Goal: Task Accomplishment & Management: Manage account settings

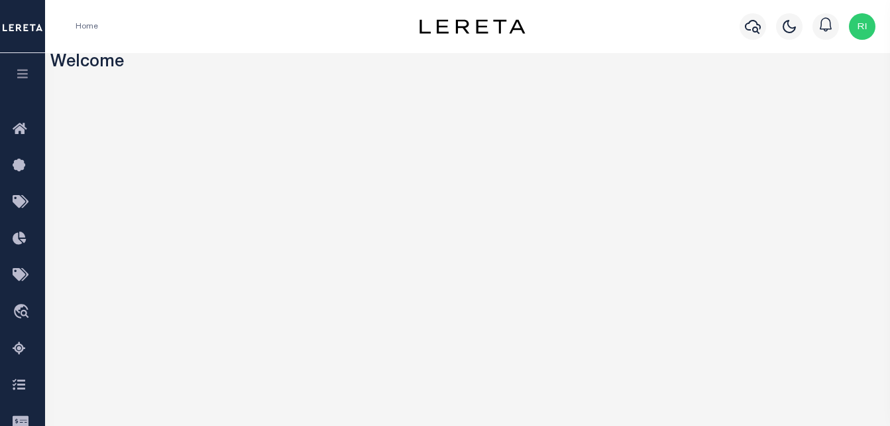
click at [22, 69] on icon "button" at bounding box center [22, 74] width 15 height 12
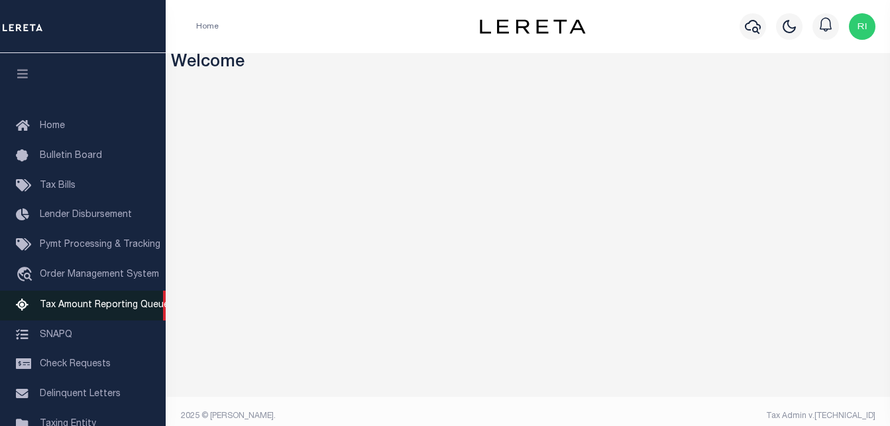
click at [71, 303] on span "Tax Amount Reporting Queue" at bounding box center [104, 304] width 129 height 9
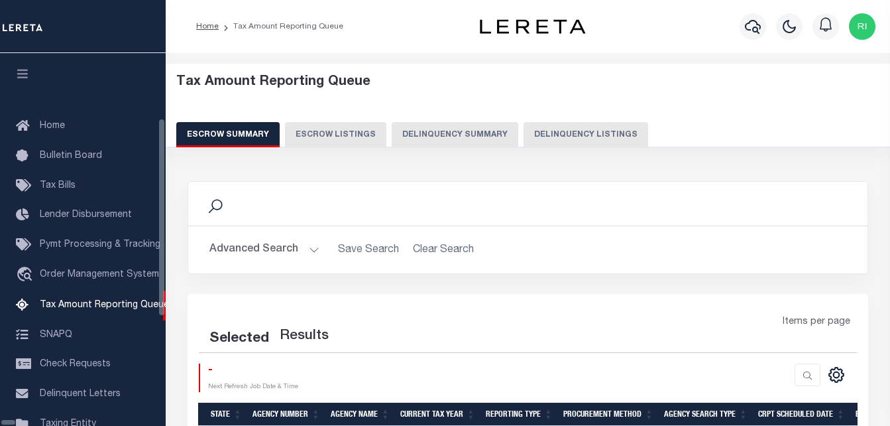
select select
select select "100"
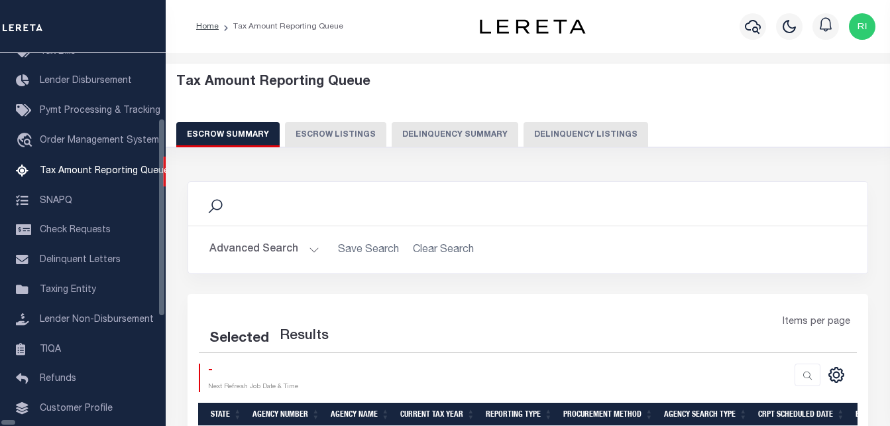
select select "100"
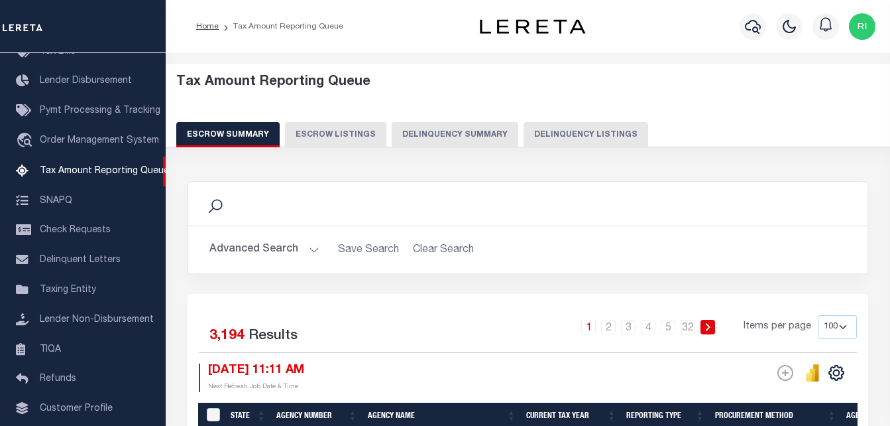
click at [271, 255] on button "Advanced Search" at bounding box center [265, 250] width 110 height 26
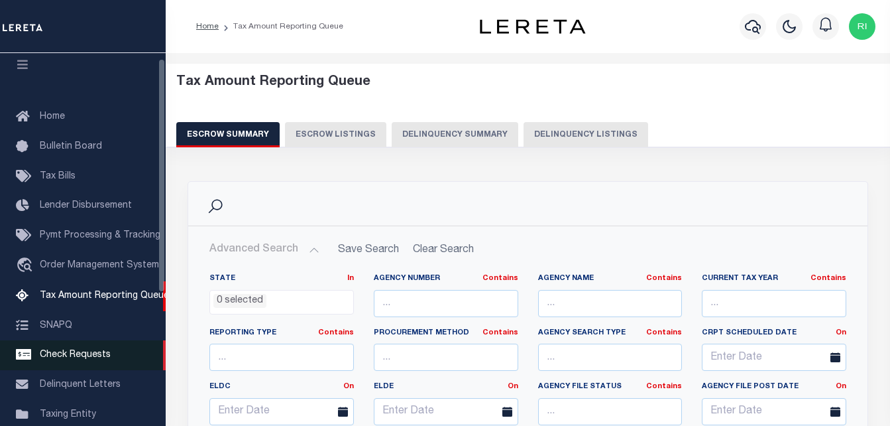
scroll to position [0, 0]
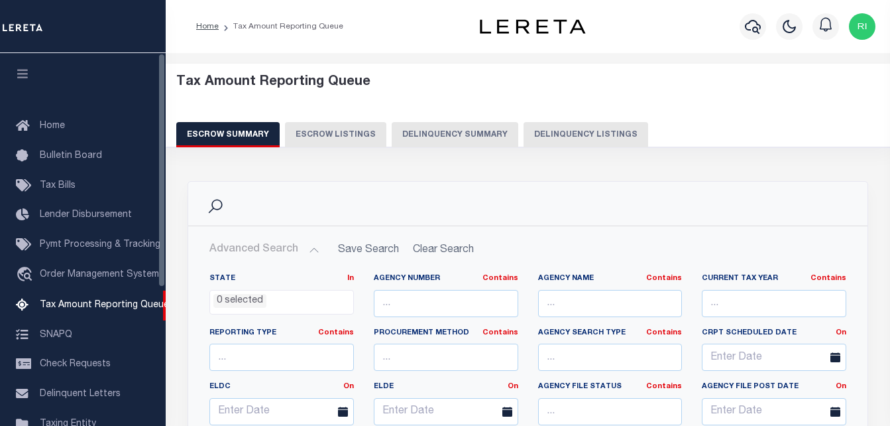
click at [21, 75] on icon "button" at bounding box center [22, 74] width 15 height 12
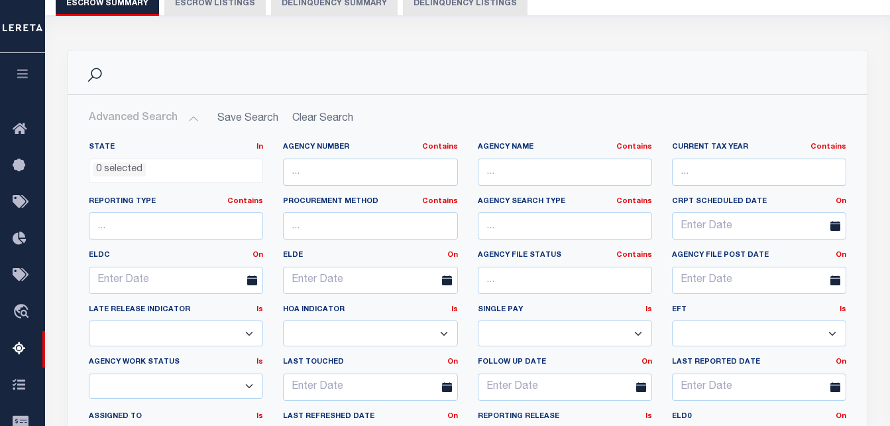
scroll to position [133, 0]
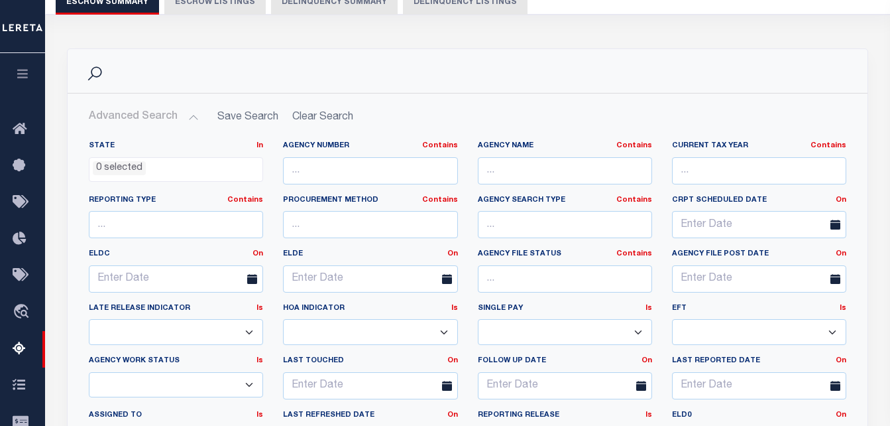
click at [147, 169] on ul "0 selected" at bounding box center [176, 167] width 173 height 18
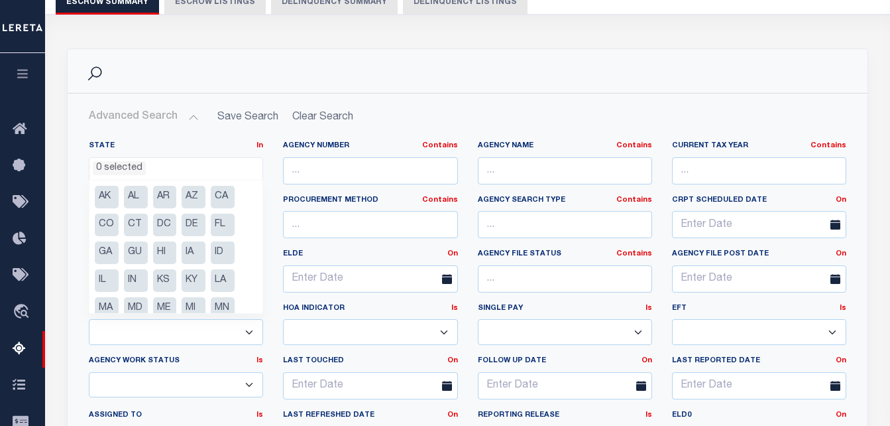
click at [161, 198] on li "AR" at bounding box center [165, 197] width 24 height 23
select select "AR"
click at [212, 136] on div "State In In AK AL AR AZ CA CO CT DC DE FL GA GU HI IA ID IL IN KS KY LA MA MD M…" at bounding box center [467, 308] width 799 height 357
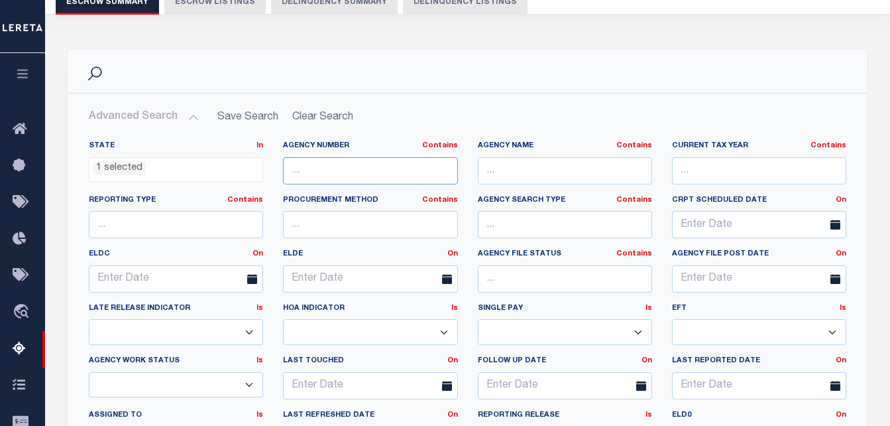
click at [345, 170] on input "text" at bounding box center [370, 170] width 174 height 27
paste input "030580000"
type input "030580000"
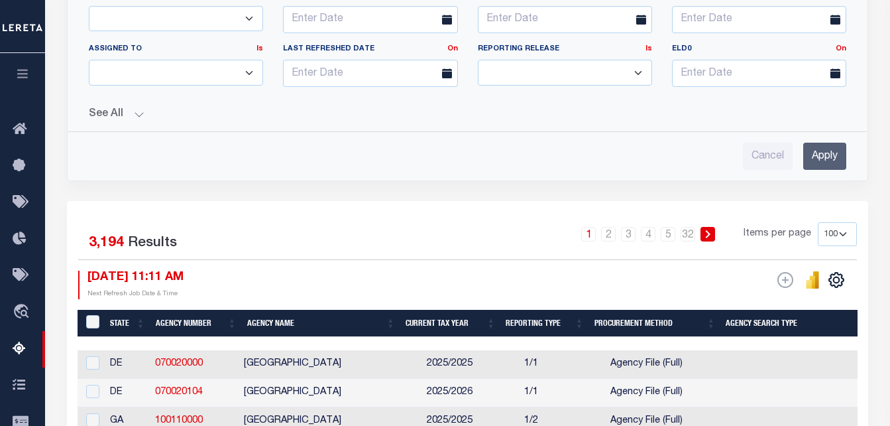
scroll to position [464, 0]
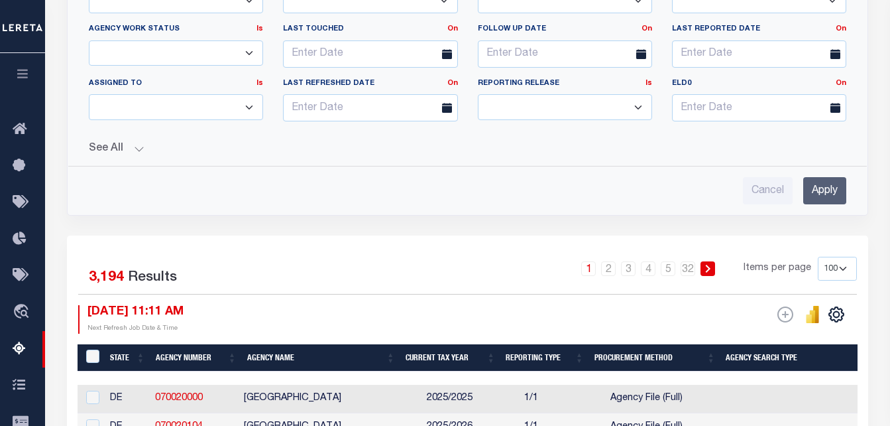
click at [819, 199] on input "Apply" at bounding box center [825, 190] width 43 height 27
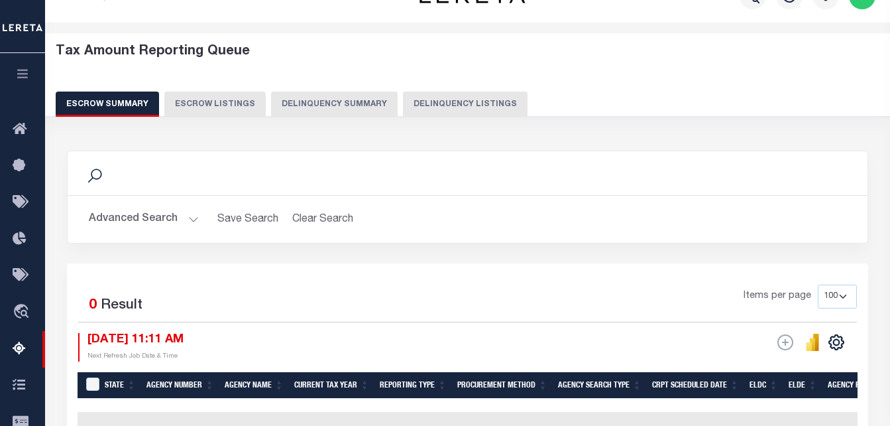
scroll to position [0, 0]
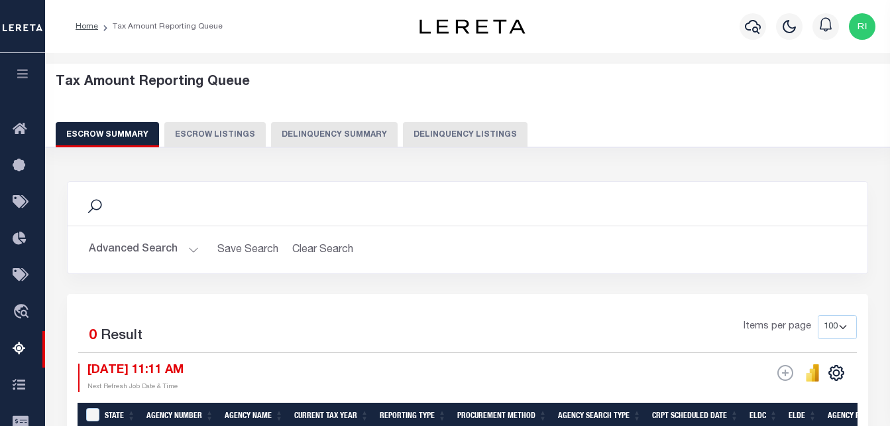
click at [129, 252] on button "Advanced Search" at bounding box center [144, 250] width 110 height 26
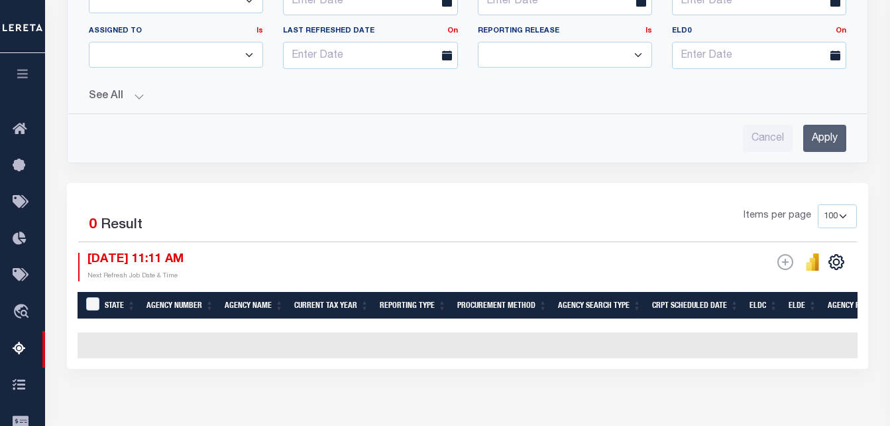
scroll to position [530, 0]
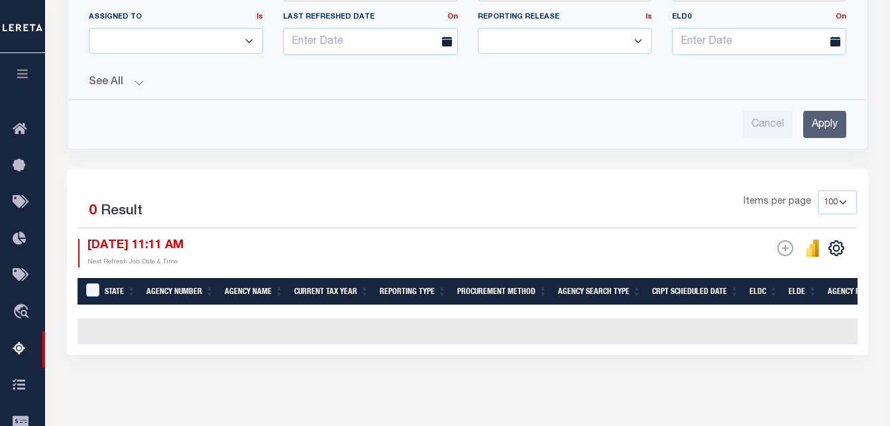
click at [829, 124] on input "Apply" at bounding box center [825, 124] width 43 height 27
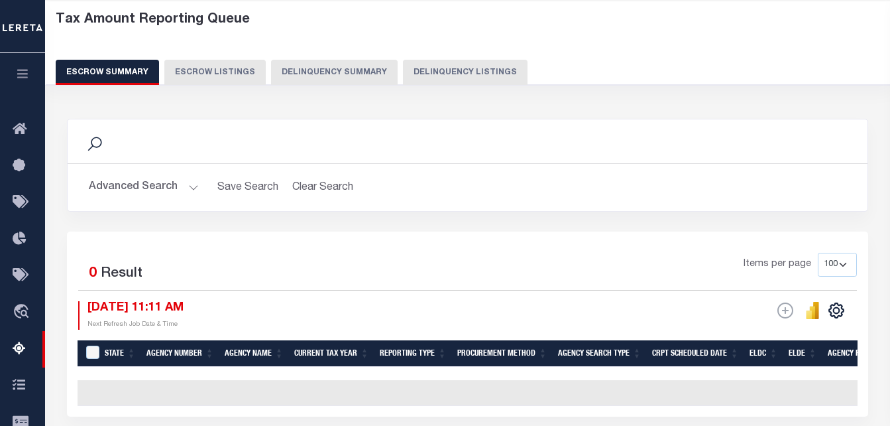
scroll to position [0, 0]
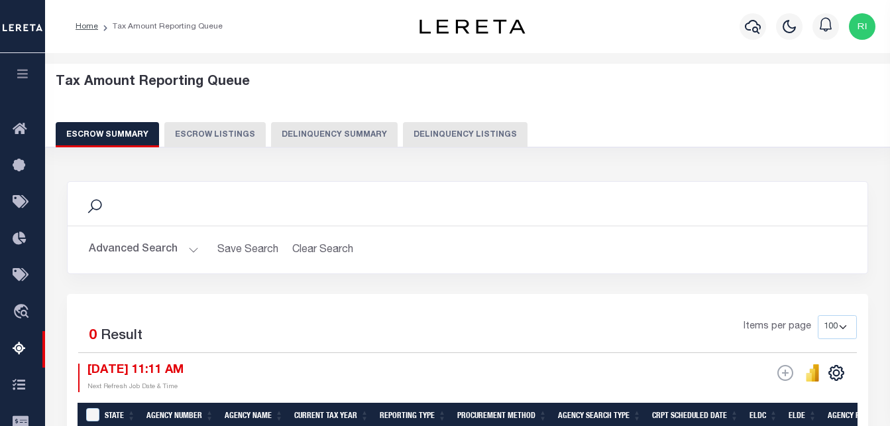
click at [176, 253] on button "Advanced Search" at bounding box center [144, 250] width 110 height 26
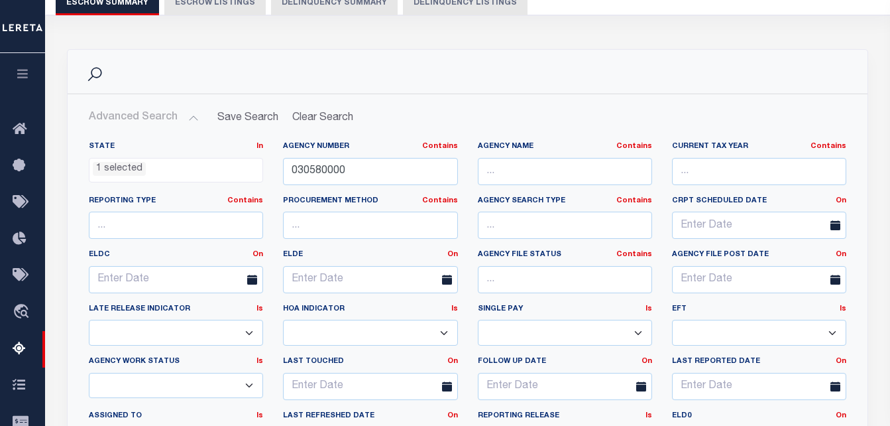
scroll to position [133, 0]
click at [356, 168] on input "030580000" at bounding box center [370, 170] width 174 height 27
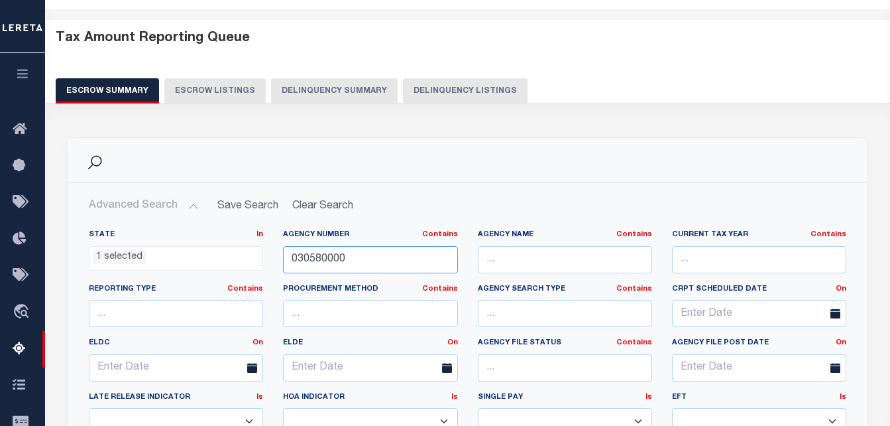
scroll to position [0, 0]
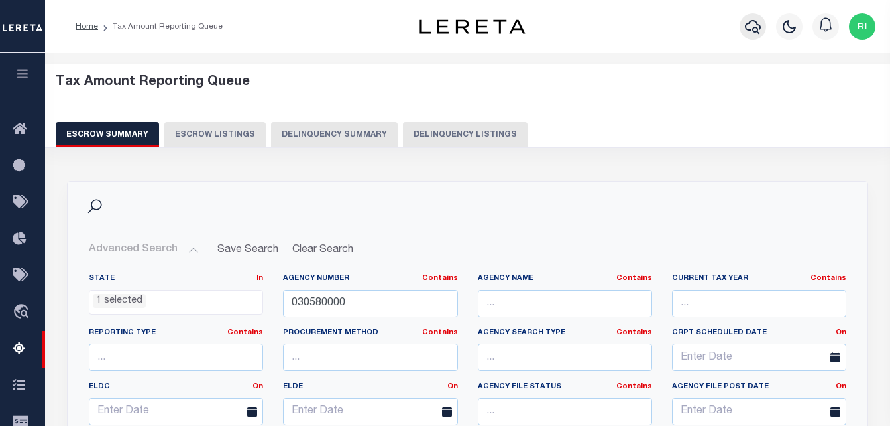
click at [756, 28] on icon "button" at bounding box center [753, 27] width 16 height 14
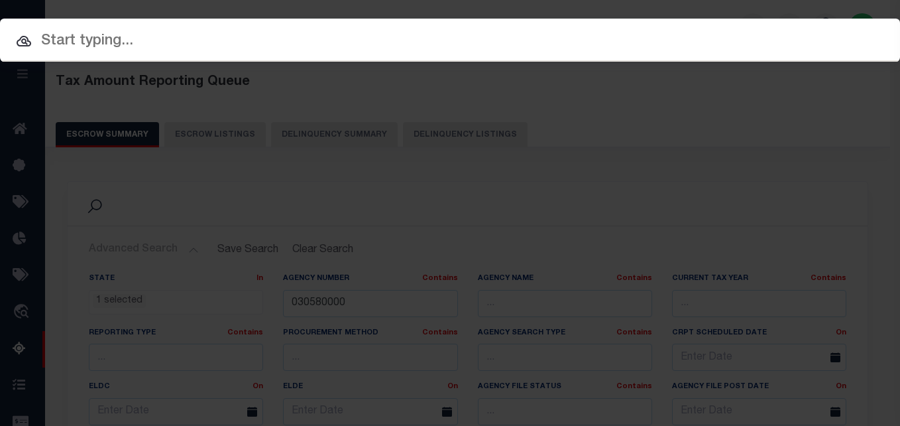
paste input "030580000"
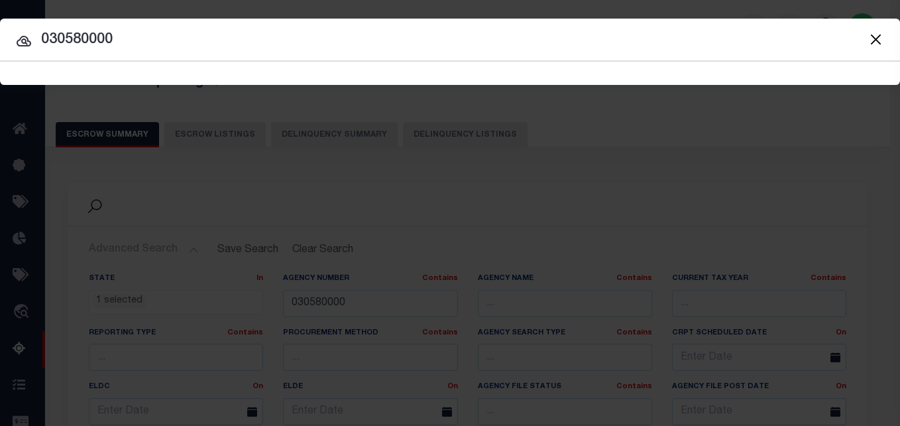
type input "030580000"
click at [877, 40] on button "Close" at bounding box center [875, 39] width 17 height 17
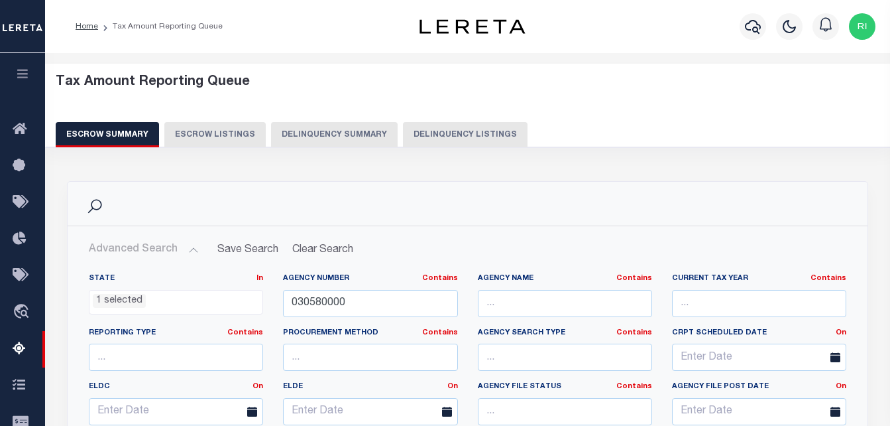
click at [455, 138] on button "Delinquency Listings" at bounding box center [465, 134] width 125 height 25
select select "AR"
select select "100"
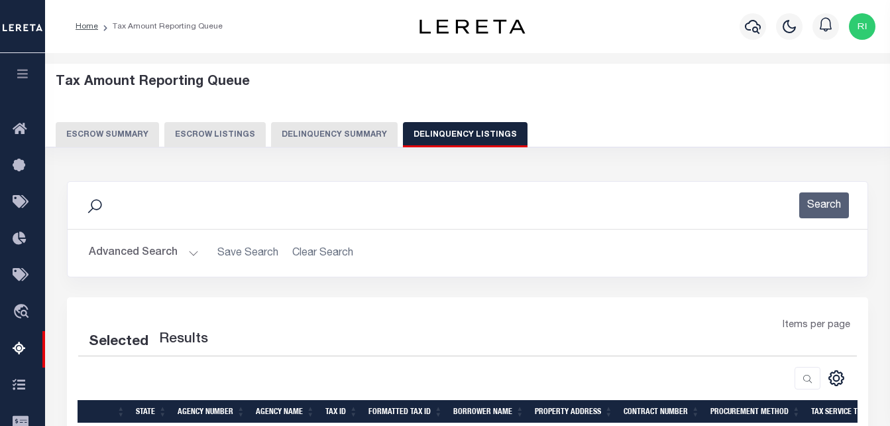
select select "100"
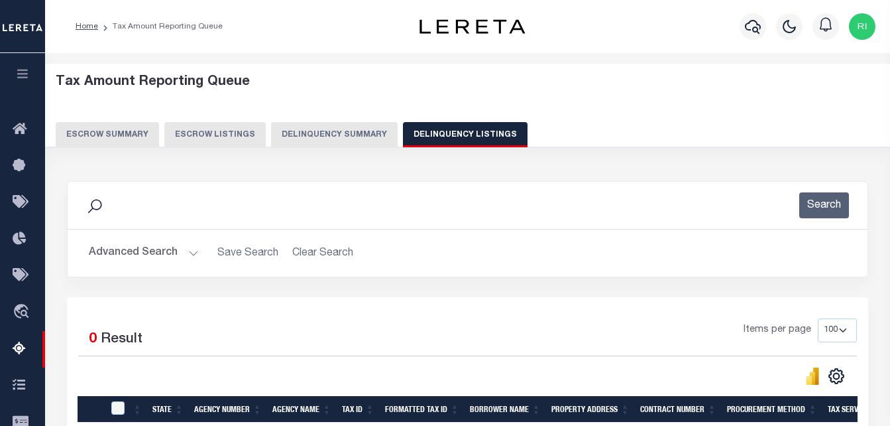
click at [153, 257] on button "Advanced Search" at bounding box center [144, 253] width 110 height 26
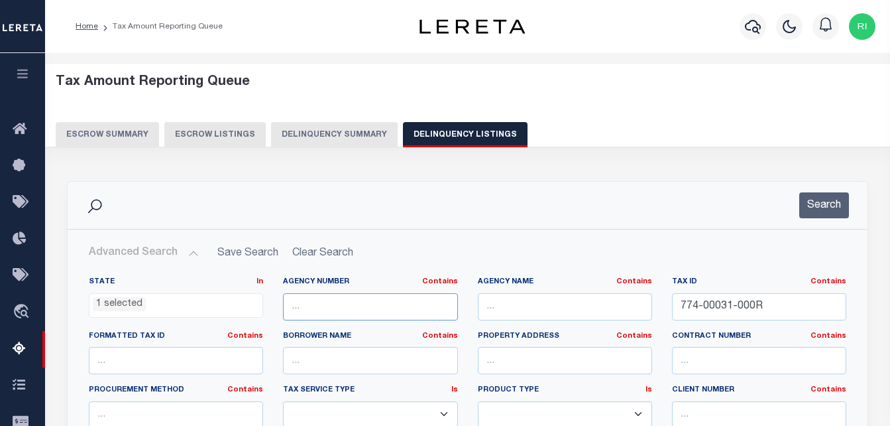
click at [315, 302] on input "text" at bounding box center [370, 306] width 174 height 27
paste input "030580000"
type input "030580000"
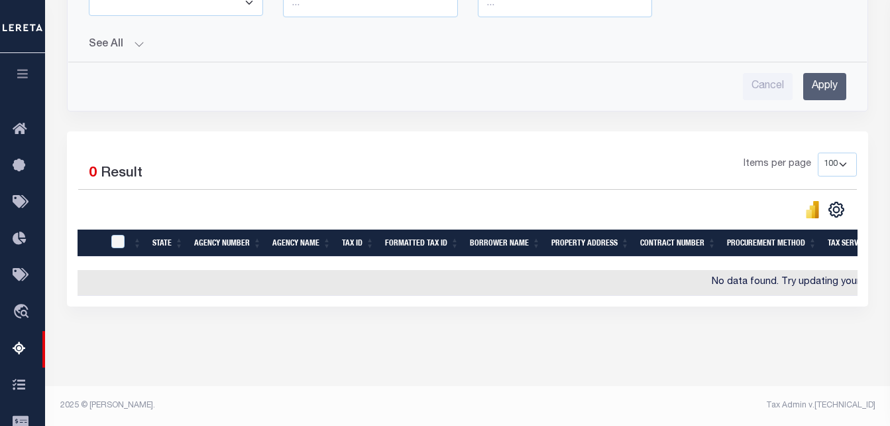
scroll to position [530, 0]
click at [826, 80] on input "Apply" at bounding box center [825, 86] width 43 height 27
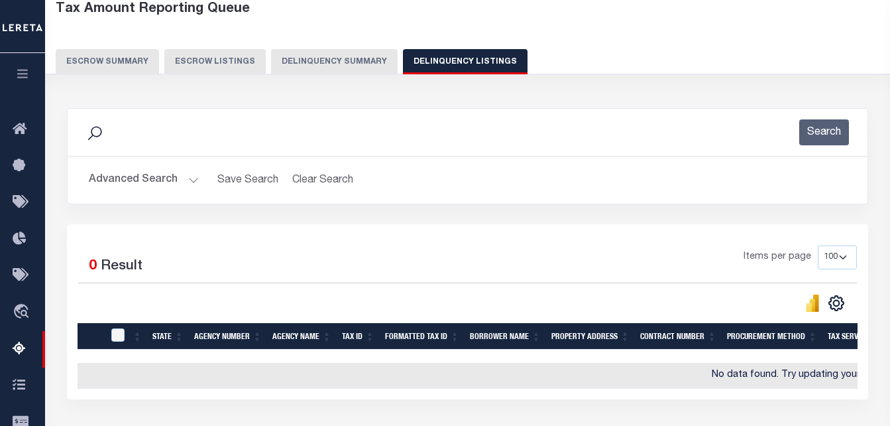
scroll to position [0, 0]
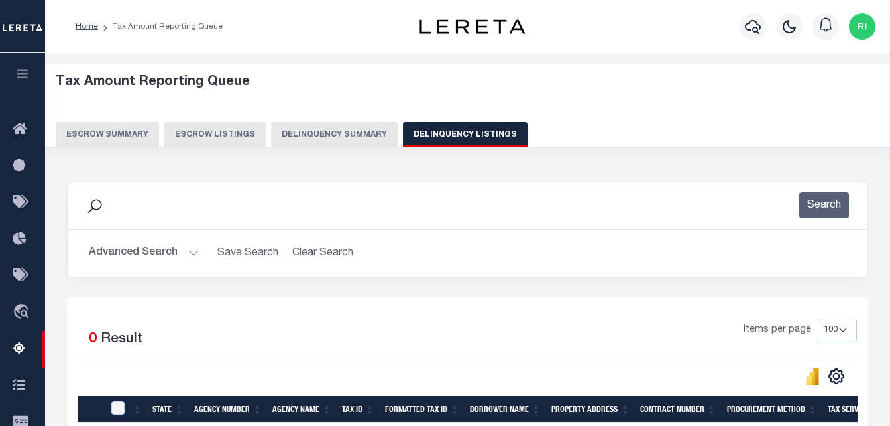
click at [126, 251] on button "Advanced Search" at bounding box center [144, 253] width 110 height 26
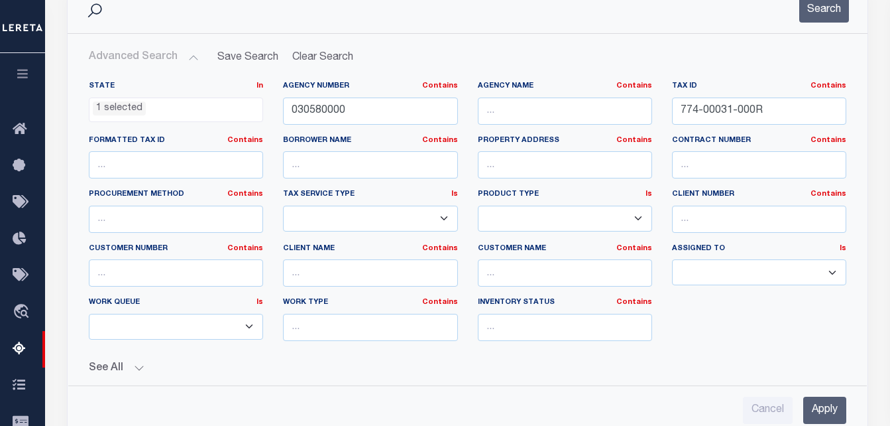
scroll to position [199, 0]
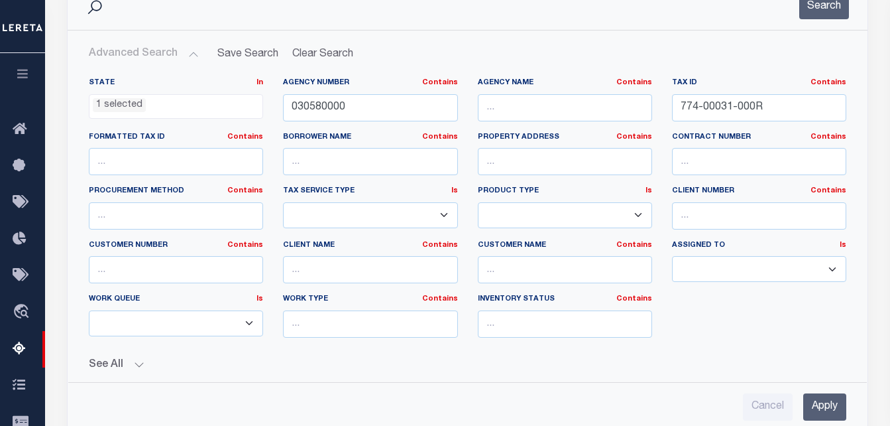
click at [126, 367] on button "See All" at bounding box center [468, 365] width 758 height 13
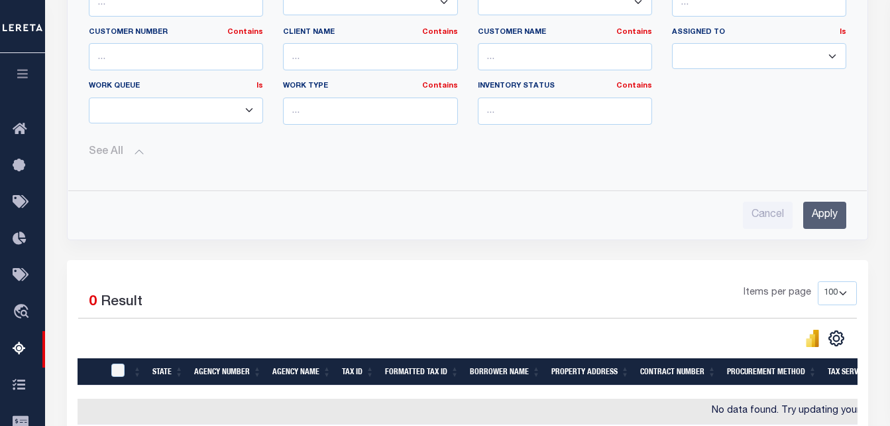
scroll to position [398, 0]
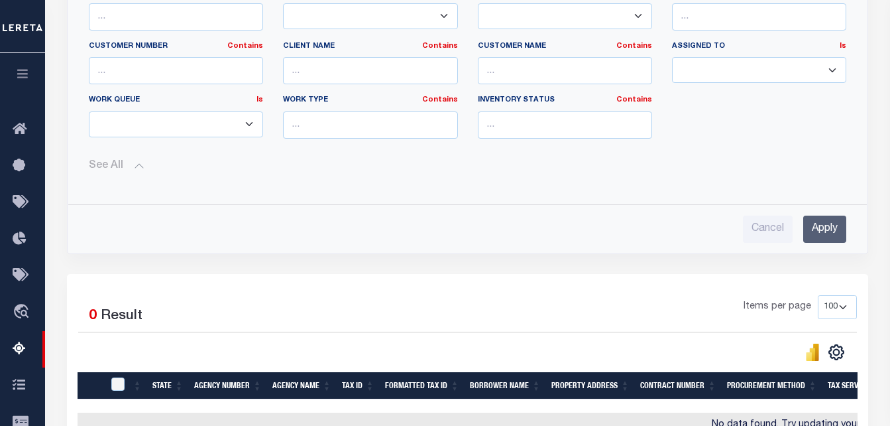
click at [133, 166] on button "See All" at bounding box center [468, 166] width 758 height 13
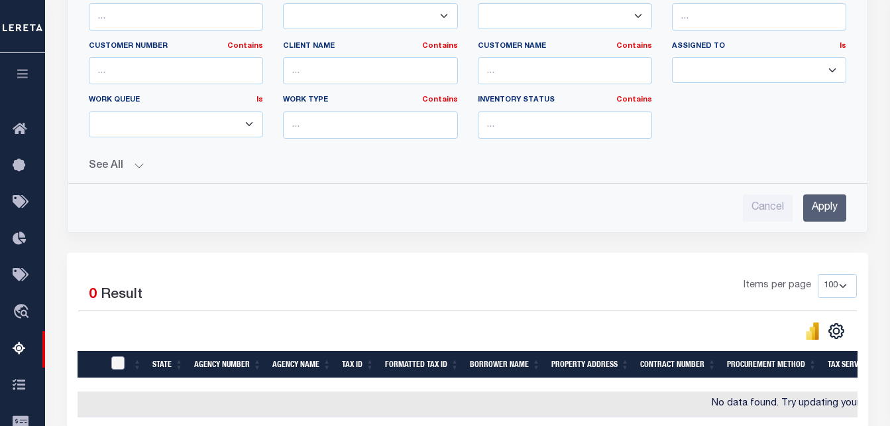
click at [120, 362] on input "checkbox" at bounding box center [117, 362] width 13 height 13
checkbox input "true"
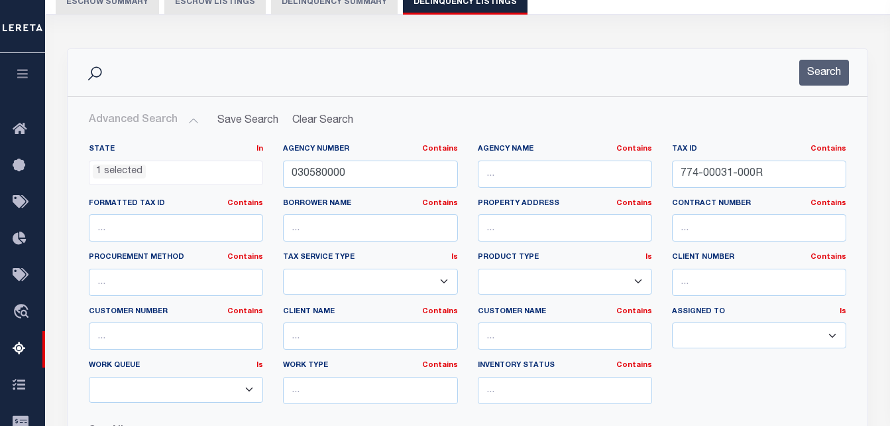
scroll to position [0, 0]
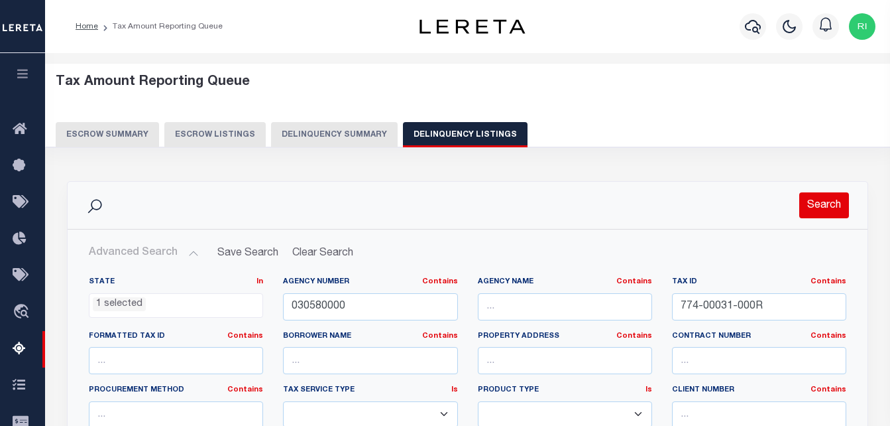
click at [824, 203] on button "Search" at bounding box center [825, 205] width 50 height 26
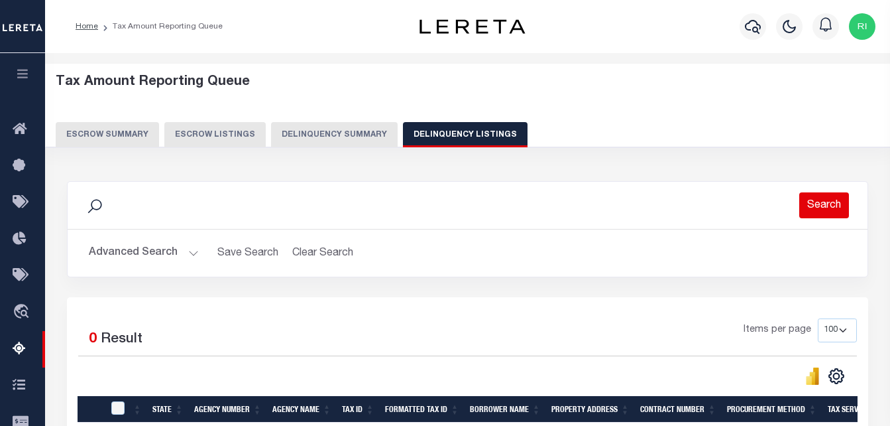
click at [824, 203] on button "Search" at bounding box center [825, 205] width 50 height 26
click at [183, 249] on button "Advanced Search" at bounding box center [144, 253] width 110 height 26
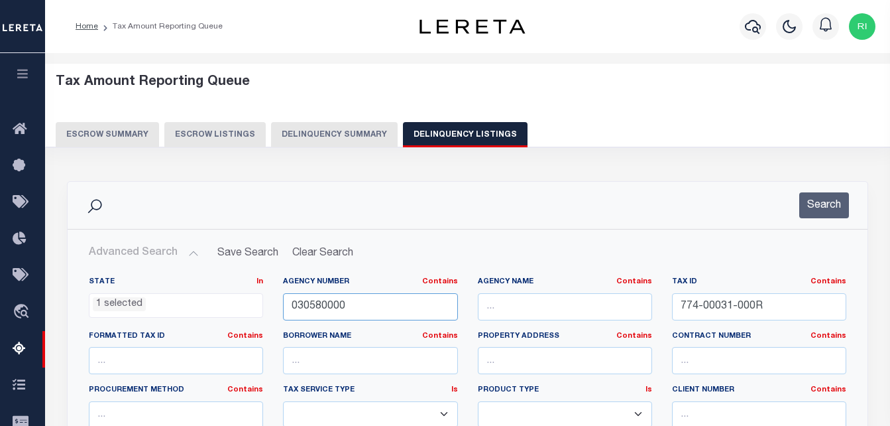
drag, startPoint x: 351, startPoint y: 304, endPoint x: 288, endPoint y: 304, distance: 62.3
click at [288, 304] on input "030580000" at bounding box center [370, 306] width 174 height 27
drag, startPoint x: 765, startPoint y: 308, endPoint x: 680, endPoint y: 311, distance: 85.6
click at [680, 311] on input "774-00031-000R" at bounding box center [759, 306] width 174 height 27
paste input "800-00026-000C"
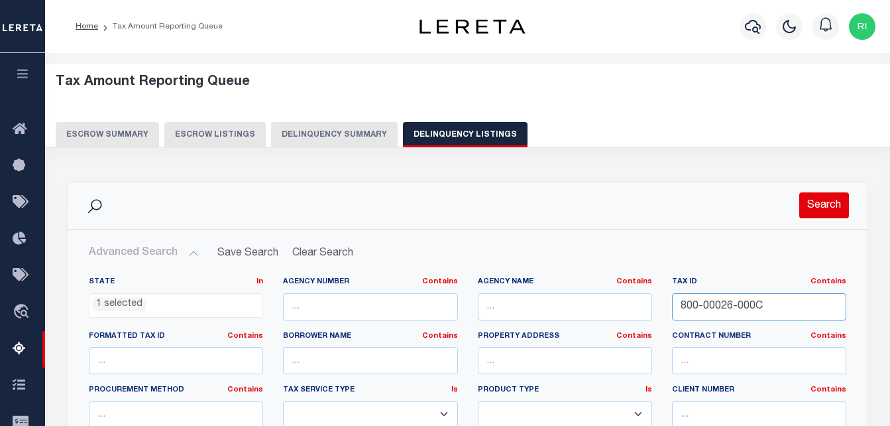
type input "800-00026-000C"
click at [821, 202] on button "Search" at bounding box center [825, 205] width 50 height 26
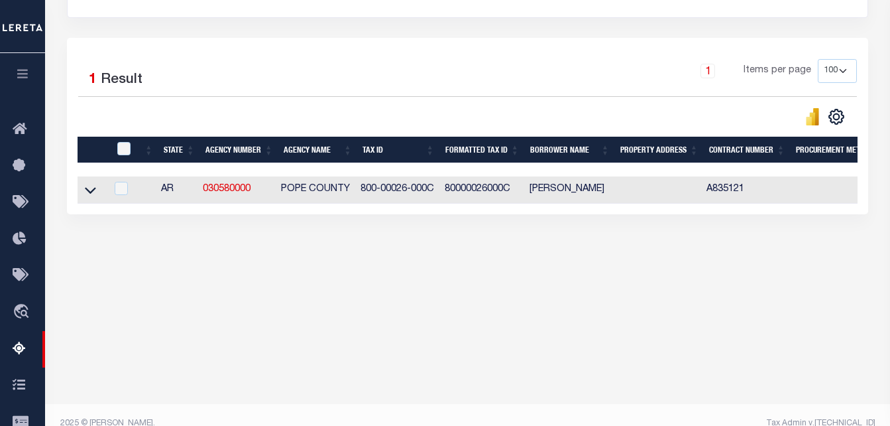
scroll to position [265, 0]
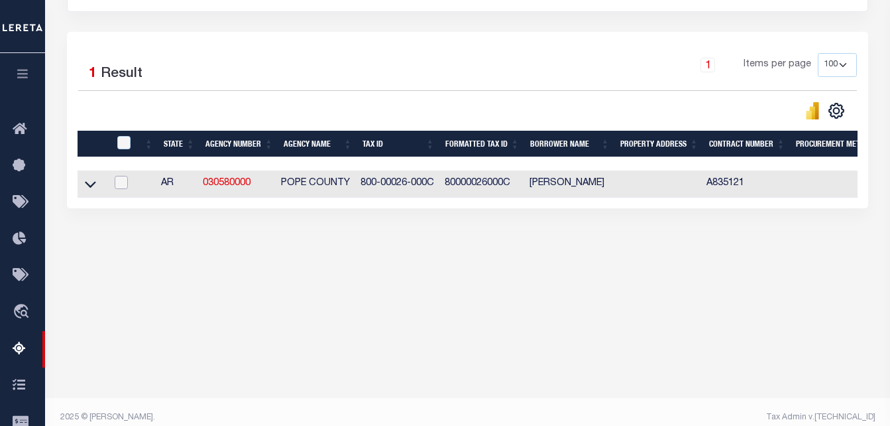
click at [126, 184] on input "checkbox" at bounding box center [121, 182] width 13 height 13
checkbox input "true"
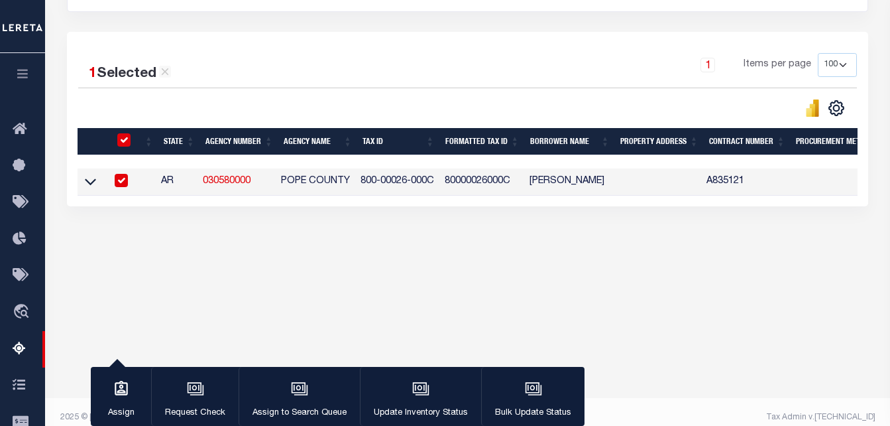
click at [128, 186] on input "checkbox" at bounding box center [121, 180] width 13 height 13
checkbox input "false"
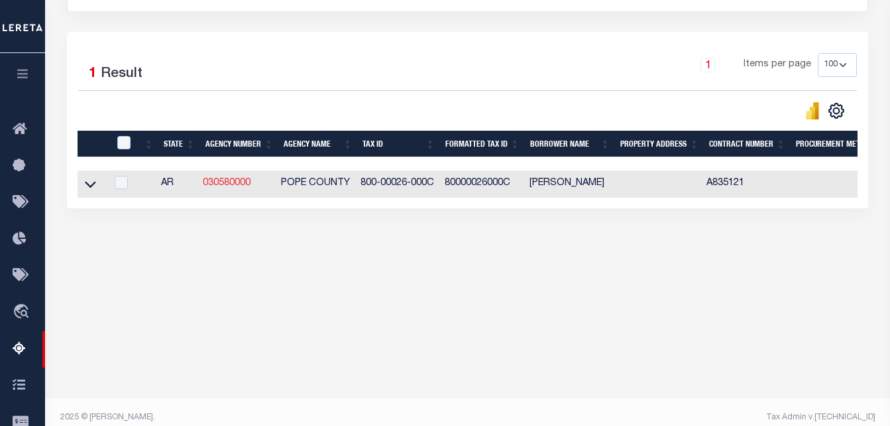
click at [229, 188] on link "030580000" at bounding box center [227, 182] width 48 height 9
checkbox input "true"
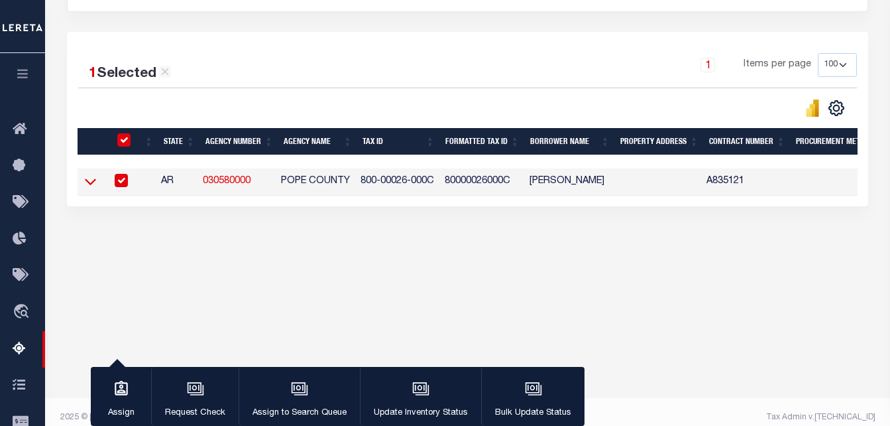
click at [89, 183] on icon at bounding box center [90, 181] width 11 height 14
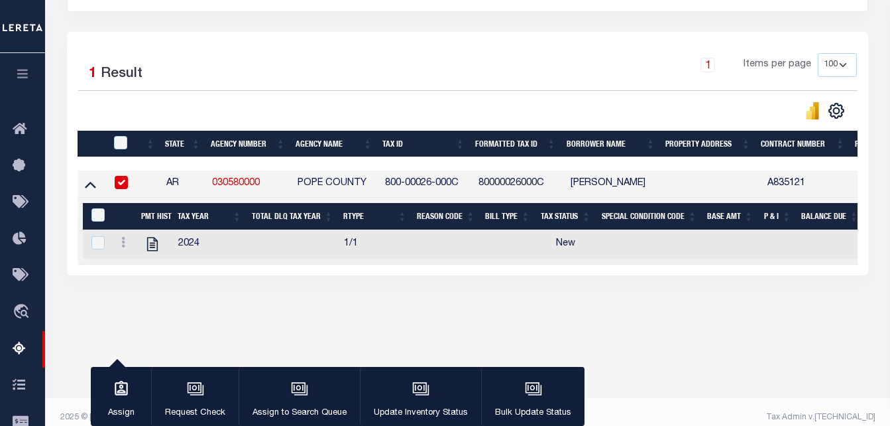
click at [120, 183] on input "checkbox" at bounding box center [121, 182] width 13 height 13
checkbox input "false"
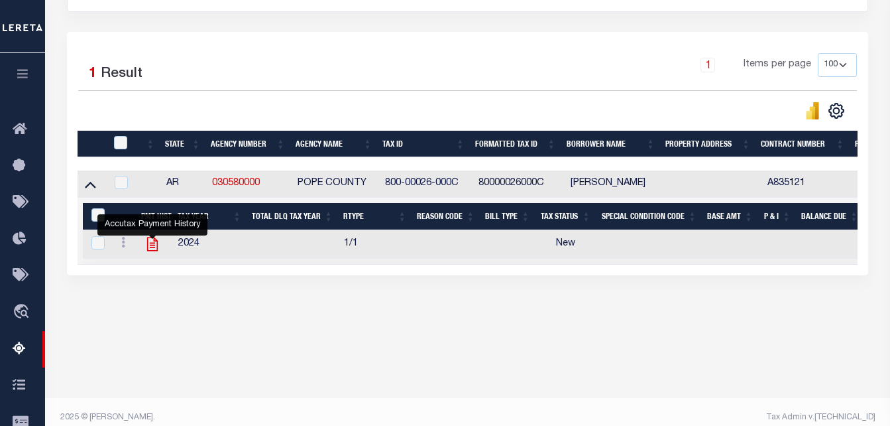
click at [153, 245] on icon "" at bounding box center [152, 243] width 17 height 17
checkbox input "true"
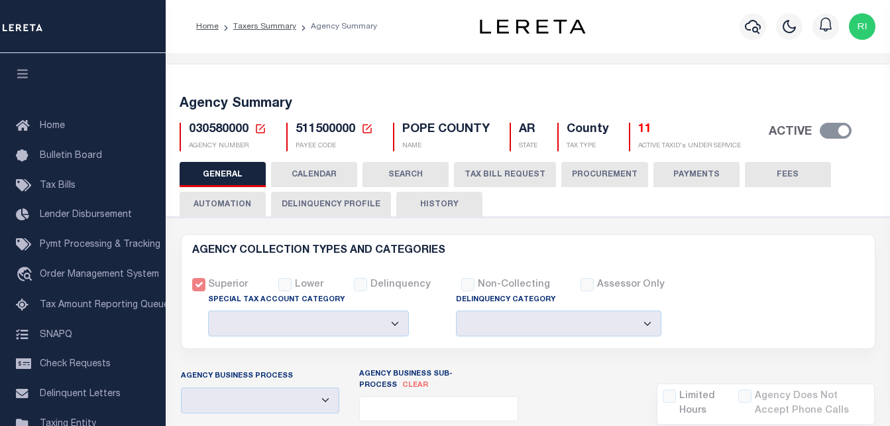
select select
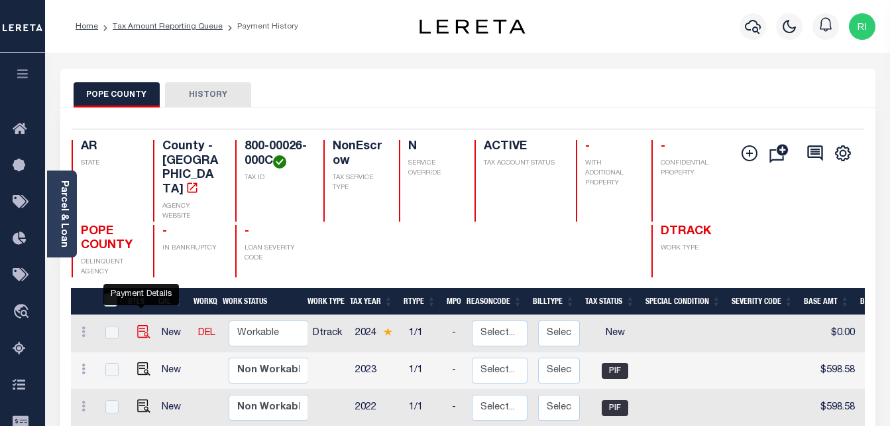
click at [143, 325] on img "" at bounding box center [143, 331] width 13 height 13
checkbox input "true"
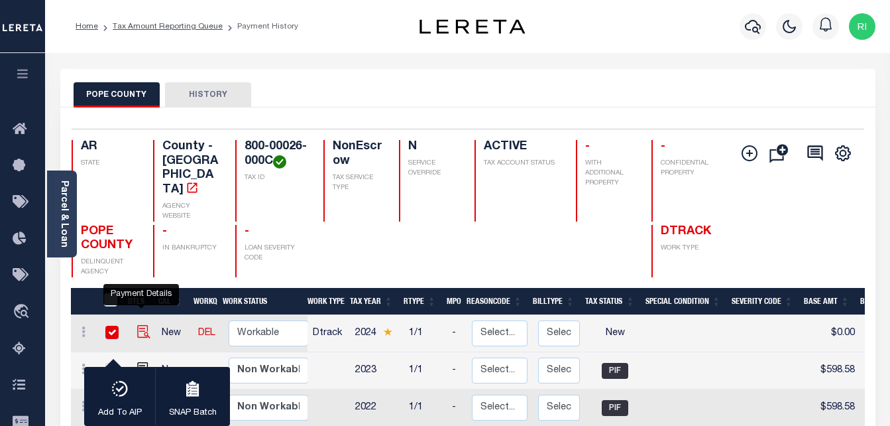
click at [143, 325] on img "" at bounding box center [143, 331] width 13 height 13
checkbox input "false"
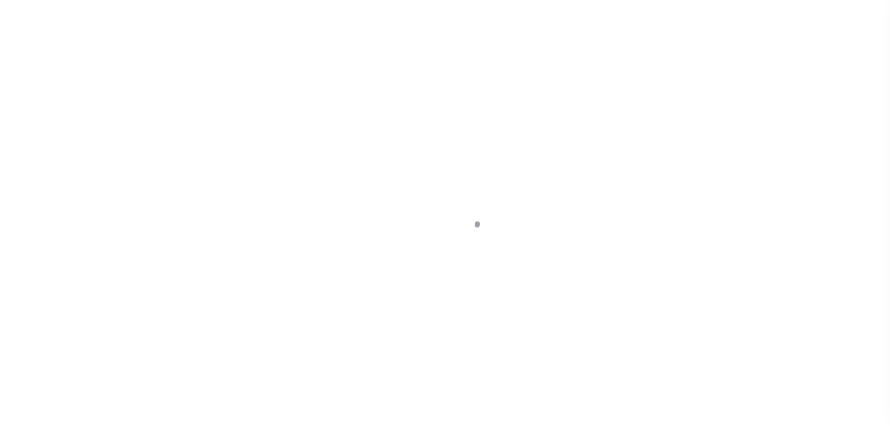
select select "NW2"
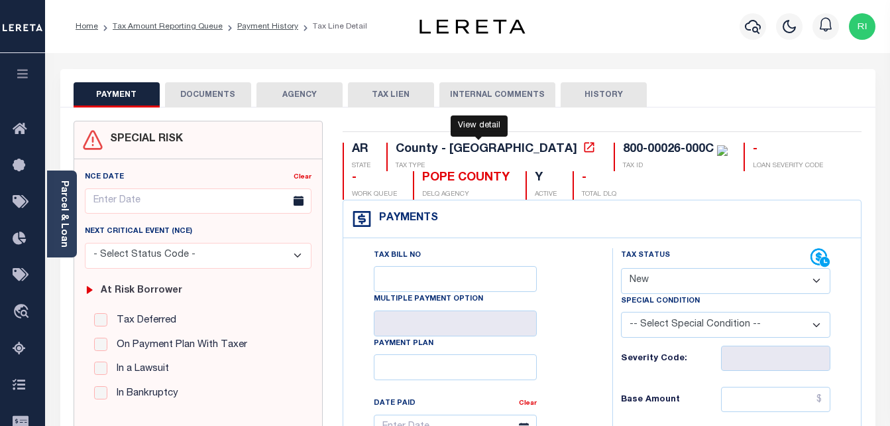
click at [583, 151] on icon at bounding box center [589, 147] width 13 height 13
drag, startPoint x: 512, startPoint y: 151, endPoint x: 601, endPoint y: 145, distance: 89.7
click at [623, 145] on div "800-00026-000C" at bounding box center [675, 150] width 105 height 15
copy div "800-00026-000C"
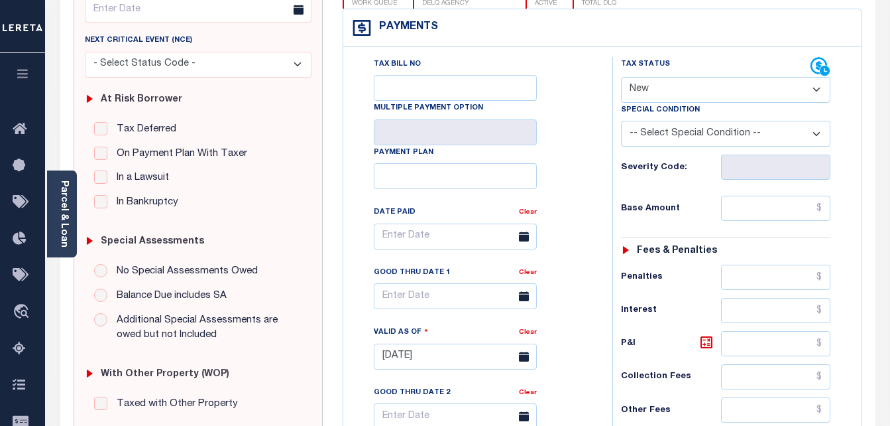
scroll to position [190, 0]
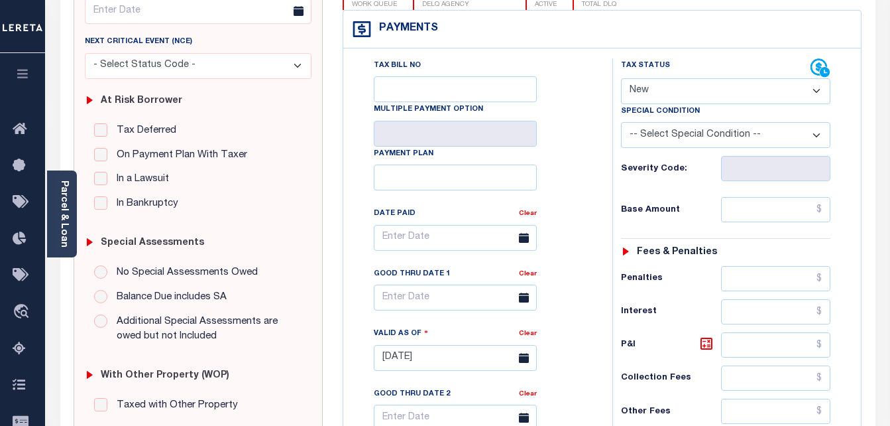
click at [824, 95] on select "- Select Status Code - Open Due/Unpaid Paid Incomplete No Tax Due Internal Refu…" at bounding box center [726, 91] width 210 height 26
click at [850, 99] on div "Tax Status Status" at bounding box center [731, 350] width 256 height 585
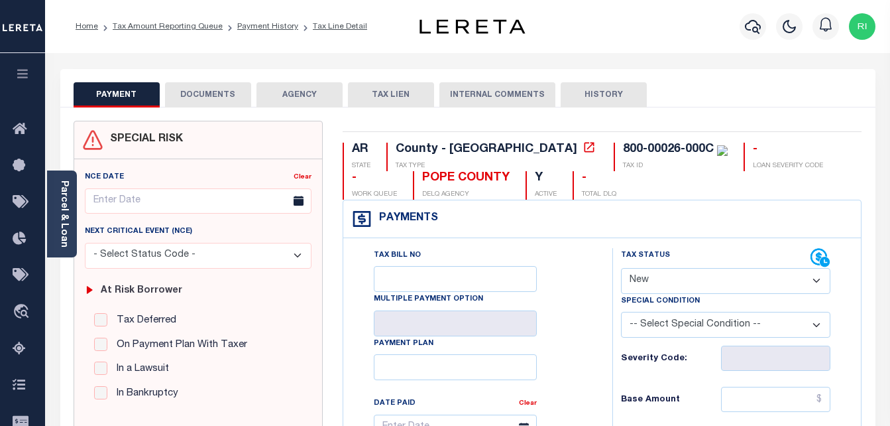
click at [812, 273] on select "- Select Status Code - Open Due/Unpaid Paid Incomplete No Tax Due Internal Refu…" at bounding box center [726, 281] width 210 height 26
select select "DUE"
click at [621, 269] on select "- Select Status Code - Open Due/Unpaid Paid Incomplete No Tax Due Internal Refu…" at bounding box center [726, 281] width 210 height 26
type input "[DATE]"
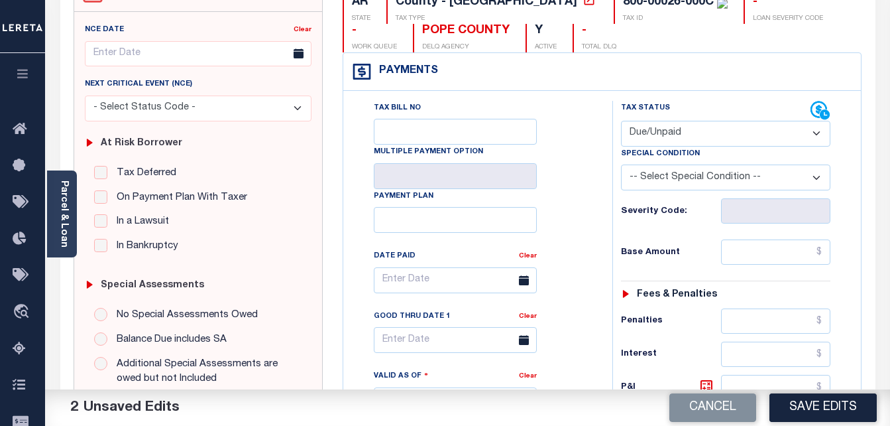
scroll to position [199, 0]
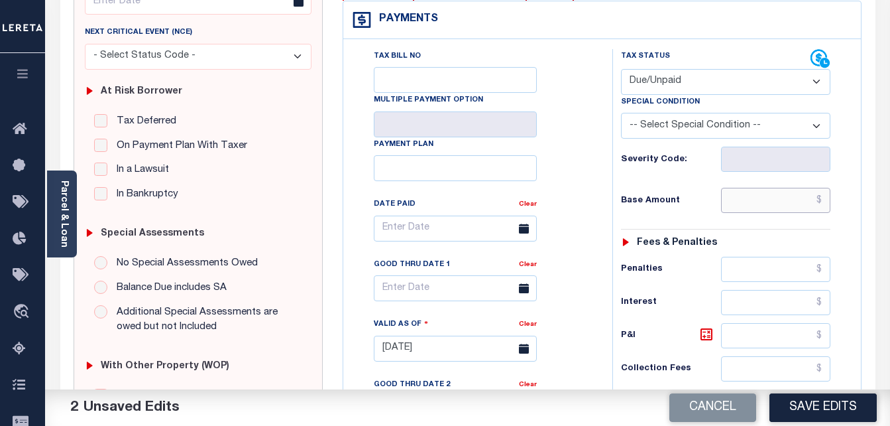
drag, startPoint x: 731, startPoint y: 198, endPoint x: 743, endPoint y: 202, distance: 12.0
click at [731, 198] on input "text" at bounding box center [775, 200] width 109 height 25
type input "$598.68"
click at [839, 230] on div "Tax Status Status - Select Status Code -" at bounding box center [731, 341] width 236 height 585
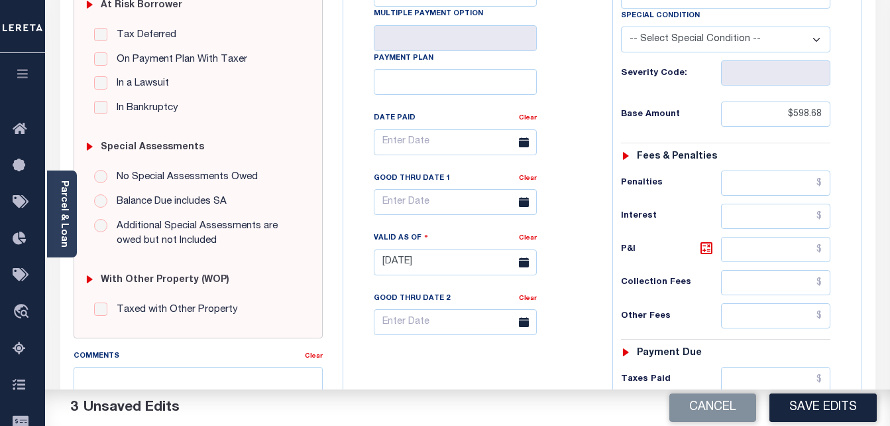
scroll to position [398, 0]
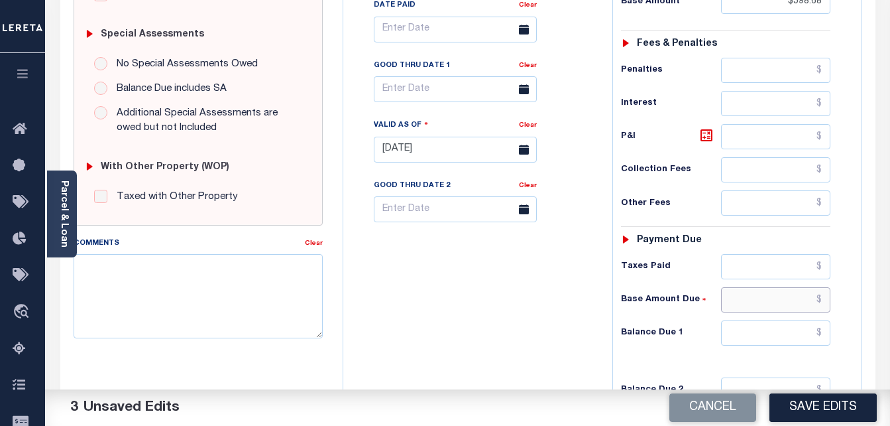
click at [772, 306] on input "text" at bounding box center [775, 299] width 109 height 25
click at [782, 332] on input "text" at bounding box center [775, 332] width 109 height 25
type input "$598.68"
click at [775, 362] on div "Tax Status Status - Select Status Code -" at bounding box center [731, 142] width 236 height 585
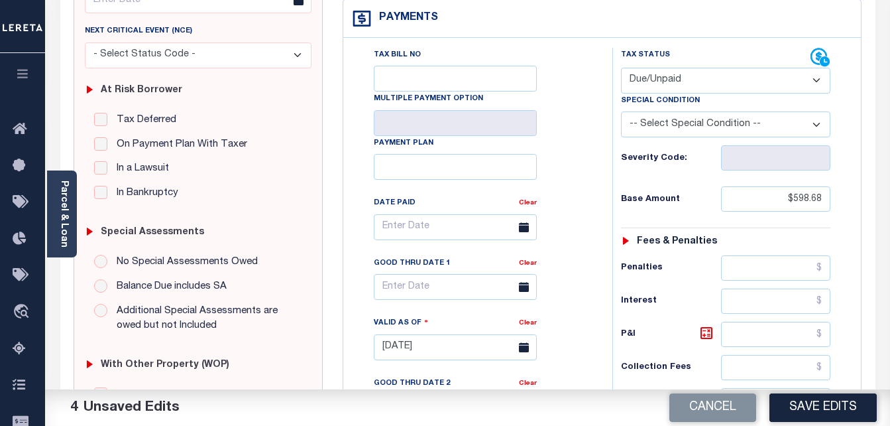
scroll to position [0, 0]
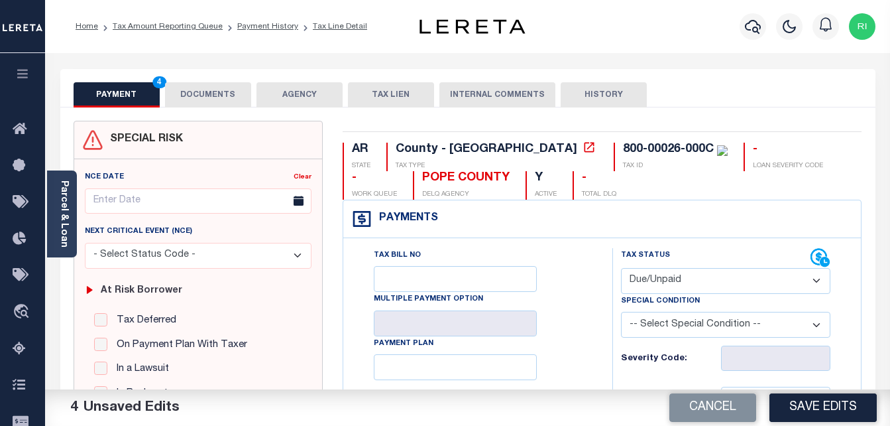
click at [196, 93] on button "DOCUMENTS" at bounding box center [208, 94] width 86 height 25
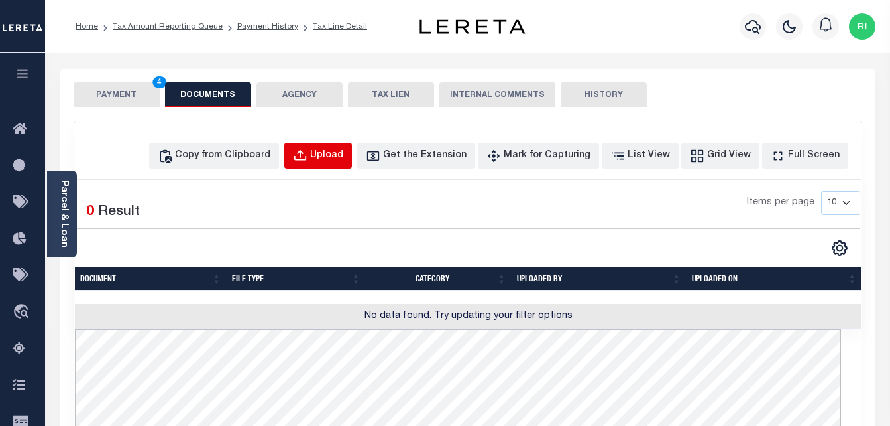
click at [343, 154] on div "Upload" at bounding box center [326, 156] width 33 height 15
select select "POP"
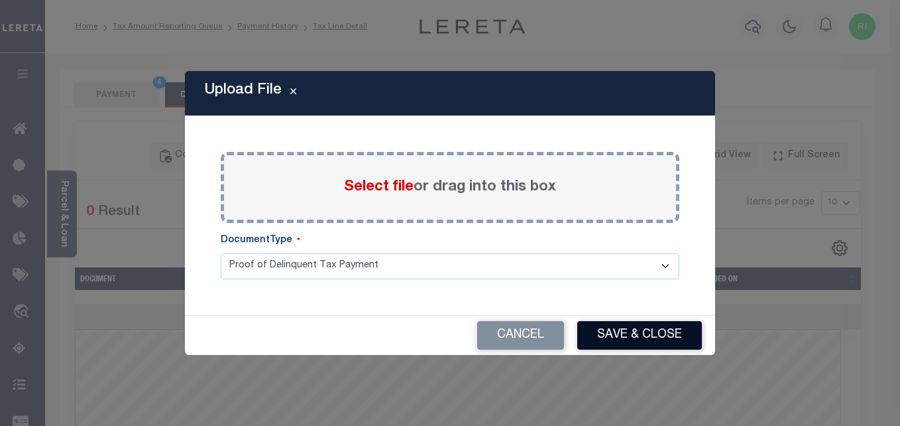
click at [627, 335] on button "Save & Close" at bounding box center [640, 335] width 125 height 29
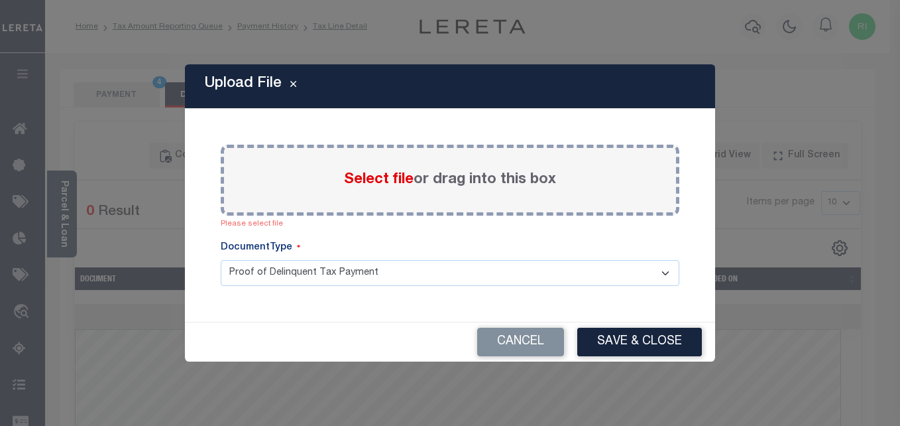
click at [381, 184] on span "Select file" at bounding box center [379, 179] width 70 height 15
click at [0, 0] on input "Select file or drag into this box" at bounding box center [0, 0] width 0 height 0
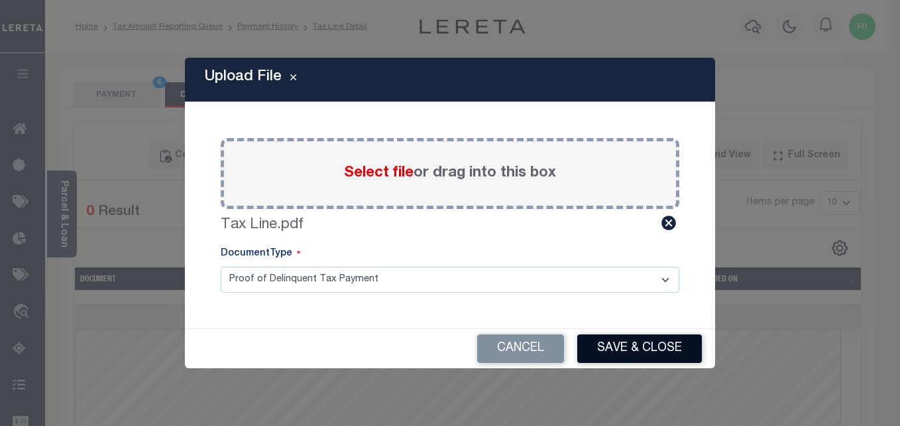
click at [620, 353] on button "Save & Close" at bounding box center [640, 348] width 125 height 29
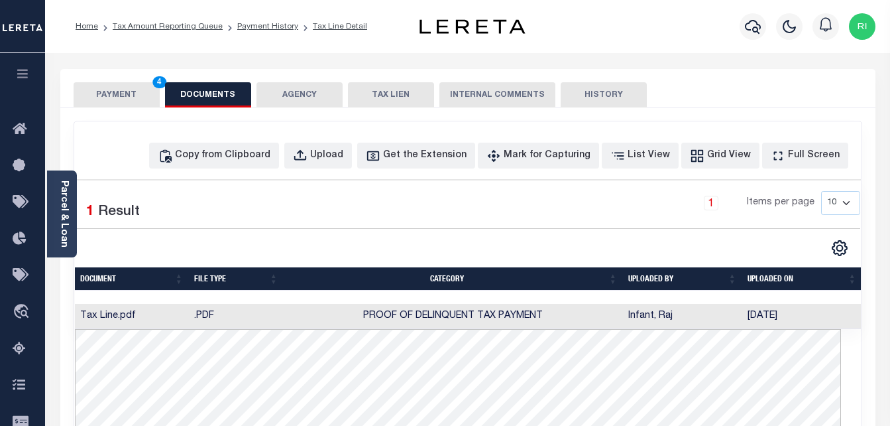
click at [116, 92] on button "PAYMENT 4" at bounding box center [117, 94] width 86 height 25
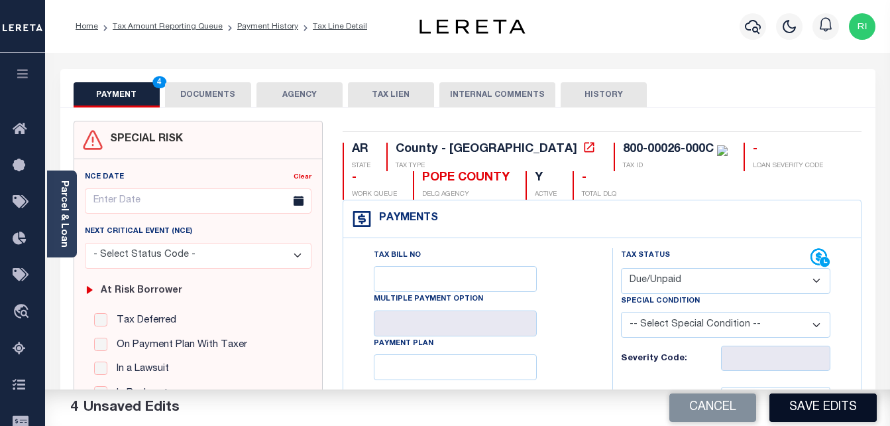
click at [811, 406] on button "Save Edits" at bounding box center [823, 407] width 107 height 29
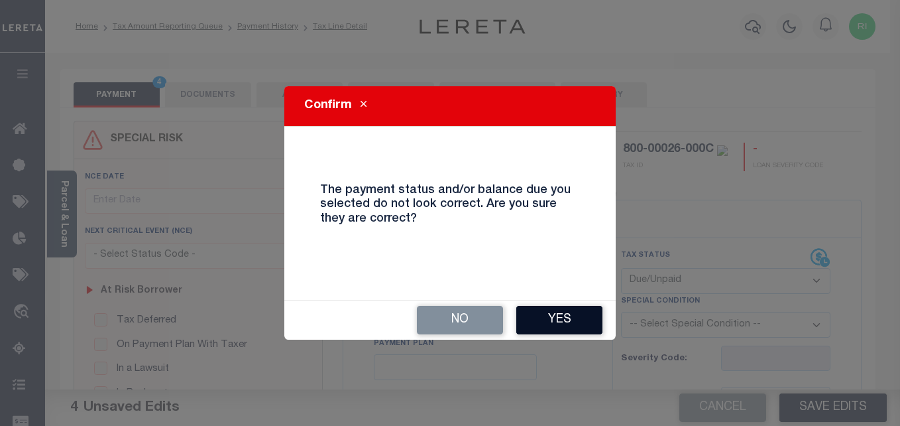
click at [541, 318] on button "Yes" at bounding box center [560, 320] width 86 height 29
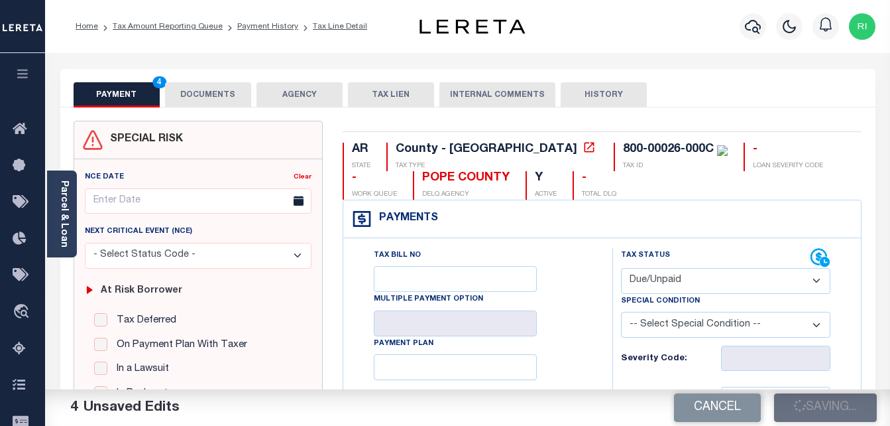
checkbox input "false"
type input "$598.68"
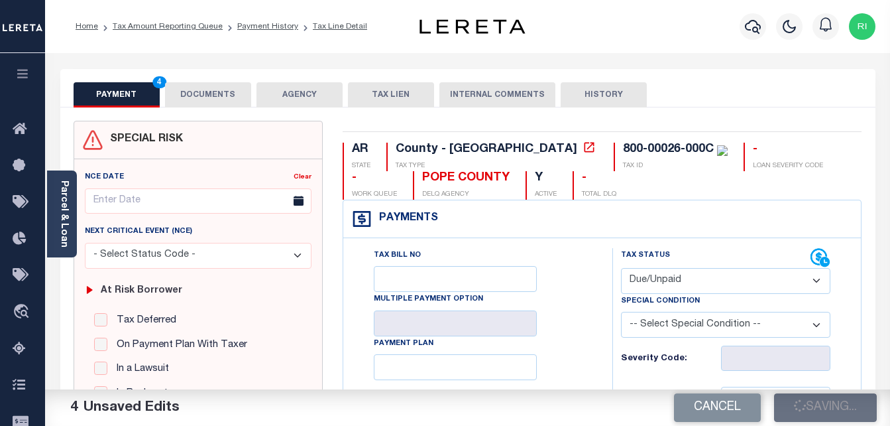
type input "$598.68"
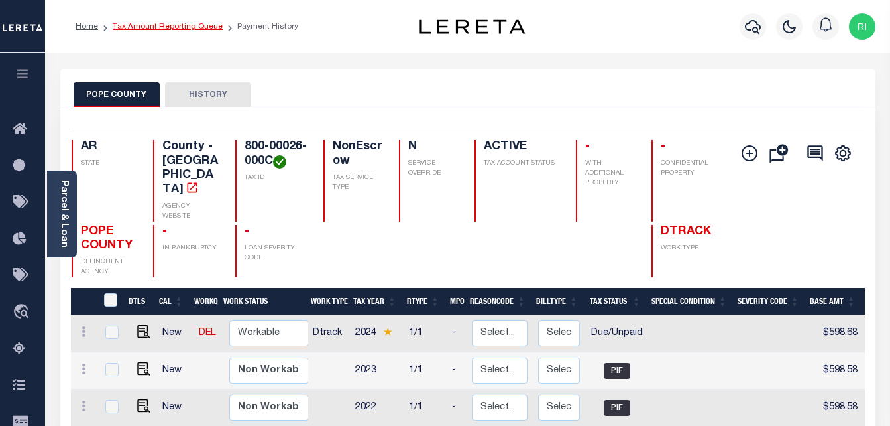
click at [145, 25] on link "Tax Amount Reporting Queue" at bounding box center [168, 27] width 110 height 8
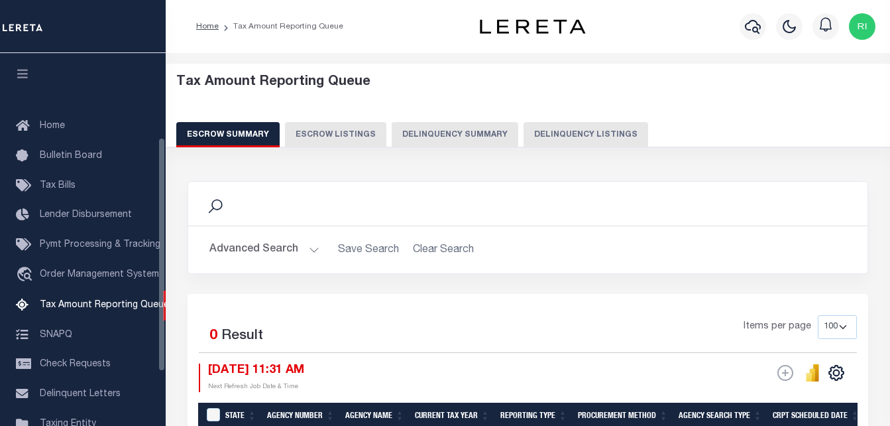
select select "100"
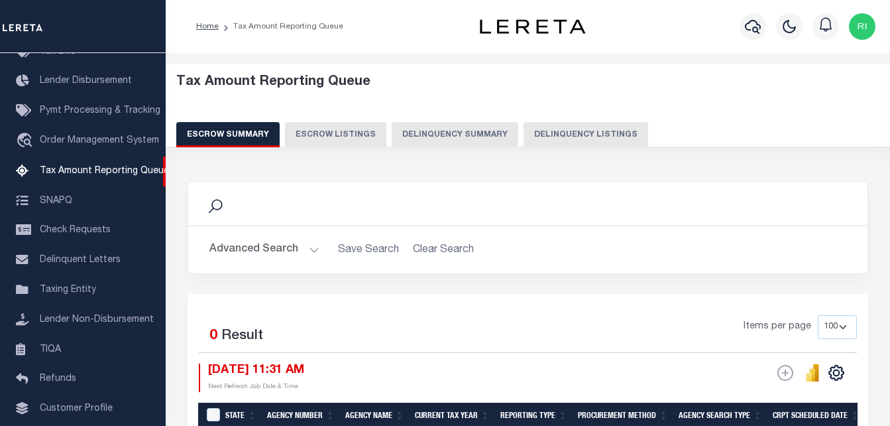
click at [526, 133] on button "Delinquency Listings" at bounding box center [586, 134] width 125 height 25
select select "AR"
select select "100"
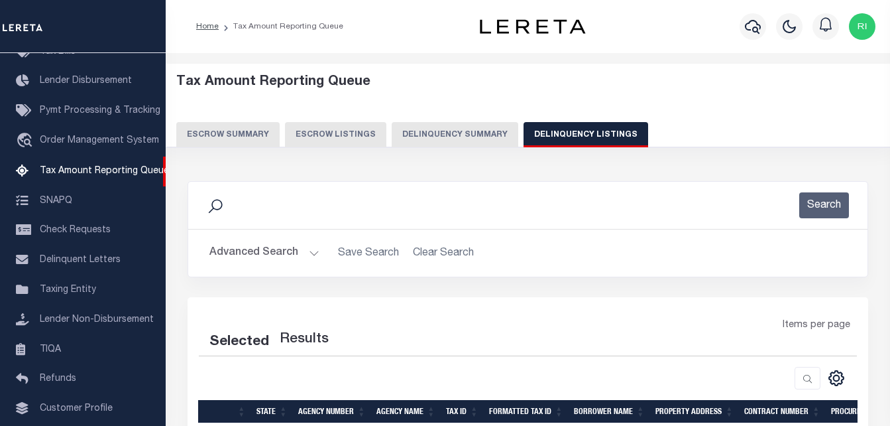
select select "100"
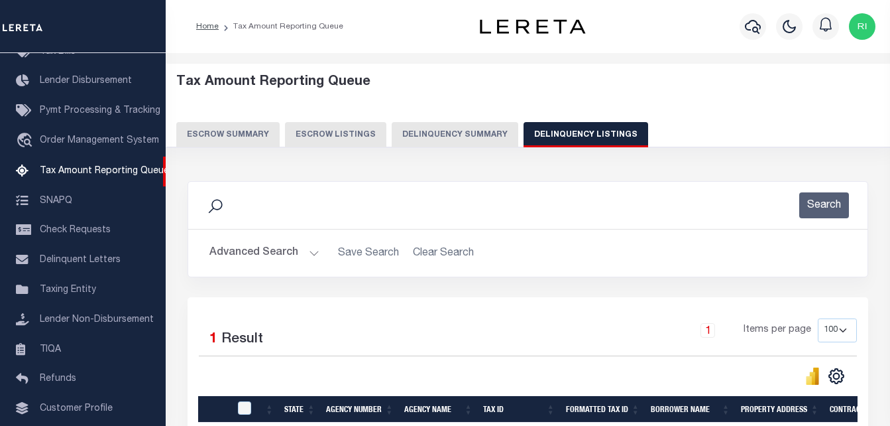
click at [271, 255] on button "Advanced Search" at bounding box center [265, 253] width 110 height 26
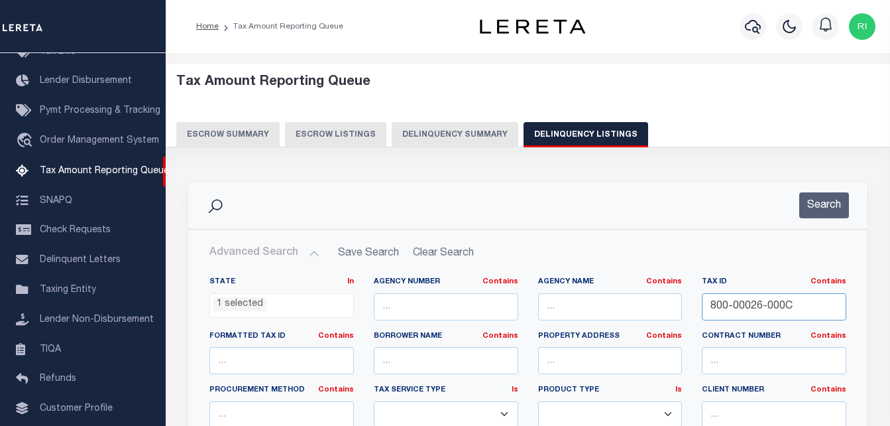
drag, startPoint x: 800, startPoint y: 306, endPoint x: 704, endPoint y: 308, distance: 96.2
click at [704, 308] on input "800-00026-000C" at bounding box center [774, 306] width 145 height 27
paste input "59-20056-000R"
type input "859-20056-000R"
click at [808, 214] on button "Search" at bounding box center [825, 205] width 50 height 26
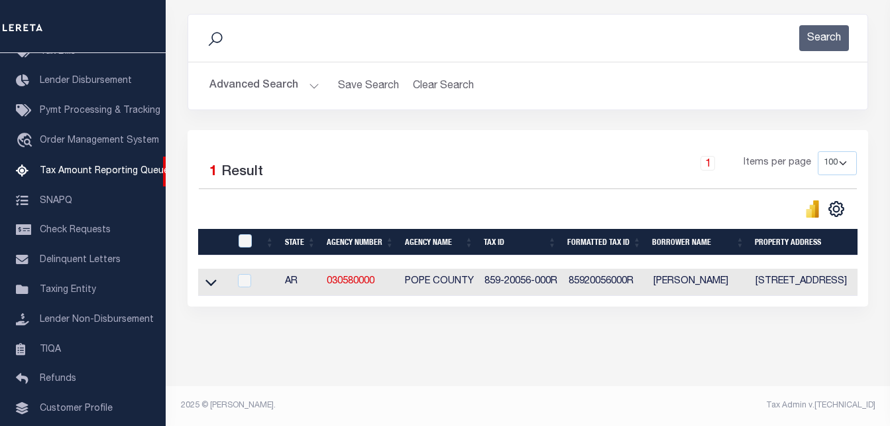
scroll to position [178, 0]
click at [210, 275] on icon at bounding box center [211, 282] width 11 height 14
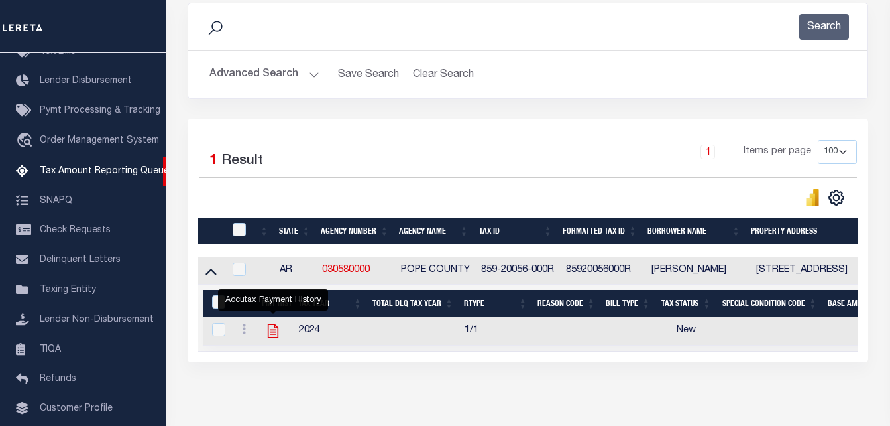
click at [273, 337] on icon "" at bounding box center [273, 331] width 11 height 14
checkbox input "true"
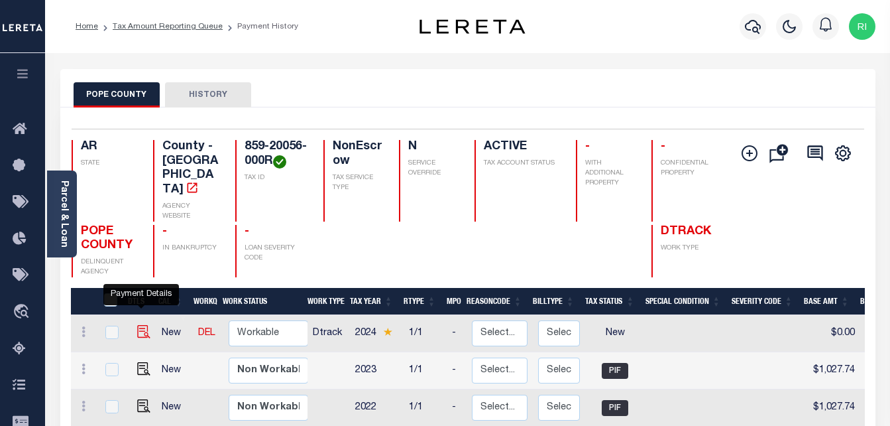
click at [139, 325] on img "" at bounding box center [143, 331] width 13 height 13
checkbox input "true"
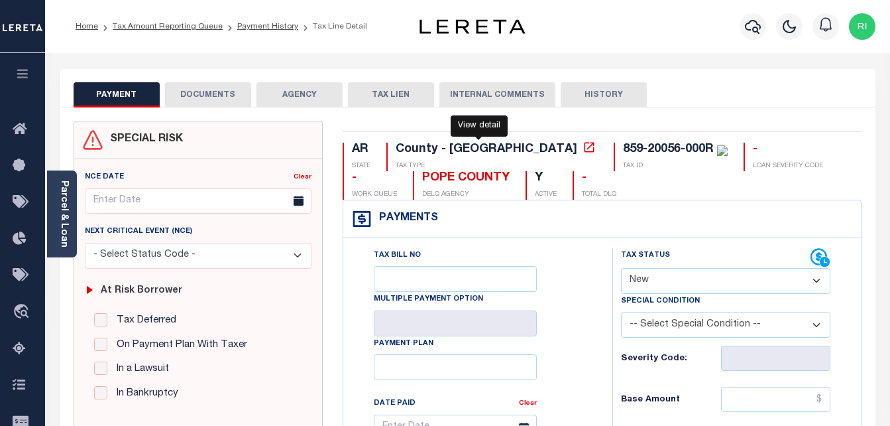
click at [583, 152] on icon at bounding box center [589, 147] width 13 height 13
drag, startPoint x: 513, startPoint y: 148, endPoint x: 601, endPoint y: 145, distance: 87.6
click at [623, 145] on div "859-20056-000R" at bounding box center [668, 149] width 91 height 12
copy div "859-20056-000R"
click at [746, 281] on select "- Select Status Code - Open Due/Unpaid Paid Incomplete No Tax Due Internal Refu…" at bounding box center [726, 281] width 210 height 26
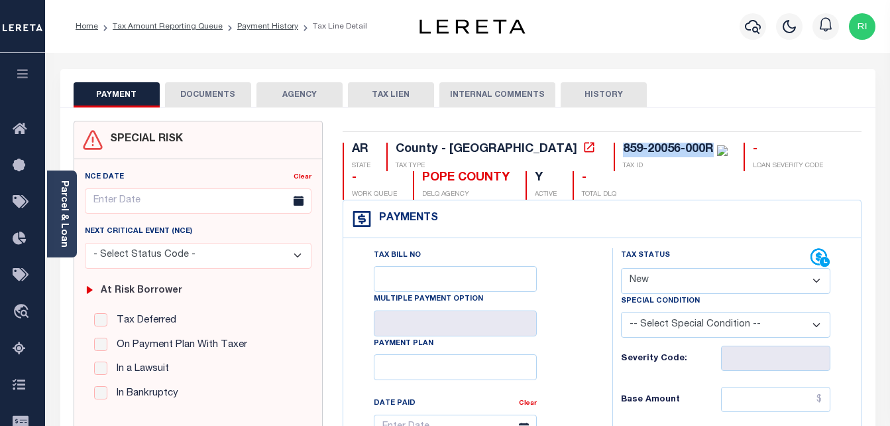
select select "PYD"
click at [621, 269] on select "- Select Status Code - Open Due/Unpaid Paid Incomplete No Tax Due Internal Refu…" at bounding box center [726, 281] width 210 height 26
type input "[DATE]"
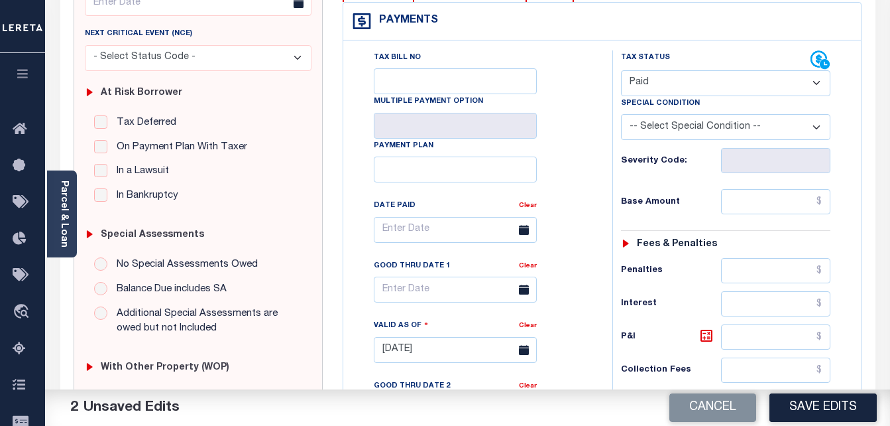
scroll to position [199, 0]
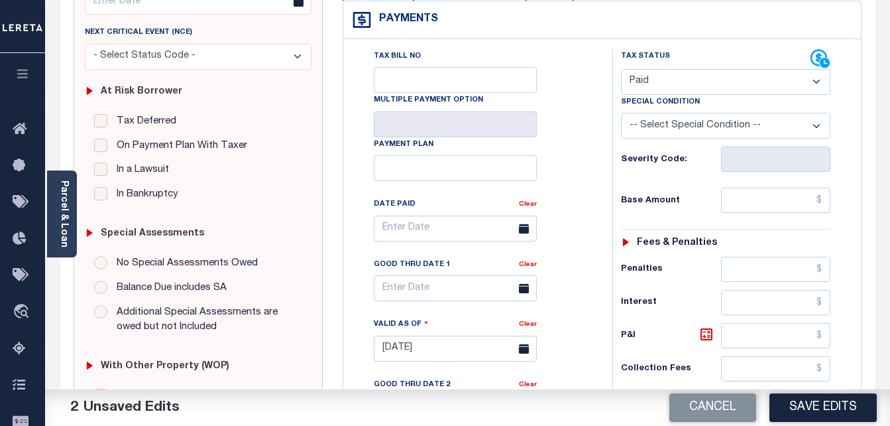
click at [786, 128] on select "-- Select Special Condition -- 3RD PARTY TAX LIEN AGENCY TAX LIEN (A.K.A Inside…" at bounding box center [726, 126] width 210 height 26
click at [759, 206] on input "text" at bounding box center [775, 200] width 109 height 25
paste input "1,027.74"
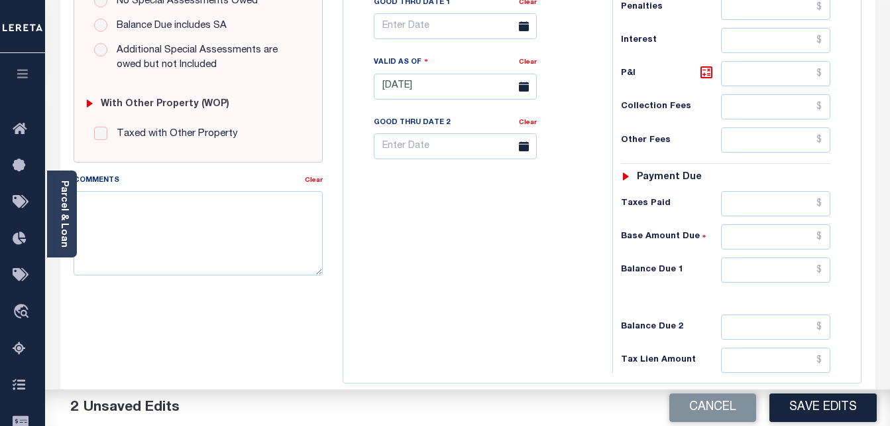
scroll to position [464, 0]
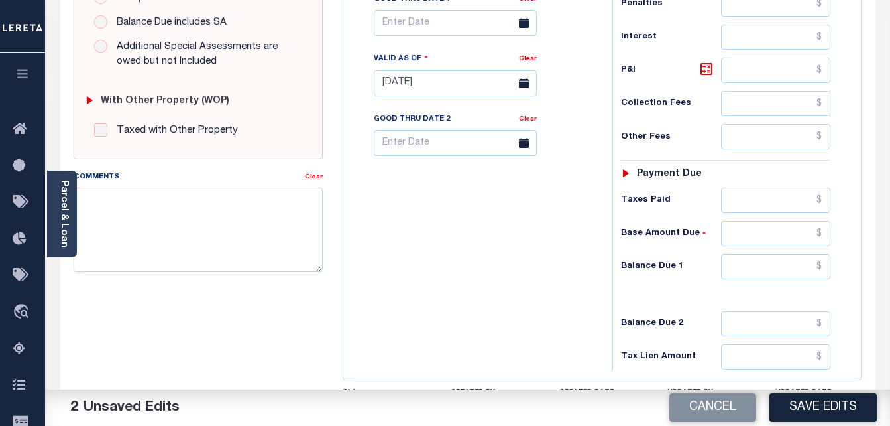
type input "$1,027.74"
click at [764, 271] on input "text" at bounding box center [775, 266] width 109 height 25
paste input "1,027.74"
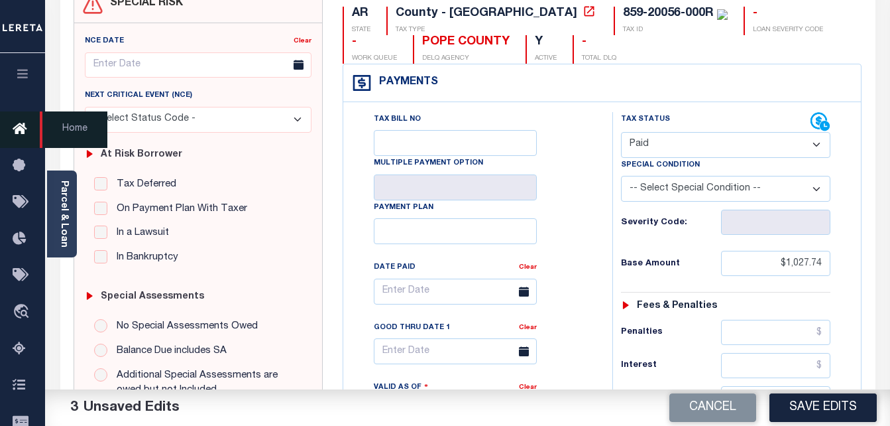
scroll to position [133, 0]
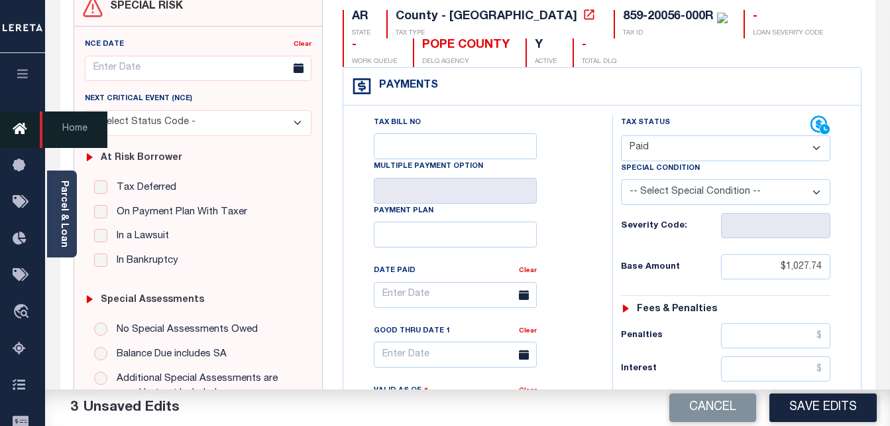
type input "$1,027.74"
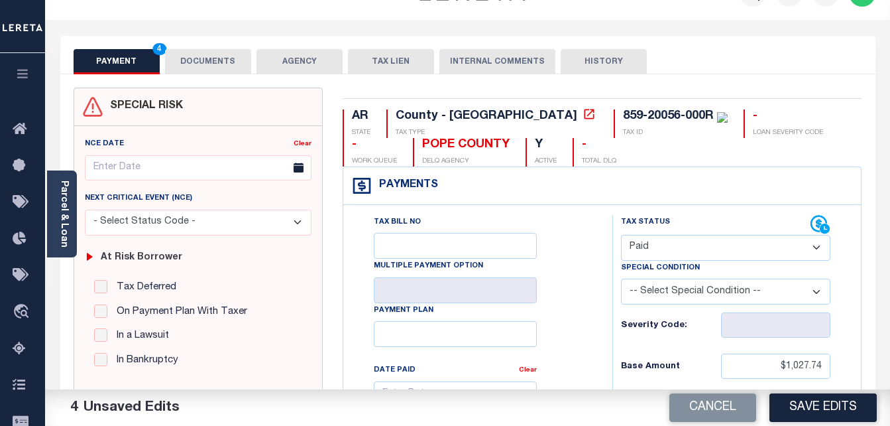
scroll to position [0, 0]
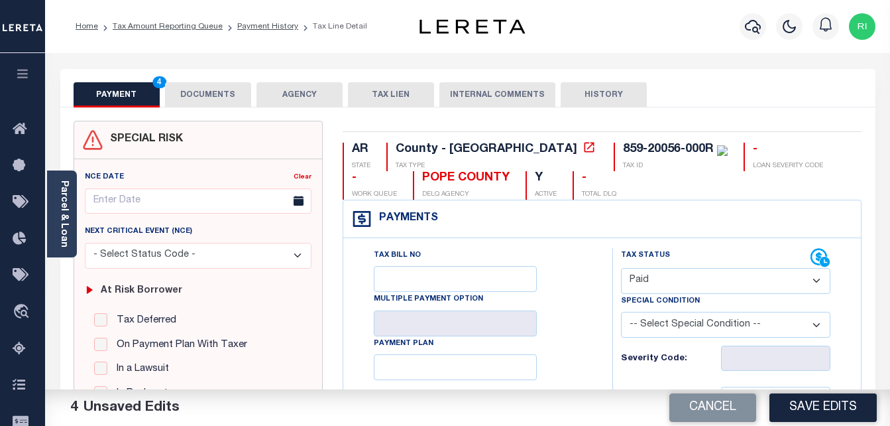
click at [210, 93] on button "DOCUMENTS" at bounding box center [208, 94] width 86 height 25
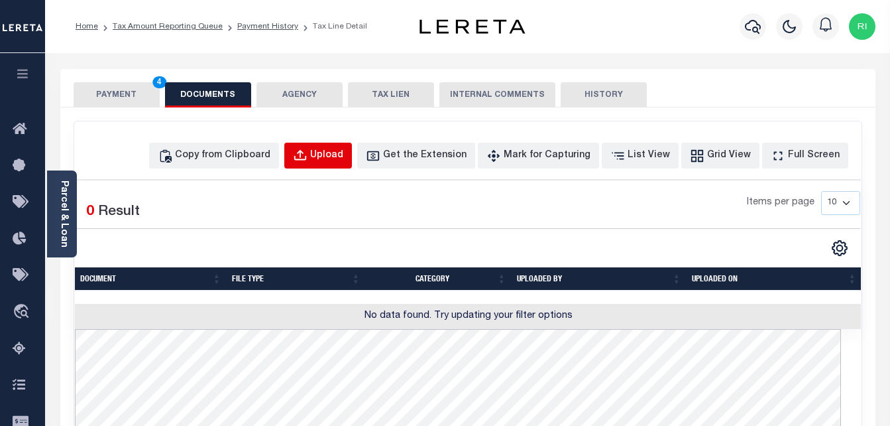
click at [343, 154] on div "Upload" at bounding box center [326, 156] width 33 height 15
select select "POP"
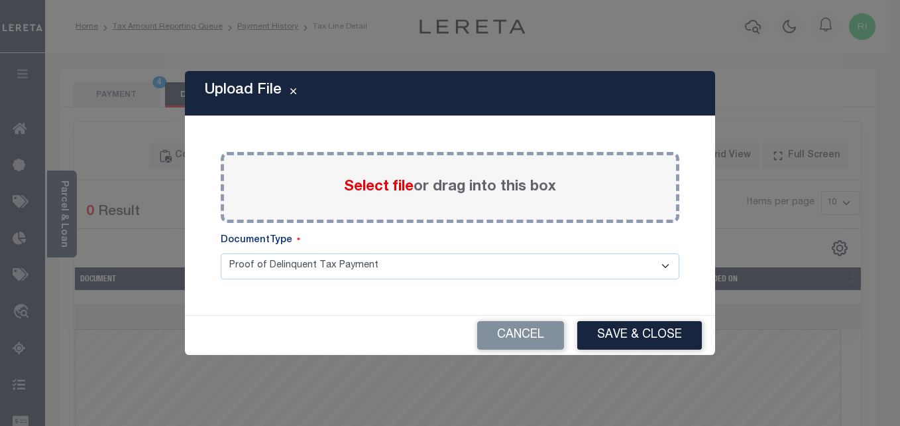
click at [363, 182] on span "Select file" at bounding box center [379, 187] width 70 height 15
click at [0, 0] on input "Select file or drag into this box" at bounding box center [0, 0] width 0 height 0
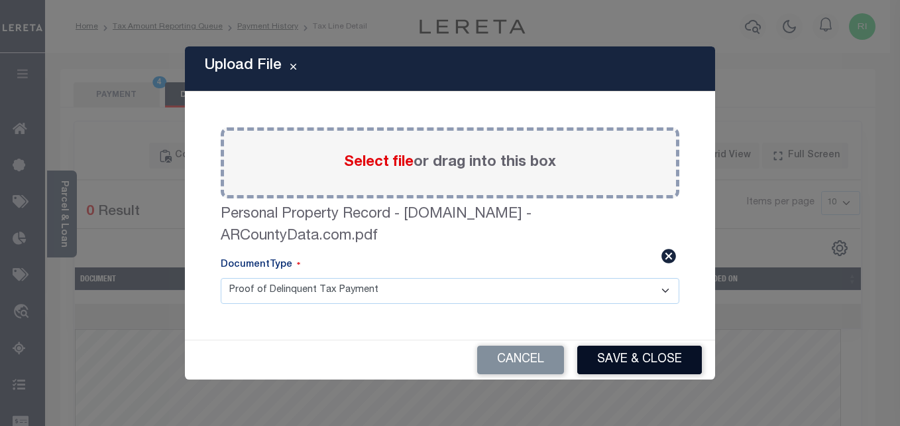
click at [623, 356] on button "Save & Close" at bounding box center [640, 359] width 125 height 29
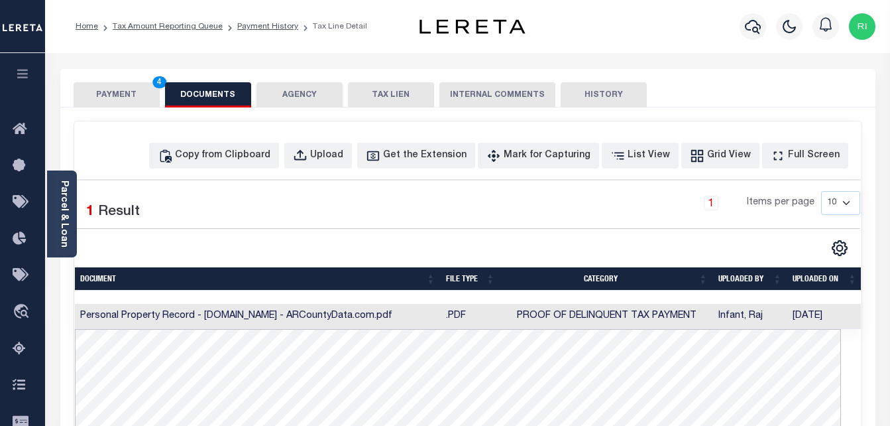
click at [127, 97] on button "PAYMENT 4" at bounding box center [117, 94] width 86 height 25
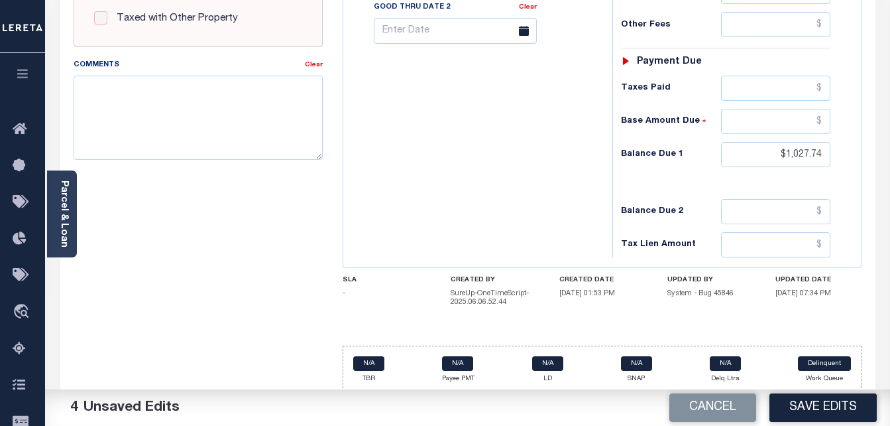
scroll to position [583, 0]
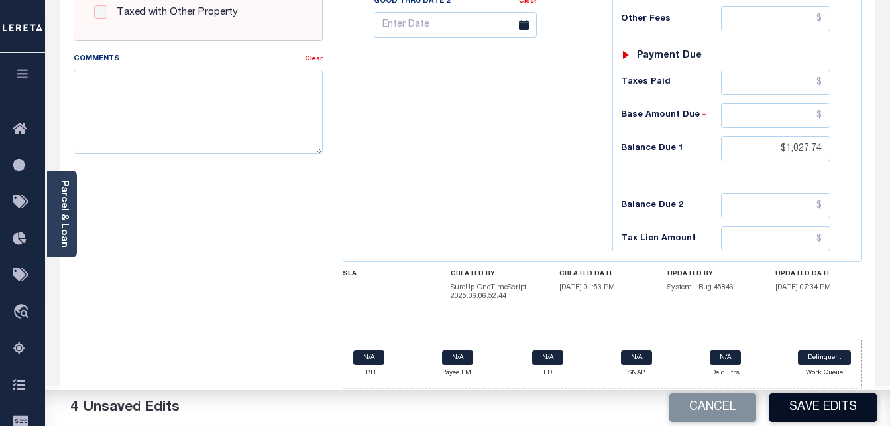
click at [813, 401] on button "Save Edits" at bounding box center [823, 407] width 107 height 29
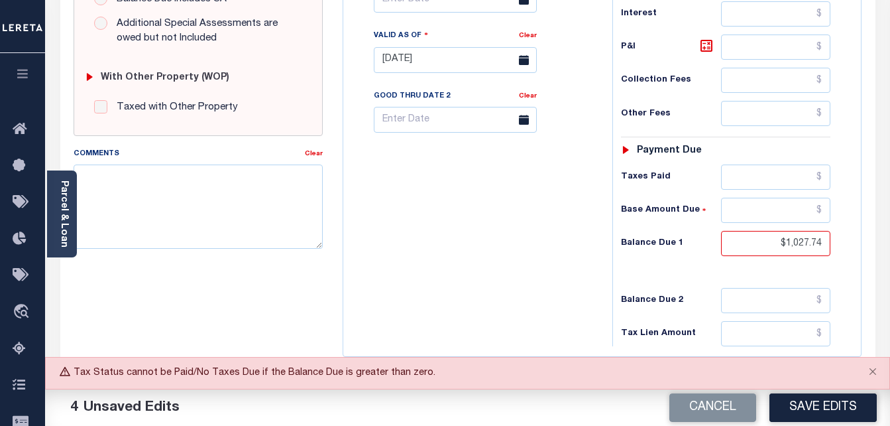
scroll to position [451, 0]
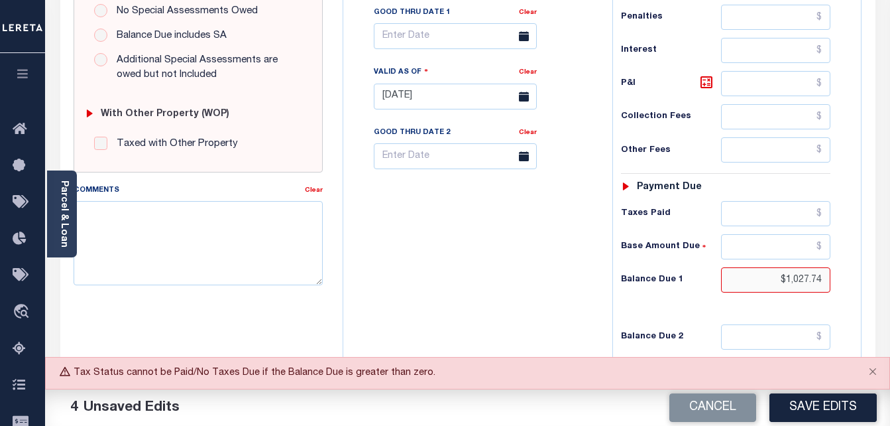
click at [811, 282] on input "$1,027.74" at bounding box center [775, 279] width 109 height 25
drag, startPoint x: 778, startPoint y: 282, endPoint x: 847, endPoint y: 281, distance: 69.0
click at [847, 281] on div "Tax Status Status - Select Status Code -" at bounding box center [731, 89] width 236 height 585
click at [779, 217] on input "text" at bounding box center [775, 213] width 109 height 25
paste input "1,027.74"
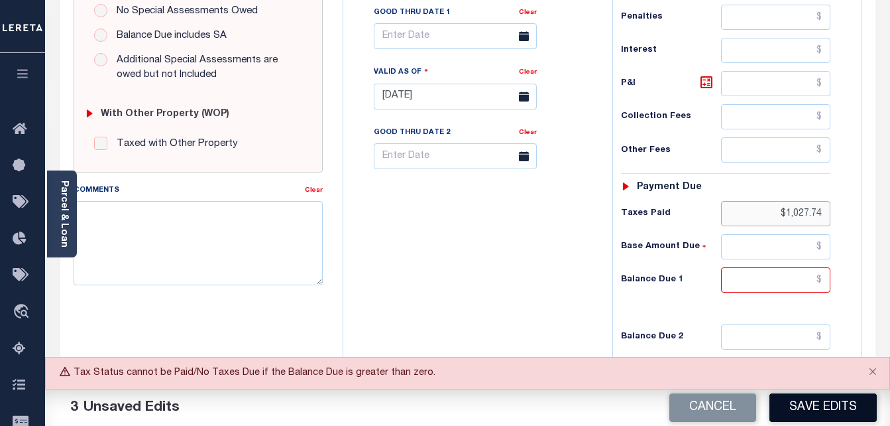
type input "$1,027.74"
click at [823, 412] on button "Save Edits" at bounding box center [823, 407] width 107 height 29
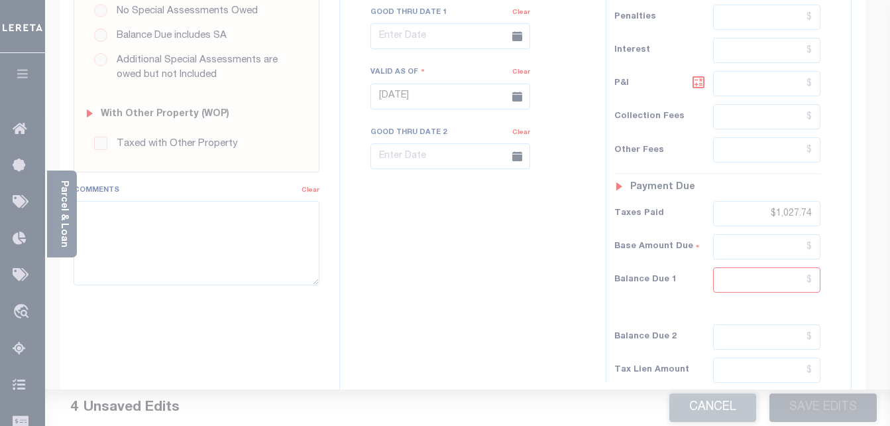
scroll to position [438, 0]
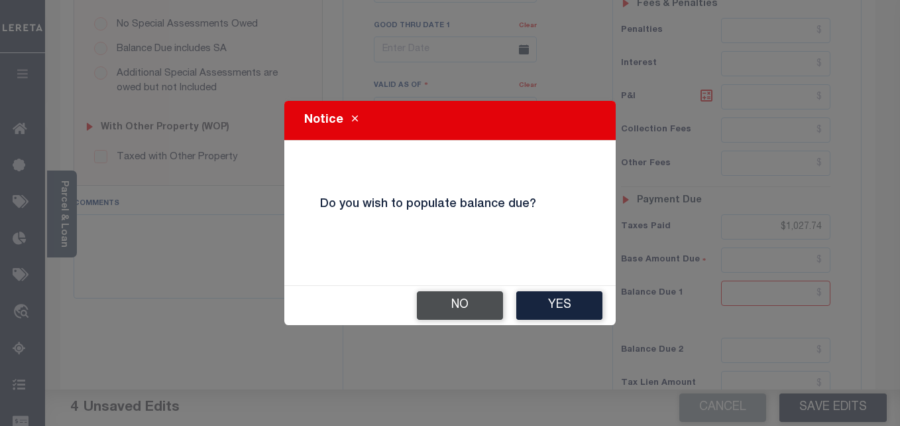
click at [463, 304] on button "No" at bounding box center [460, 305] width 86 height 29
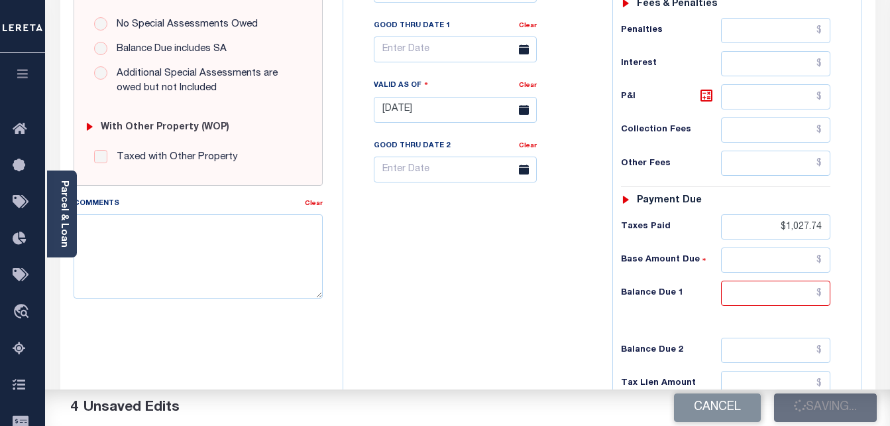
checkbox input "false"
type input "$1,027.74"
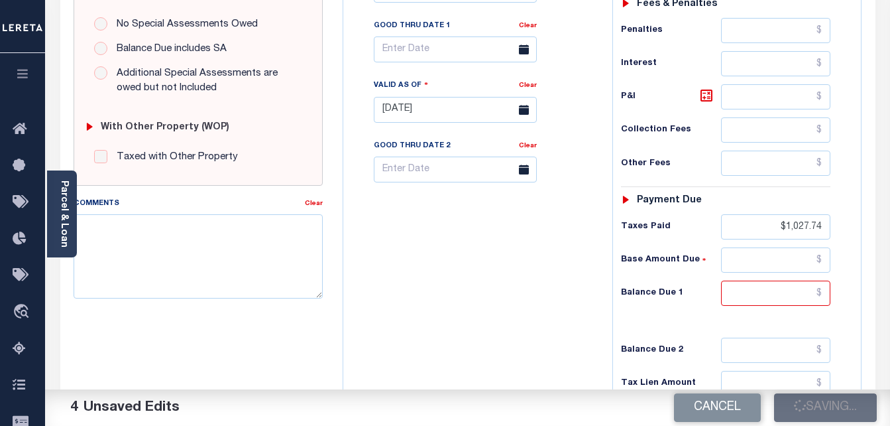
type input "$1,027.74"
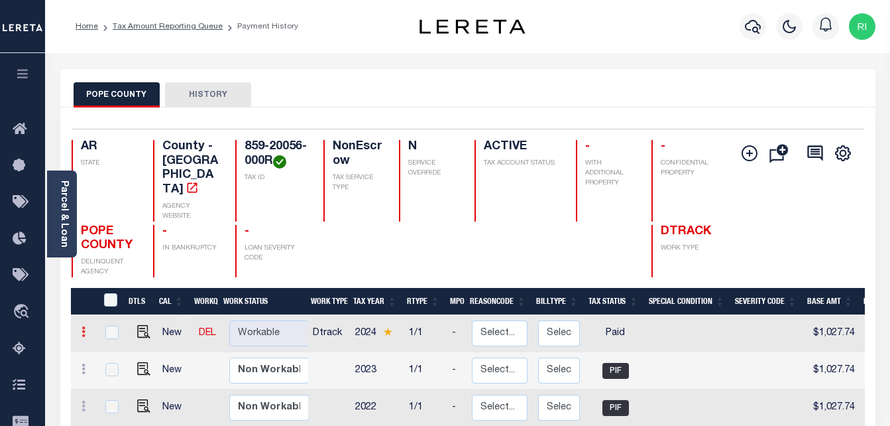
click at [80, 328] on link at bounding box center [83, 333] width 15 height 11
click at [117, 349] on img at bounding box center [115, 355] width 13 height 13
checkbox input "true"
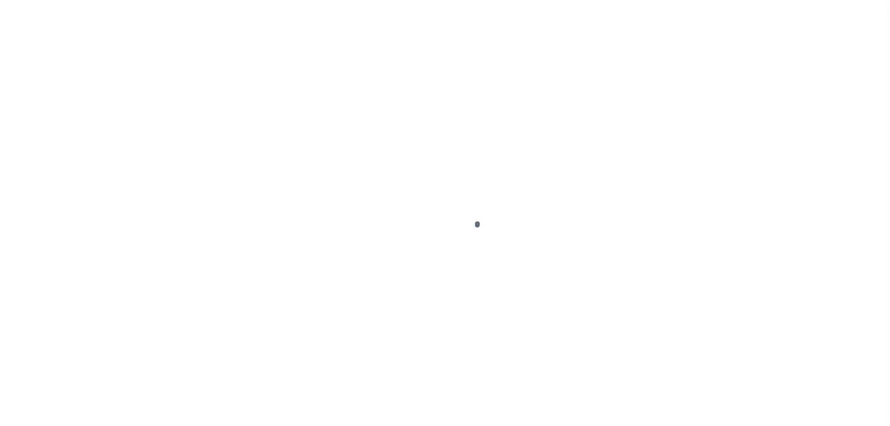
select select "PYD"
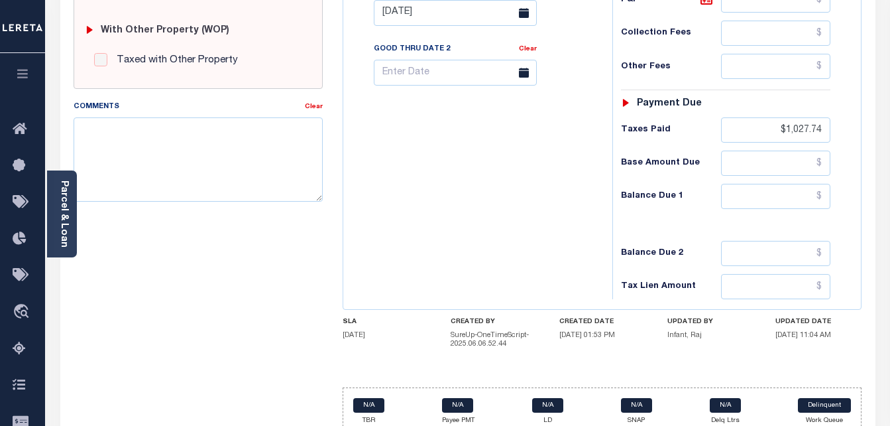
scroll to position [587, 0]
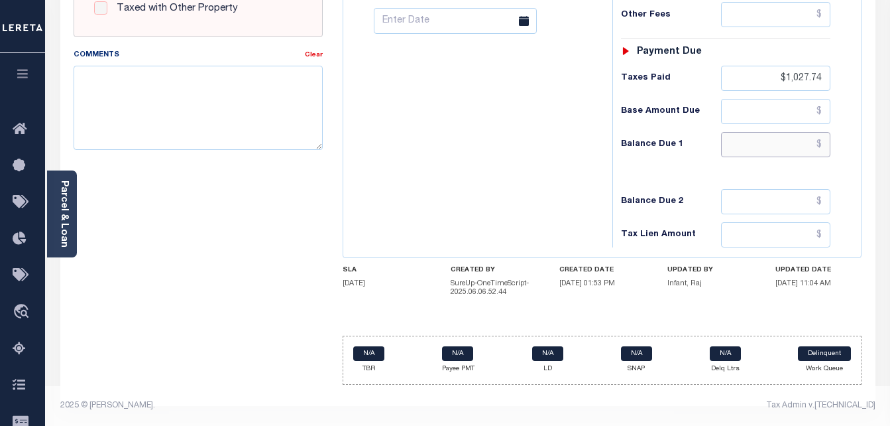
click at [757, 153] on input "text" at bounding box center [775, 144] width 109 height 25
type input "$0.00"
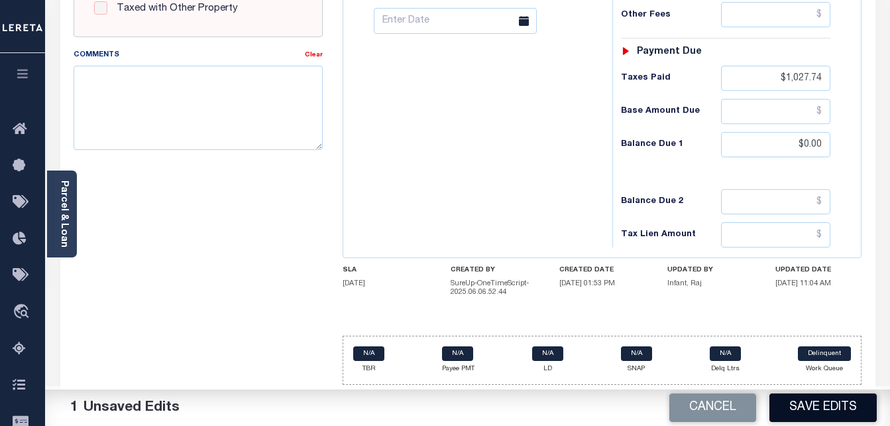
click at [816, 400] on button "Save Edits" at bounding box center [823, 407] width 107 height 29
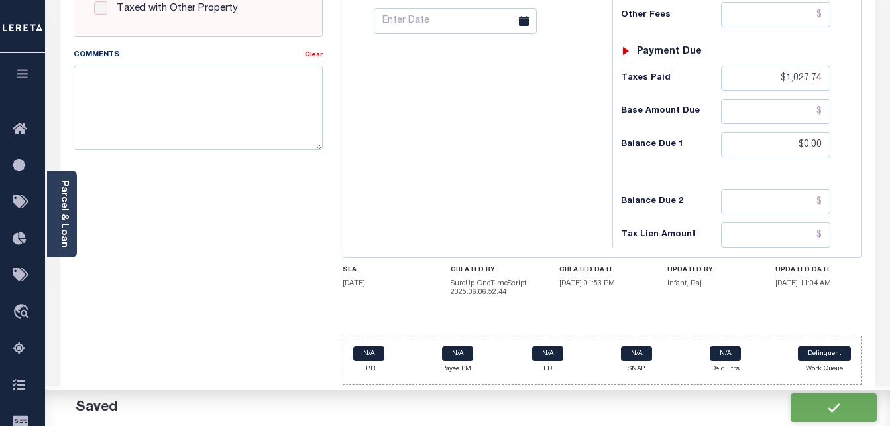
checkbox input "false"
type input "$1,027.74"
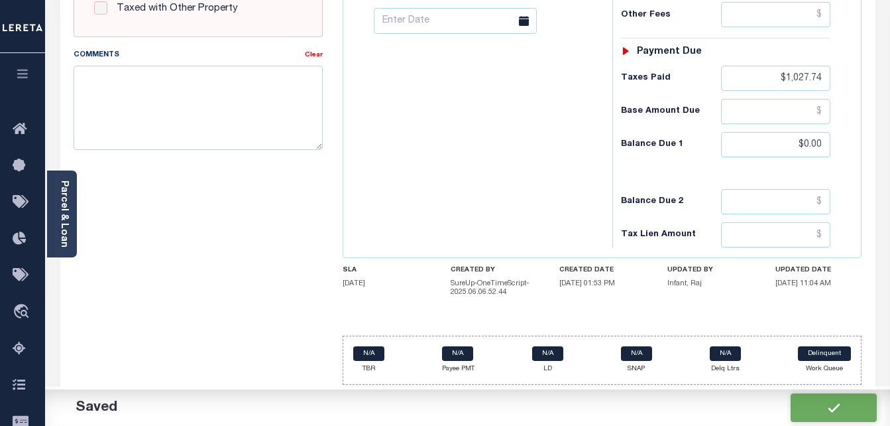
type input "$1,027.74"
type input "$0"
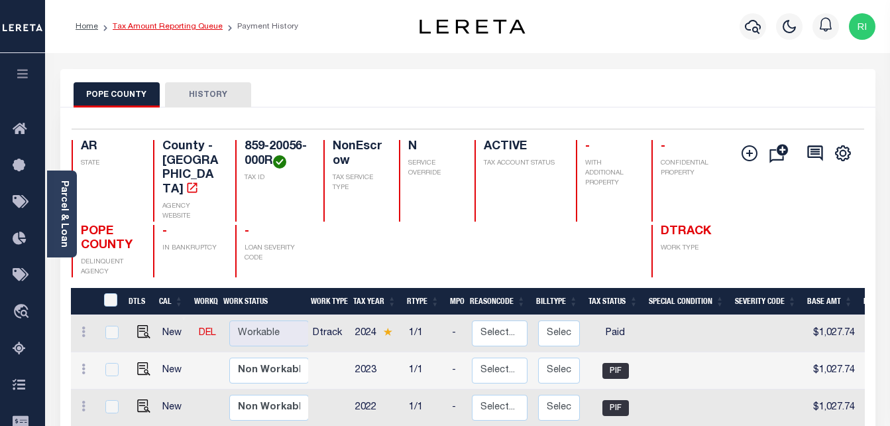
click at [166, 23] on link "Tax Amount Reporting Queue" at bounding box center [168, 27] width 110 height 8
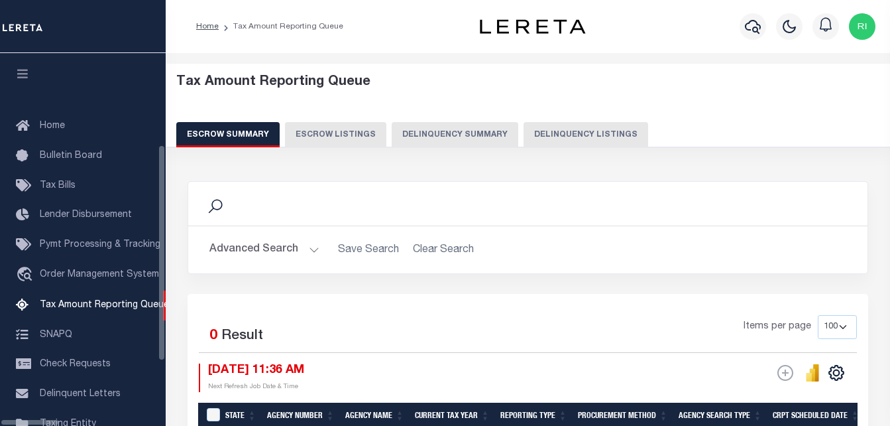
select select "100"
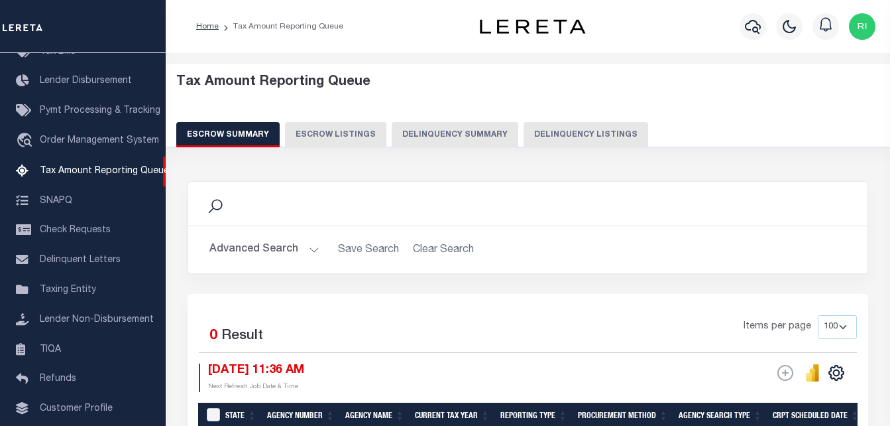
click at [483, 139] on button "Delinquency Summary" at bounding box center [455, 134] width 127 height 25
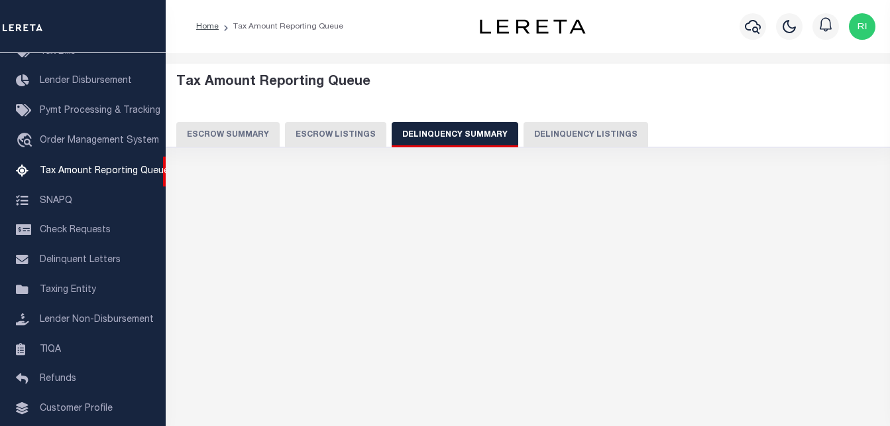
click at [552, 139] on button "Delinquency Listings" at bounding box center [586, 134] width 125 height 25
select select "100"
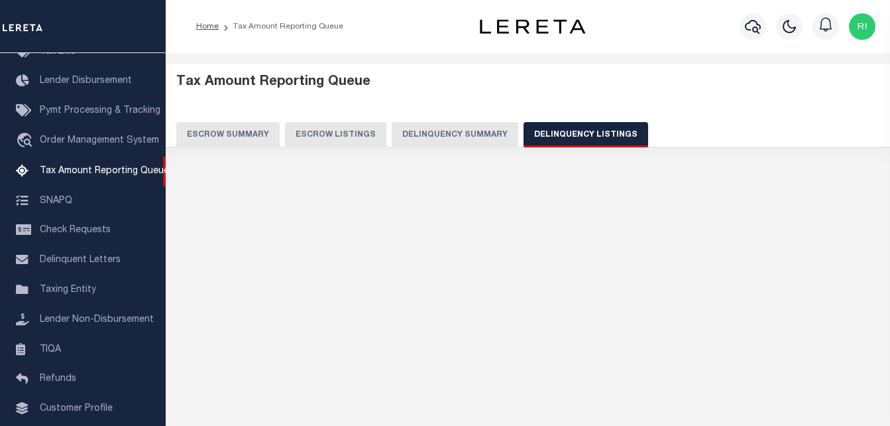
select select "100"
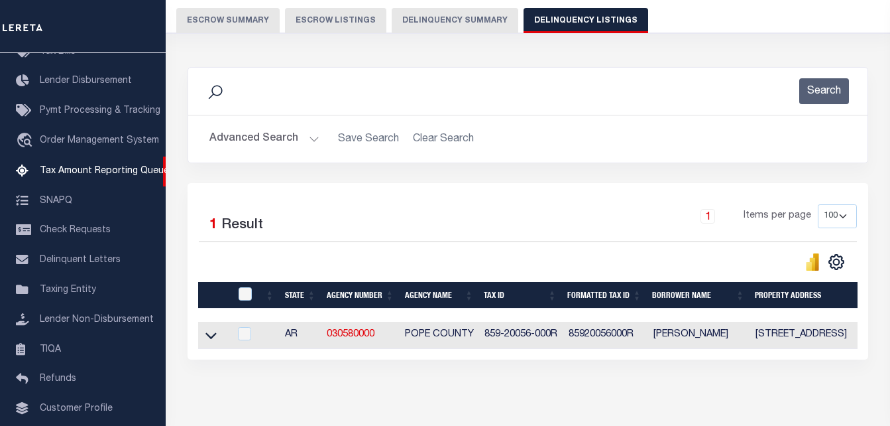
scroll to position [178, 0]
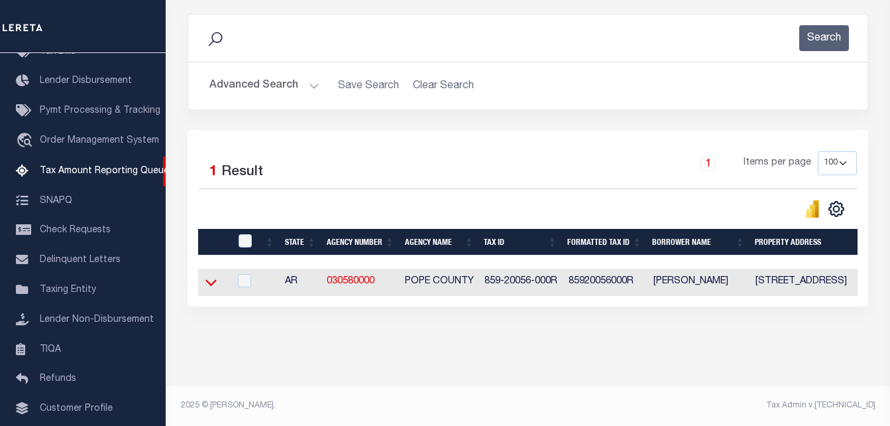
click at [206, 275] on icon at bounding box center [211, 282] width 11 height 14
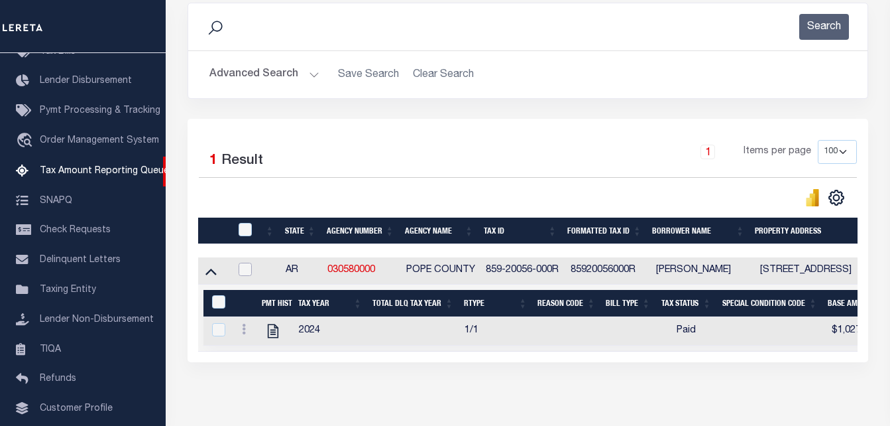
click at [245, 271] on input "checkbox" at bounding box center [245, 269] width 13 height 13
checkbox input "true"
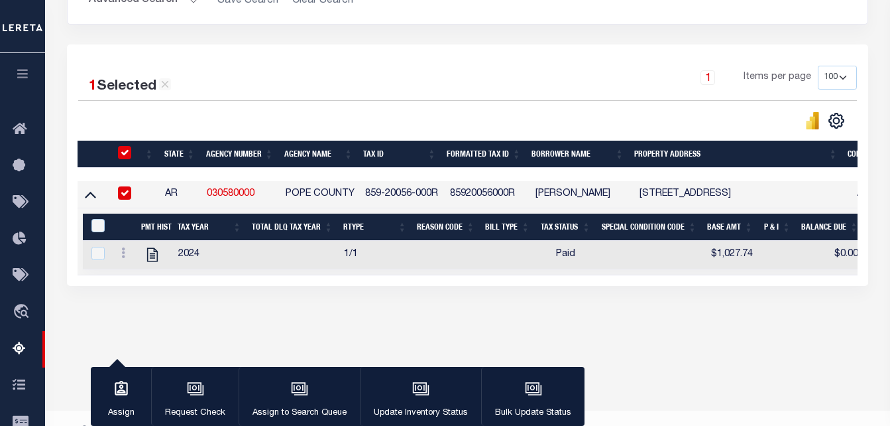
scroll to position [277, 0]
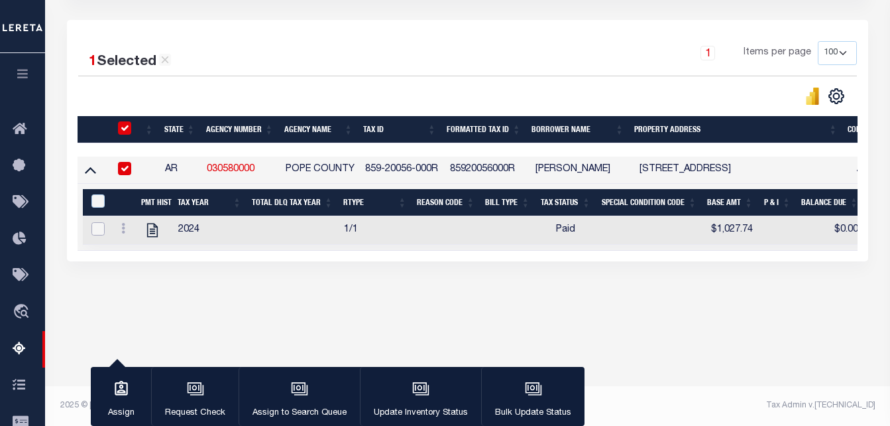
click at [97, 231] on input "checkbox" at bounding box center [98, 228] width 13 height 13
checkbox input "true"
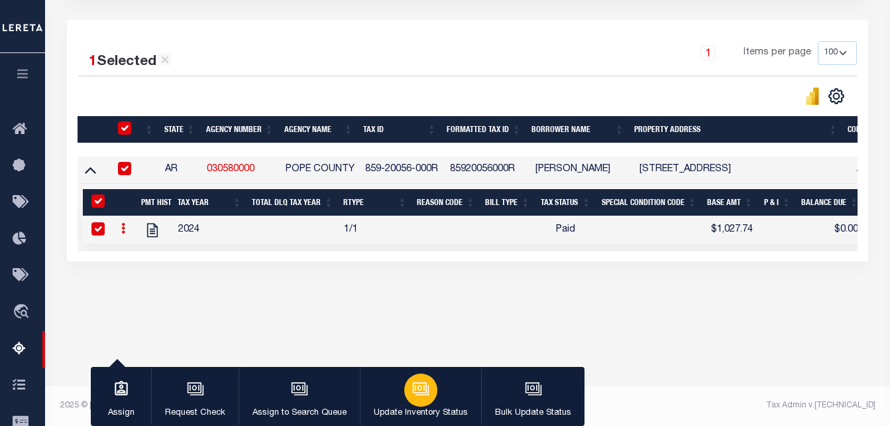
click at [417, 395] on icon "button" at bounding box center [420, 388] width 17 height 17
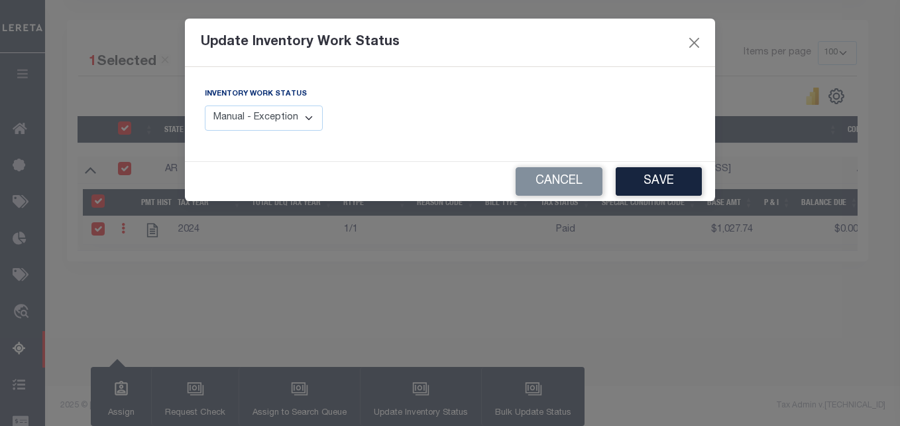
click at [313, 118] on select "Manual - Exception Pended - Awaiting Search Late Add Exception Completed" at bounding box center [264, 118] width 118 height 26
select select "4"
click at [205, 105] on select "Manual - Exception Pended - Awaiting Search Late Add Exception Completed" at bounding box center [264, 118] width 118 height 26
click at [694, 44] on button "Close" at bounding box center [694, 42] width 17 height 17
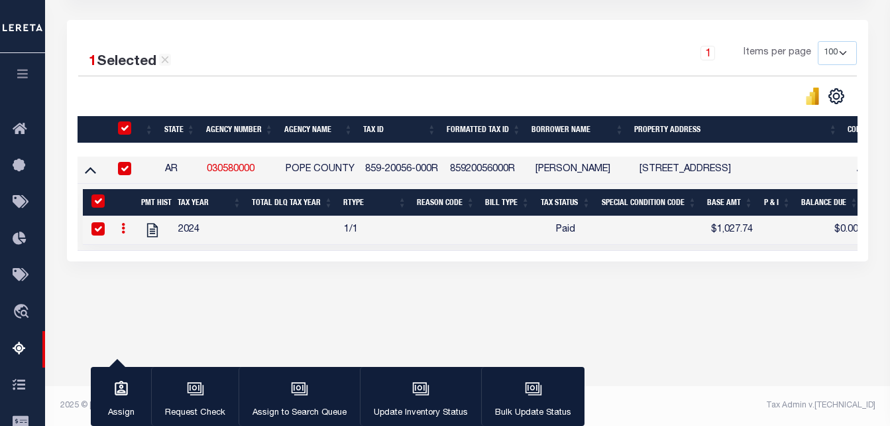
click at [98, 200] on input "&nbsp;" at bounding box center [98, 200] width 13 height 13
checkbox input "false"
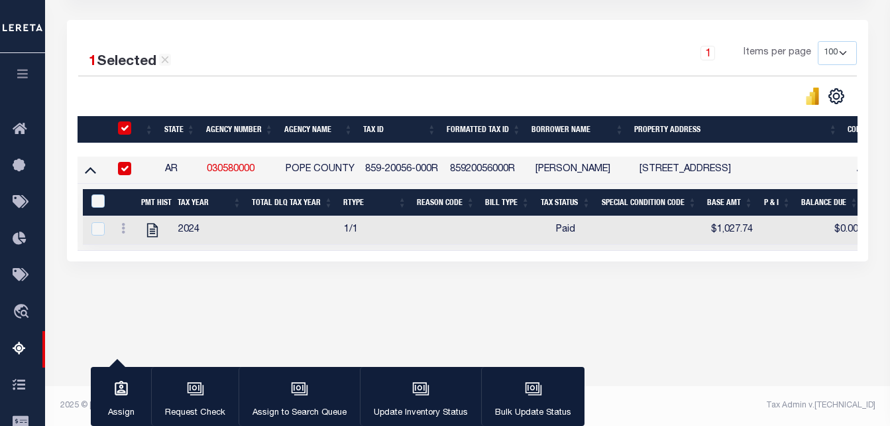
click at [125, 169] on input "checkbox" at bounding box center [124, 168] width 13 height 13
checkbox input "false"
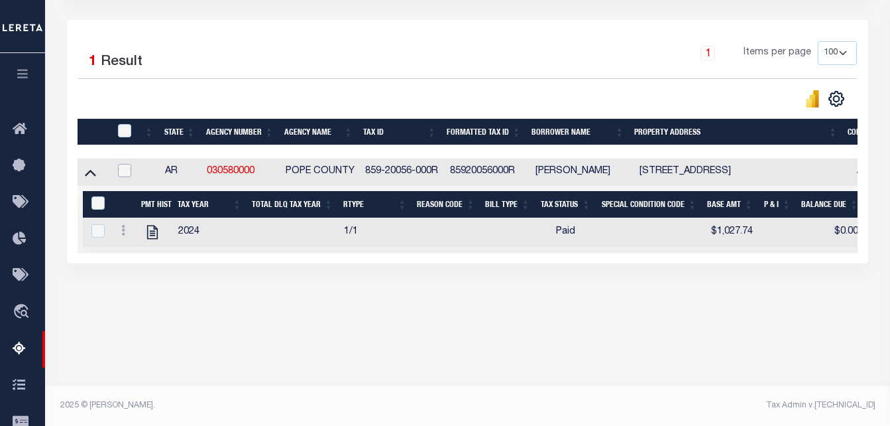
click at [123, 170] on input "checkbox" at bounding box center [124, 170] width 13 height 13
checkbox input "true"
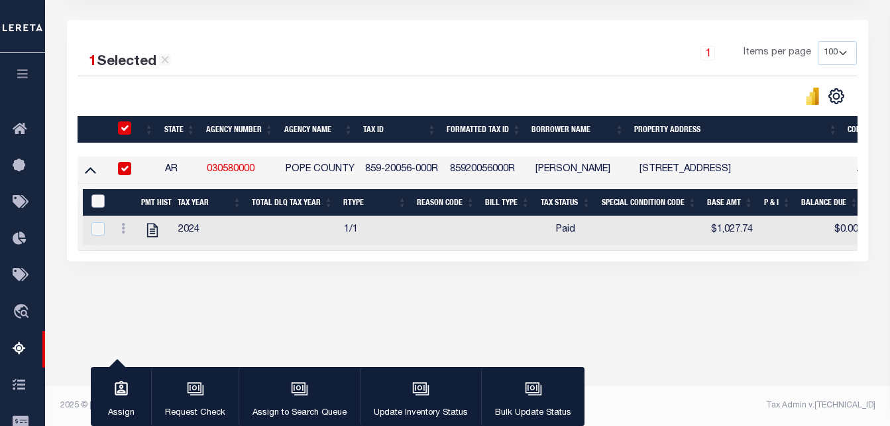
click at [103, 198] on input "&nbsp;" at bounding box center [98, 200] width 13 height 13
checkbox input "true"
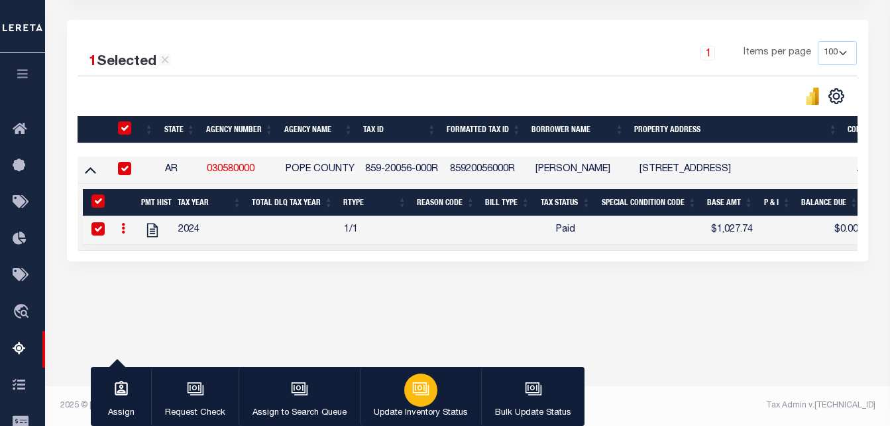
click at [412, 395] on icon "button" at bounding box center [420, 388] width 17 height 17
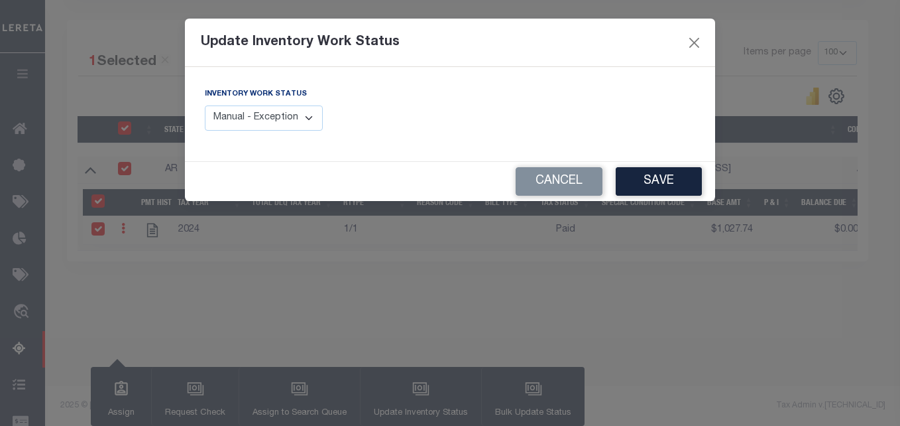
click at [314, 115] on select "Manual - Exception Pended - Awaiting Search Late Add Exception Completed" at bounding box center [264, 118] width 118 height 26
select select "4"
click at [205, 105] on select "Manual - Exception Pended - Awaiting Search Late Add Exception Completed" at bounding box center [264, 118] width 118 height 26
click at [682, 184] on button "Save" at bounding box center [659, 181] width 86 height 29
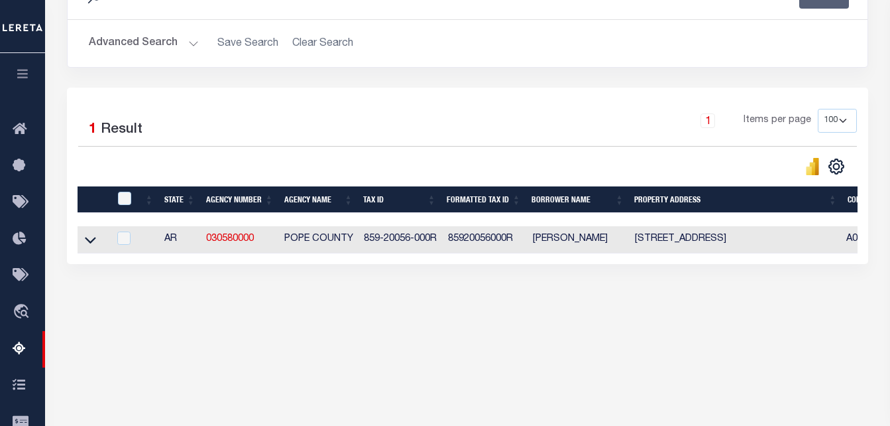
scroll to position [211, 0]
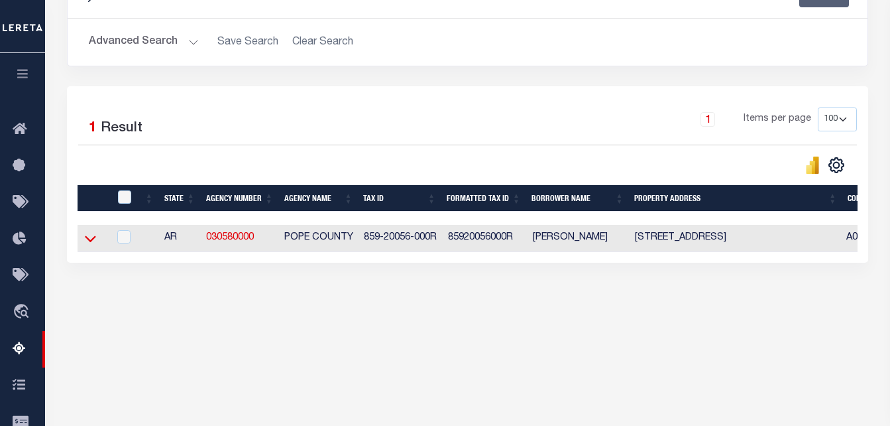
click at [92, 241] on icon at bounding box center [90, 238] width 11 height 14
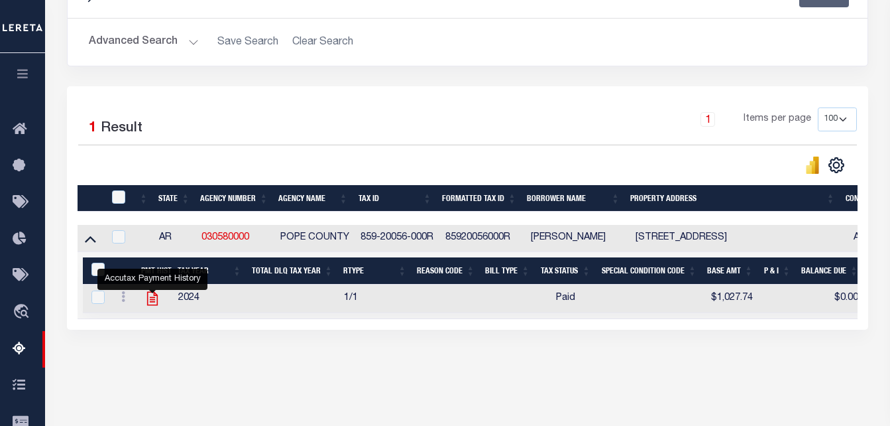
click at [153, 302] on icon "" at bounding box center [152, 298] width 17 height 17
checkbox input "true"
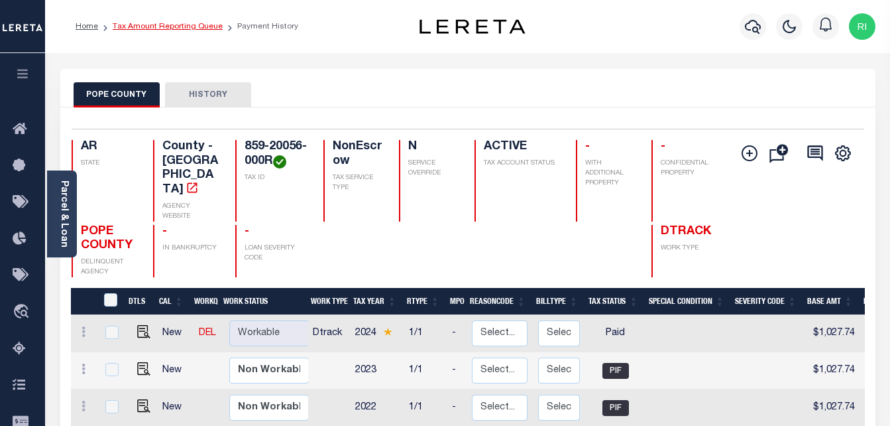
click at [149, 25] on link "Tax Amount Reporting Queue" at bounding box center [168, 27] width 110 height 8
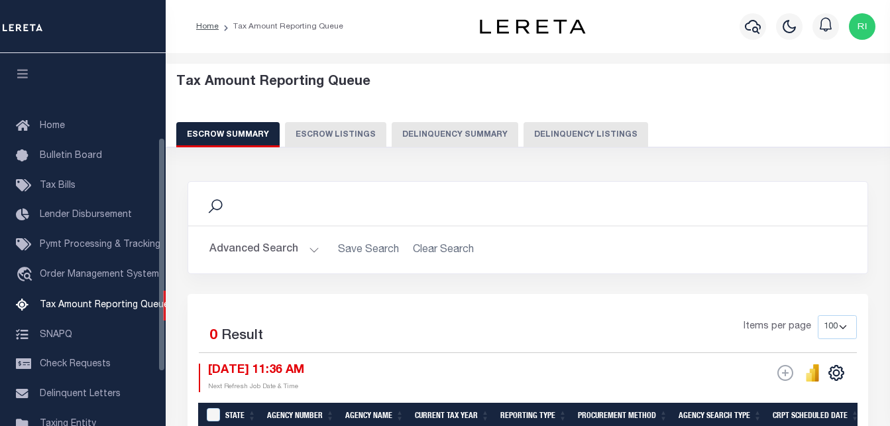
select select "100"
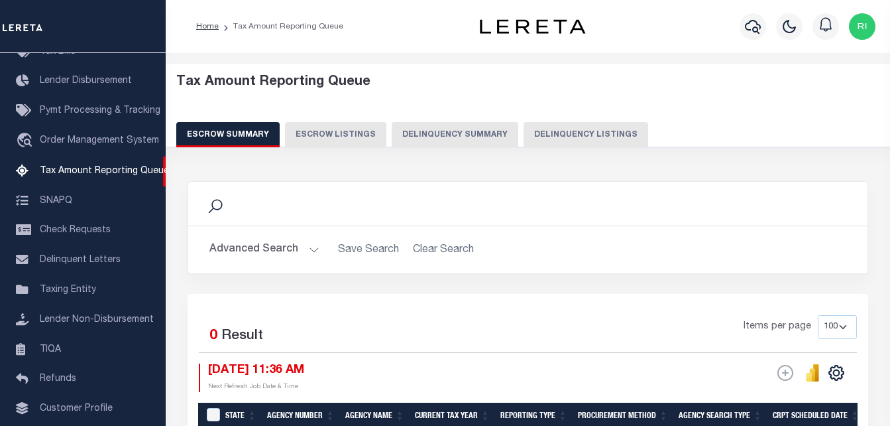
click at [536, 131] on button "Delinquency Listings" at bounding box center [586, 134] width 125 height 25
select select "100"
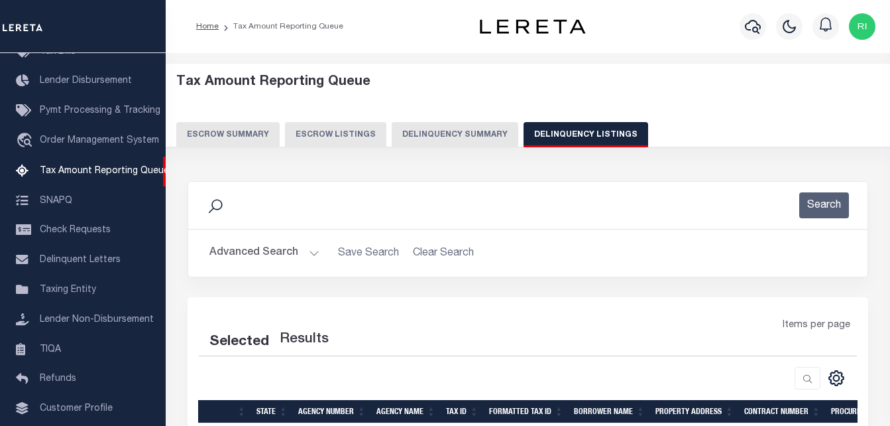
select select "100"
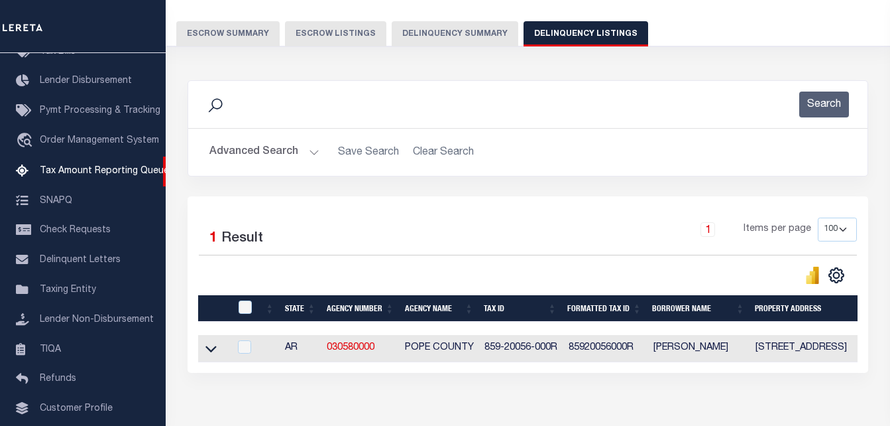
scroll to position [178, 0]
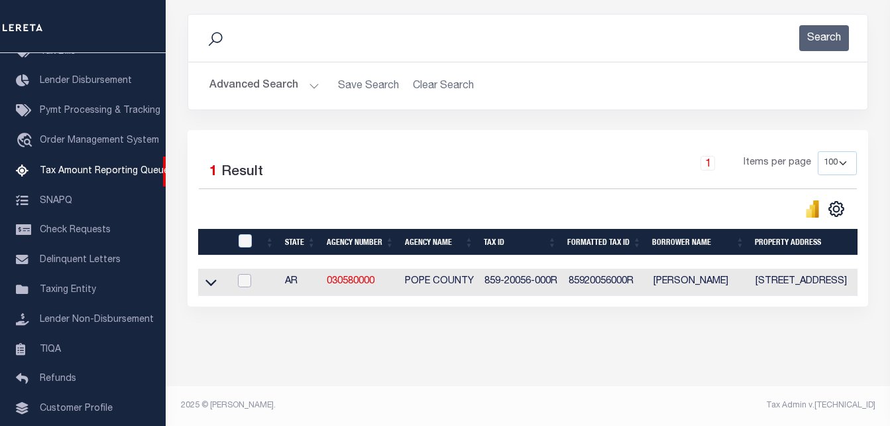
click at [249, 274] on input "checkbox" at bounding box center [244, 280] width 13 height 13
checkbox input "true"
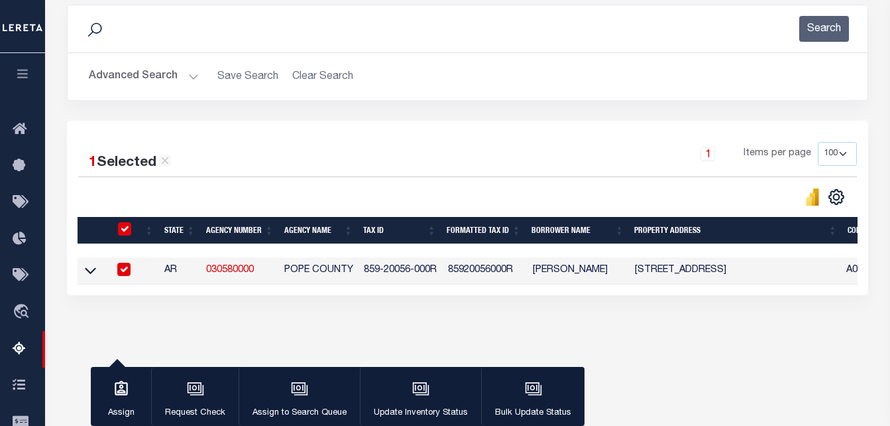
click at [128, 271] on input "checkbox" at bounding box center [123, 269] width 13 height 13
checkbox input "false"
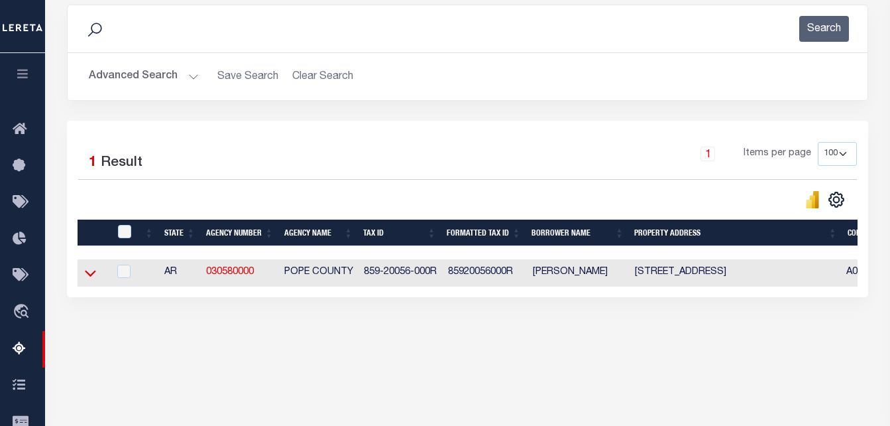
click at [92, 273] on icon at bounding box center [90, 273] width 11 height 14
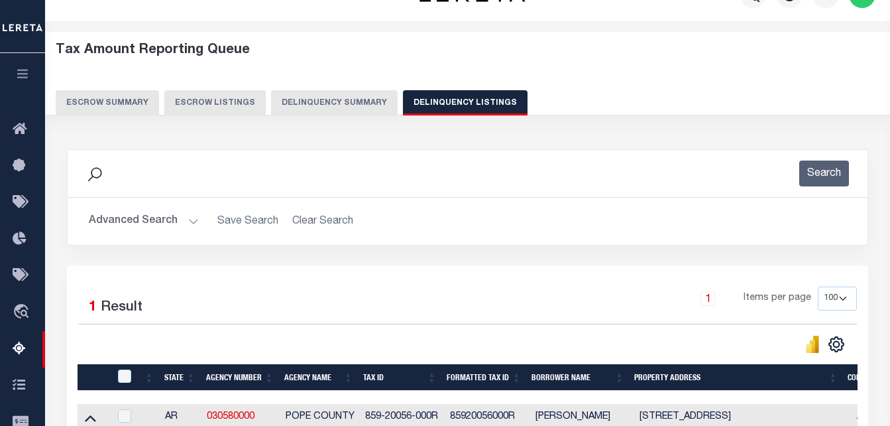
scroll to position [0, 0]
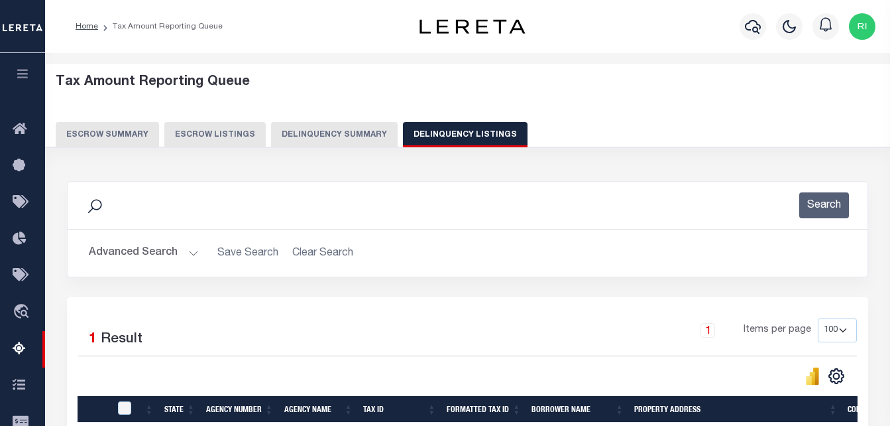
click at [157, 252] on button "Advanced Search" at bounding box center [144, 253] width 110 height 26
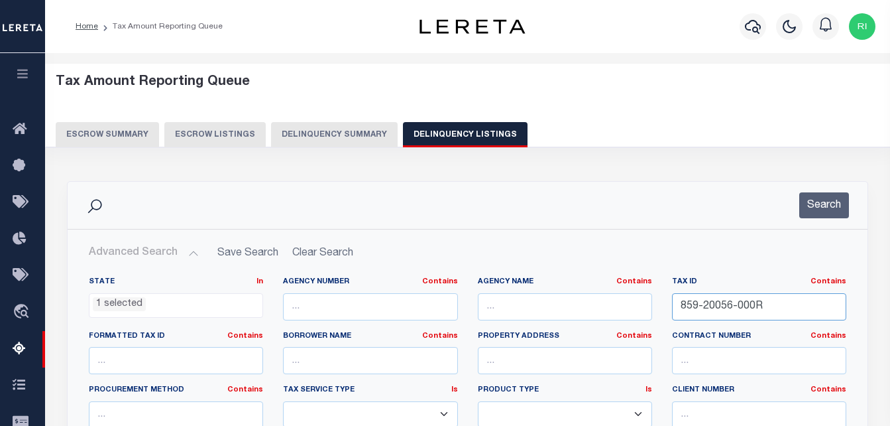
click at [724, 308] on input "859-20056-000R" at bounding box center [759, 306] width 174 height 27
paste input "00-00026-000C"
type input "800-00026-000C"
click at [829, 208] on button "Search" at bounding box center [825, 205] width 50 height 26
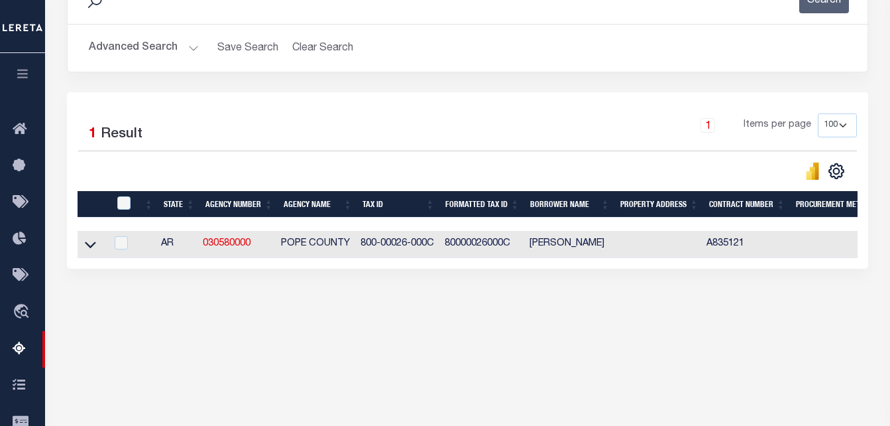
scroll to position [265, 0]
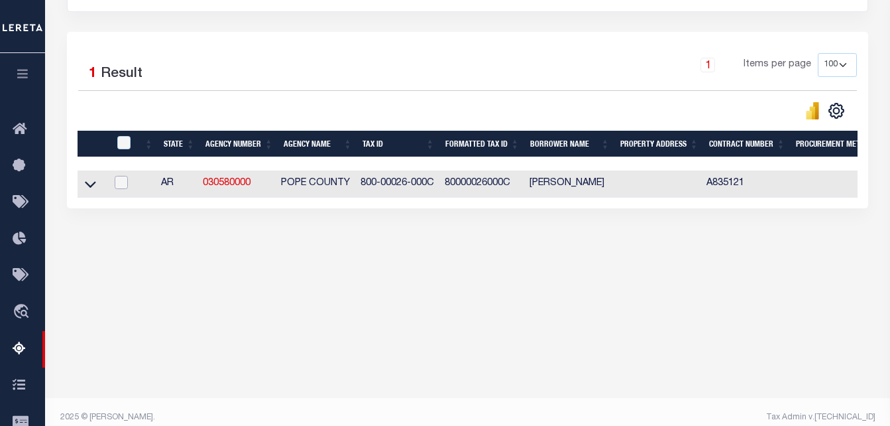
click at [121, 184] on input "checkbox" at bounding box center [121, 182] width 13 height 13
checkbox input "true"
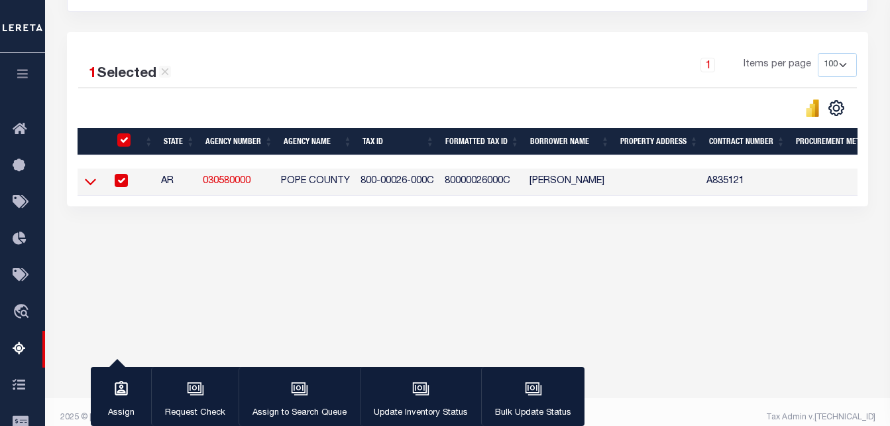
click at [92, 186] on icon at bounding box center [90, 182] width 11 height 7
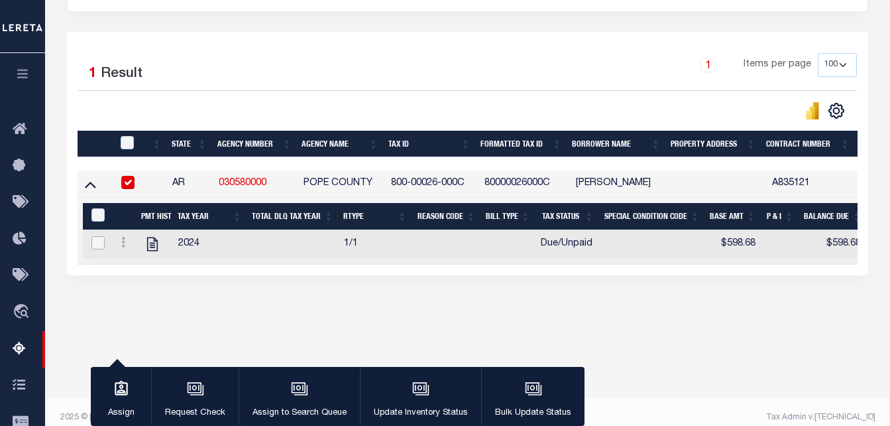
click at [99, 245] on input "checkbox" at bounding box center [98, 242] width 13 height 13
checkbox input "true"
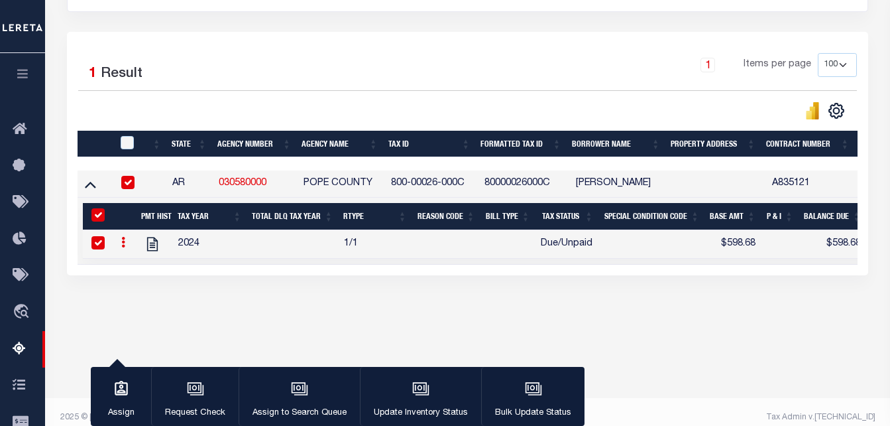
click at [125, 185] on input "checkbox" at bounding box center [127, 182] width 13 height 13
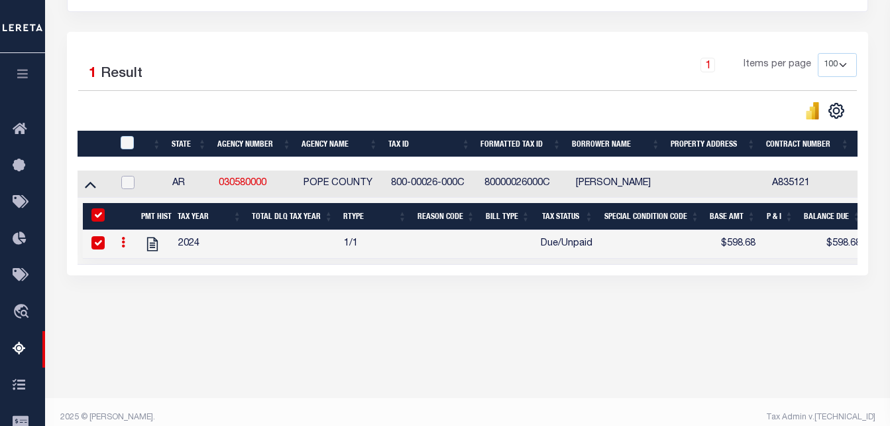
click at [124, 186] on input "checkbox" at bounding box center [127, 182] width 13 height 13
checkbox input "true"
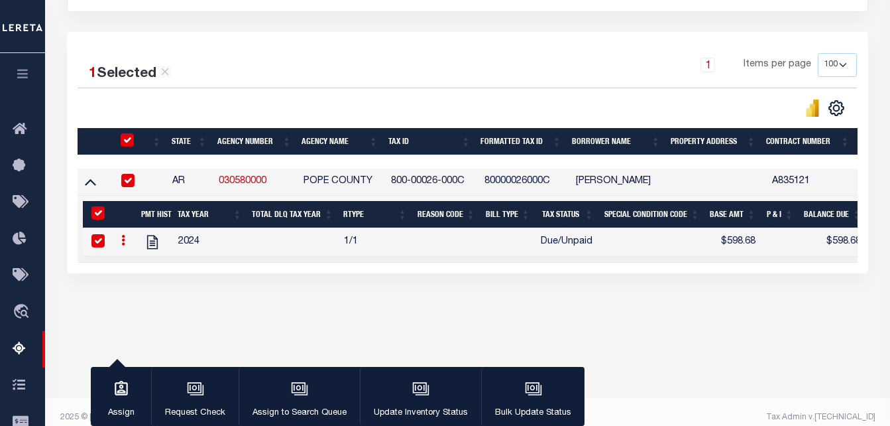
click at [95, 211] on input "&nbsp;" at bounding box center [98, 212] width 13 height 13
checkbox input "false"
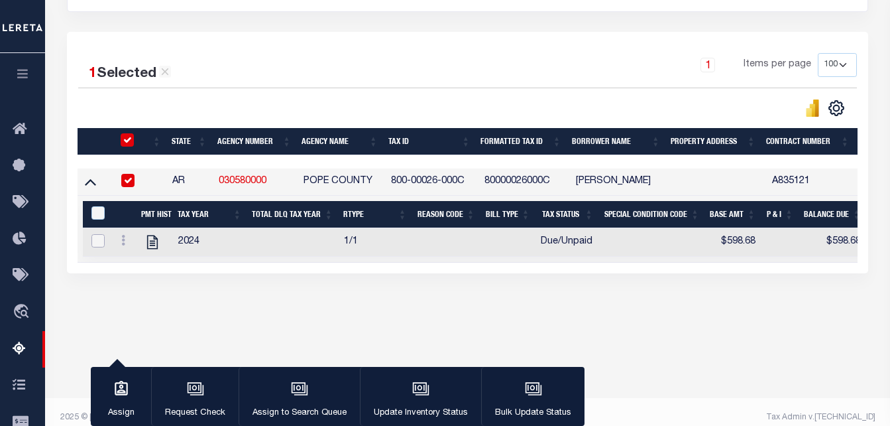
click at [98, 238] on input "checkbox" at bounding box center [98, 240] width 13 height 13
checkbox input "true"
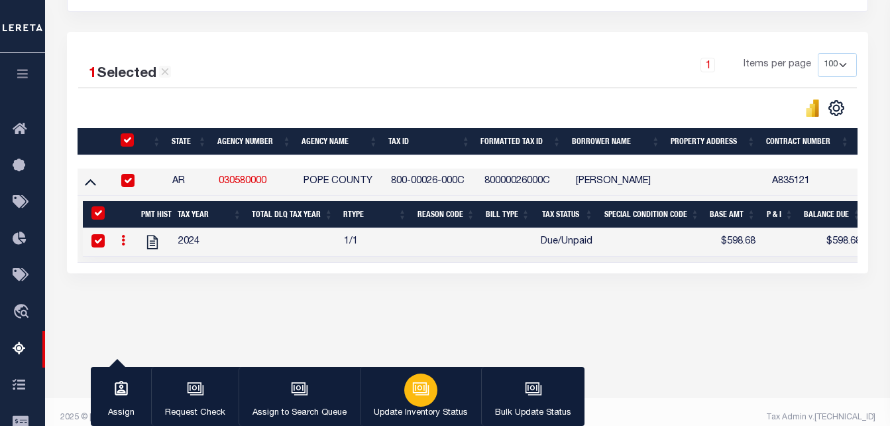
click at [423, 385] on icon "button" at bounding box center [420, 388] width 17 height 17
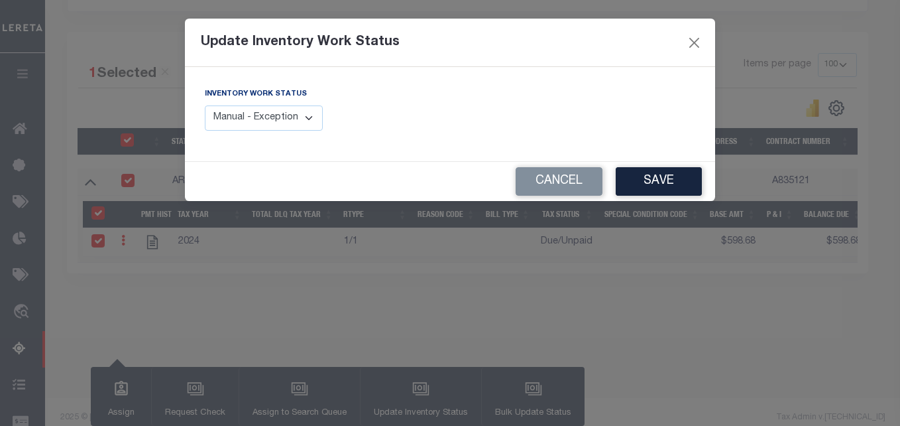
click at [304, 117] on select "Manual - Exception Pended - Awaiting Search Late Add Exception Completed" at bounding box center [264, 118] width 118 height 26
select select "4"
click at [205, 105] on select "Manual - Exception Pended - Awaiting Search Late Add Exception Completed" at bounding box center [264, 118] width 118 height 26
click at [675, 192] on button "Save" at bounding box center [659, 181] width 86 height 29
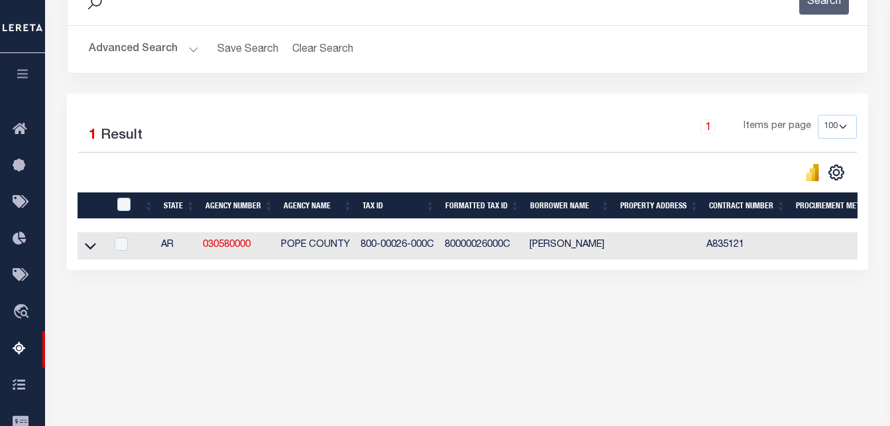
scroll to position [277, 0]
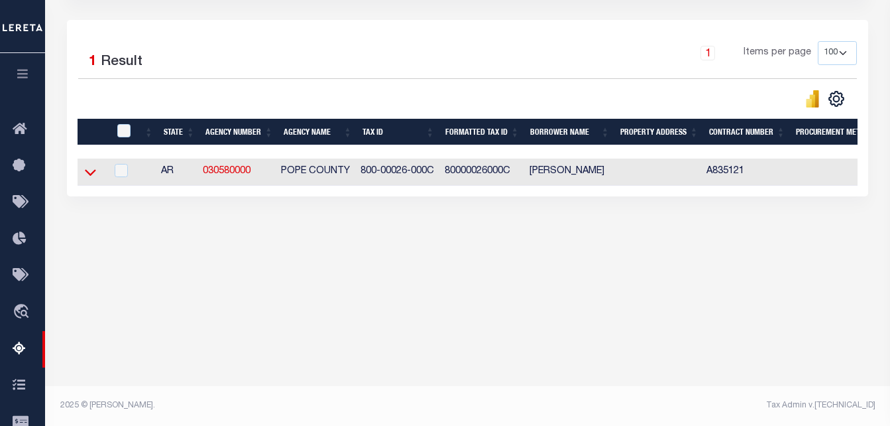
click at [92, 174] on icon at bounding box center [90, 172] width 11 height 14
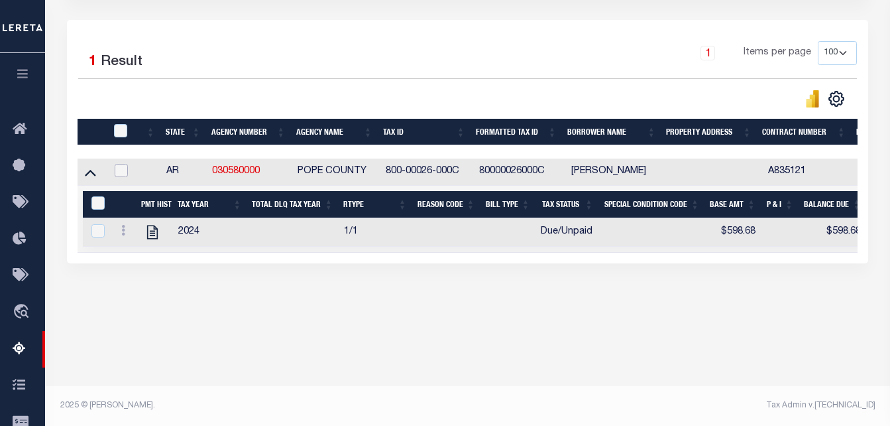
click at [120, 172] on input "checkbox" at bounding box center [121, 170] width 13 height 13
checkbox input "true"
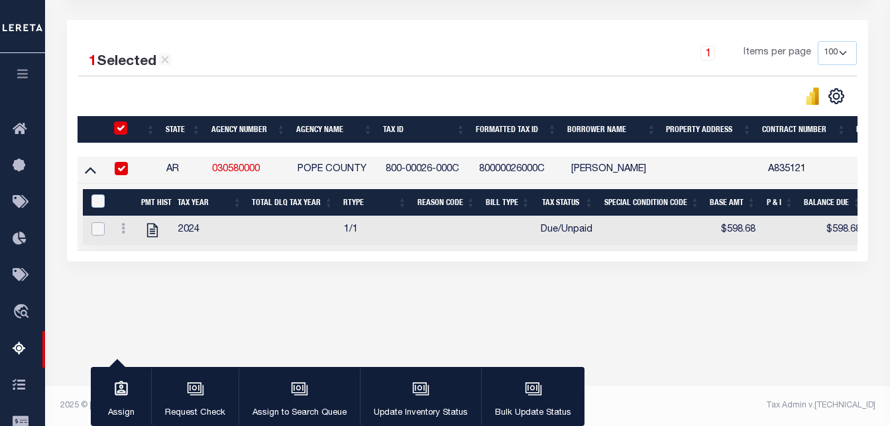
click at [94, 228] on input "checkbox" at bounding box center [98, 228] width 13 height 13
checkbox input "true"
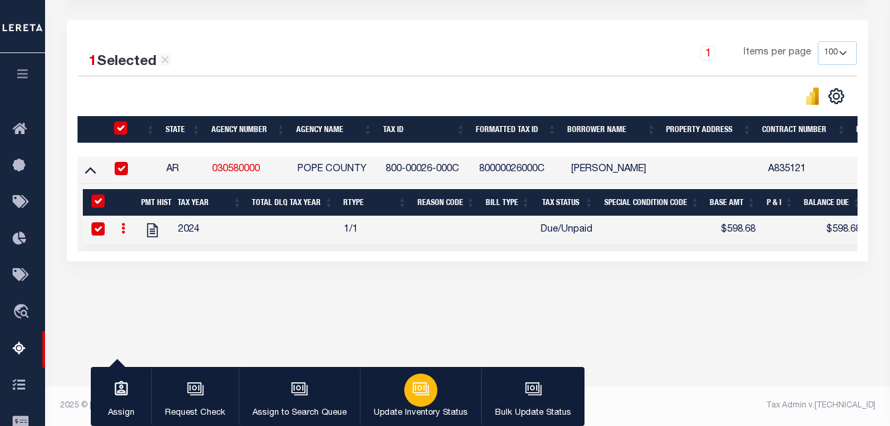
click at [412, 395] on icon "button" at bounding box center [420, 388] width 17 height 17
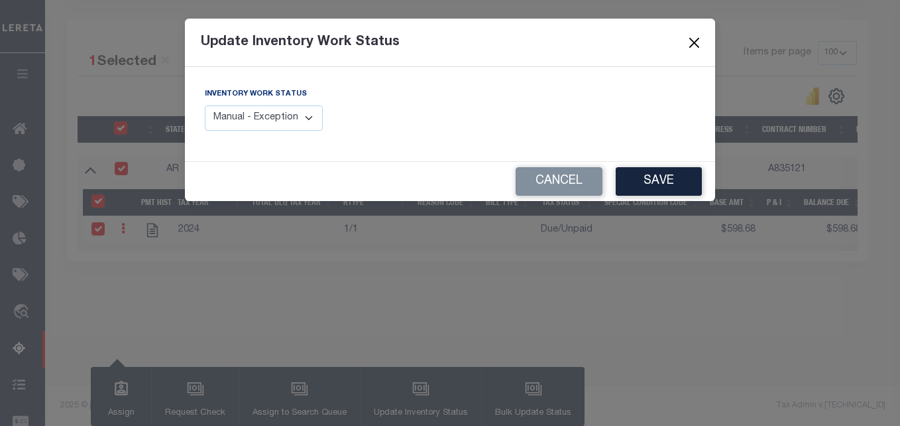
click at [691, 42] on button "Close" at bounding box center [694, 42] width 17 height 17
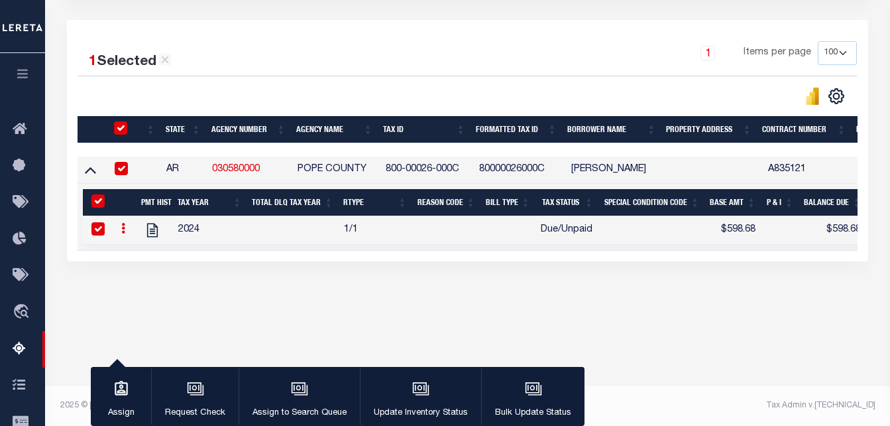
click at [828, 337] on div "Tax Amount Reporting Queue Escrow Summary Escrow Listings In" at bounding box center [467, 65] width 837 height 552
click at [98, 229] on input "checkbox" at bounding box center [98, 228] width 13 height 13
checkbox input "false"
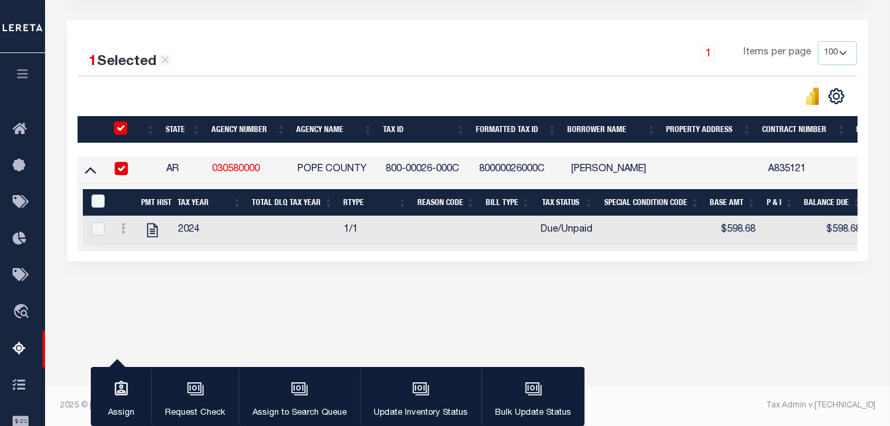
click at [295, 323] on div "Tax Amount Reporting Queue Escrow Summary Escrow Listings In" at bounding box center [467, 65] width 837 height 552
click at [673, 300] on div "Data sync process is currently running, you may face some response delays. Sear…" at bounding box center [468, 96] width 820 height 410
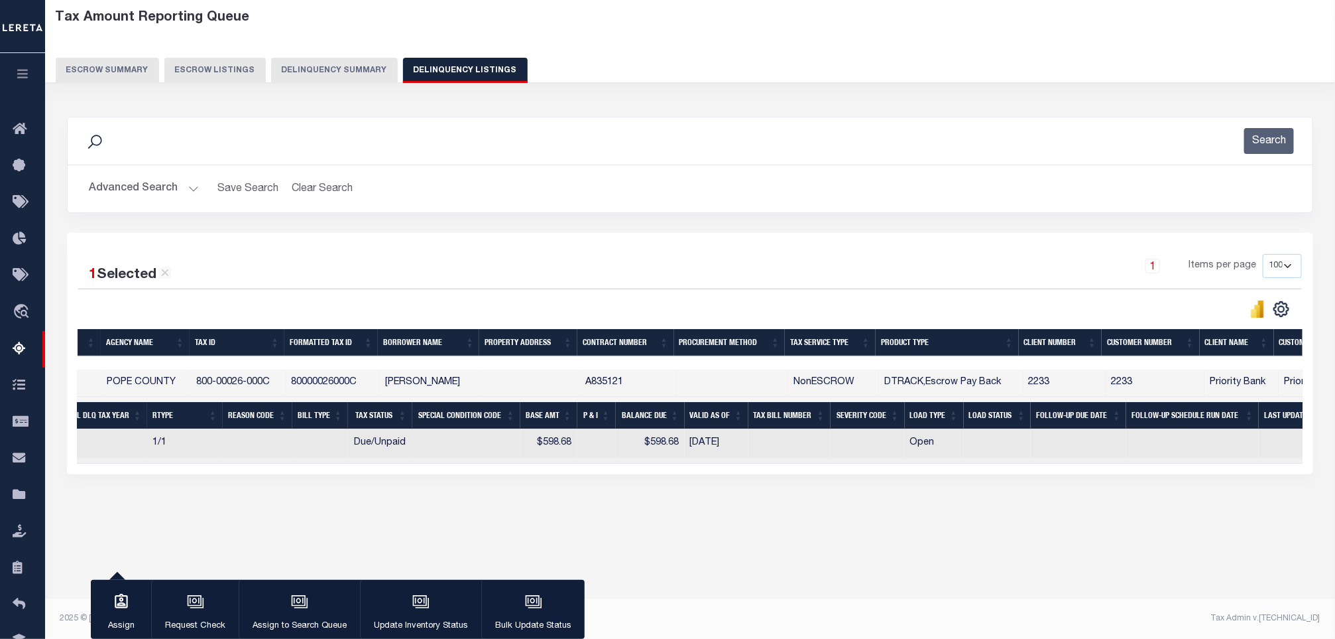
scroll to position [0, 0]
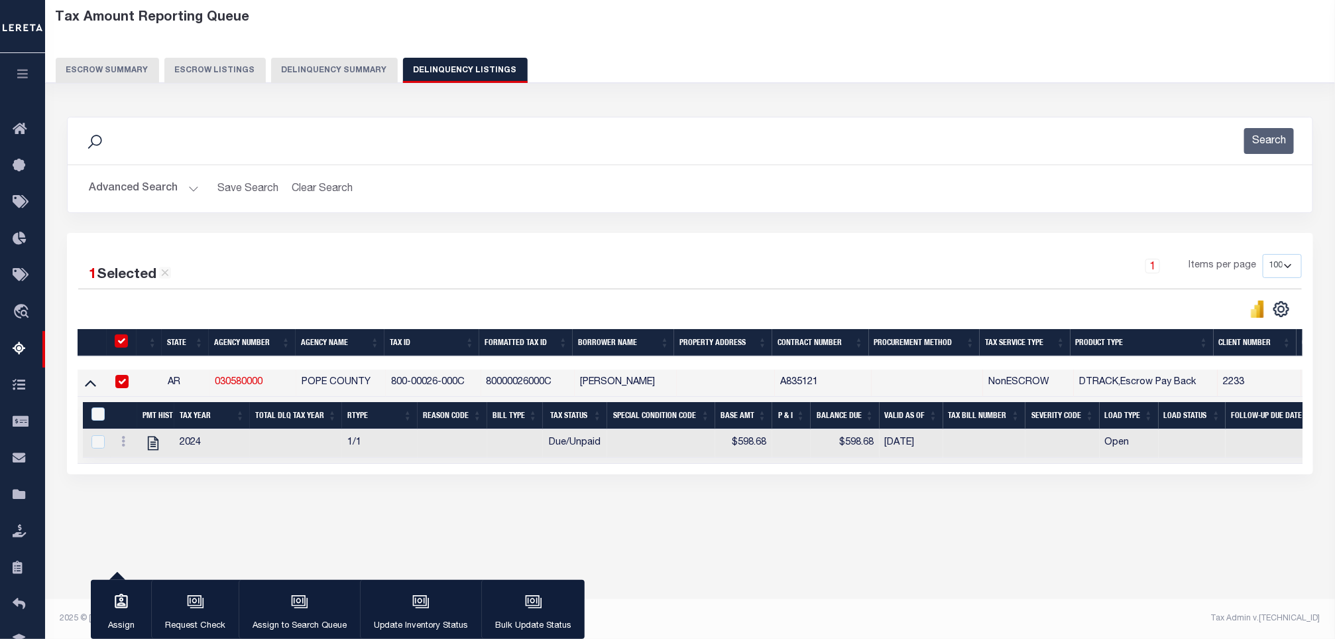
click at [860, 425] on div "Data sync process is currently running, you may face some response delays. Sear…" at bounding box center [690, 308] width 1264 height 410
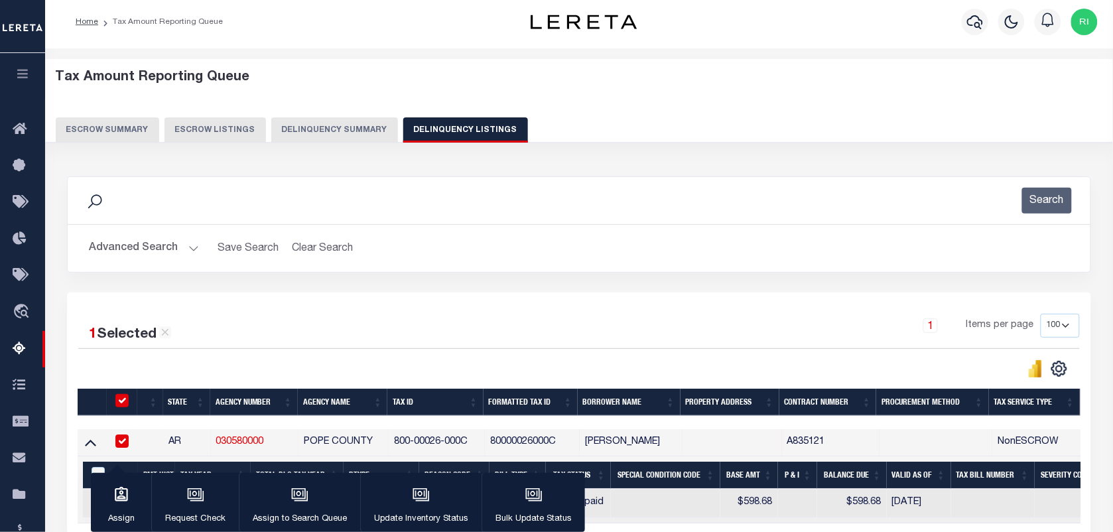
click at [167, 249] on button "Advanced Search" at bounding box center [144, 248] width 110 height 26
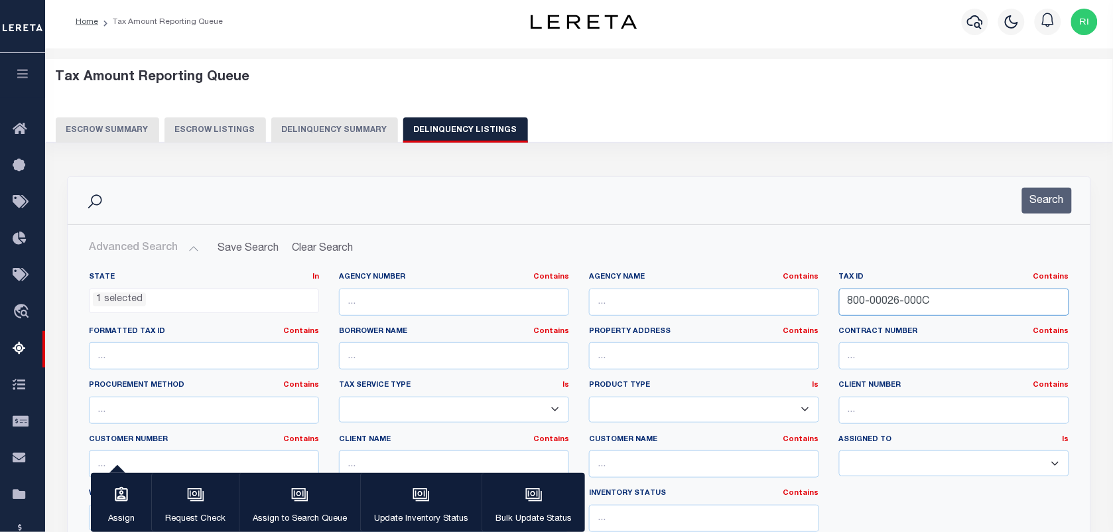
drag, startPoint x: 936, startPoint y: 302, endPoint x: 842, endPoint y: 306, distance: 93.6
click at [842, 306] on input "800-00026-000C" at bounding box center [954, 301] width 230 height 27
paste input "59-20056-000R"
click at [890, 198] on button "Search" at bounding box center [1047, 201] width 50 height 26
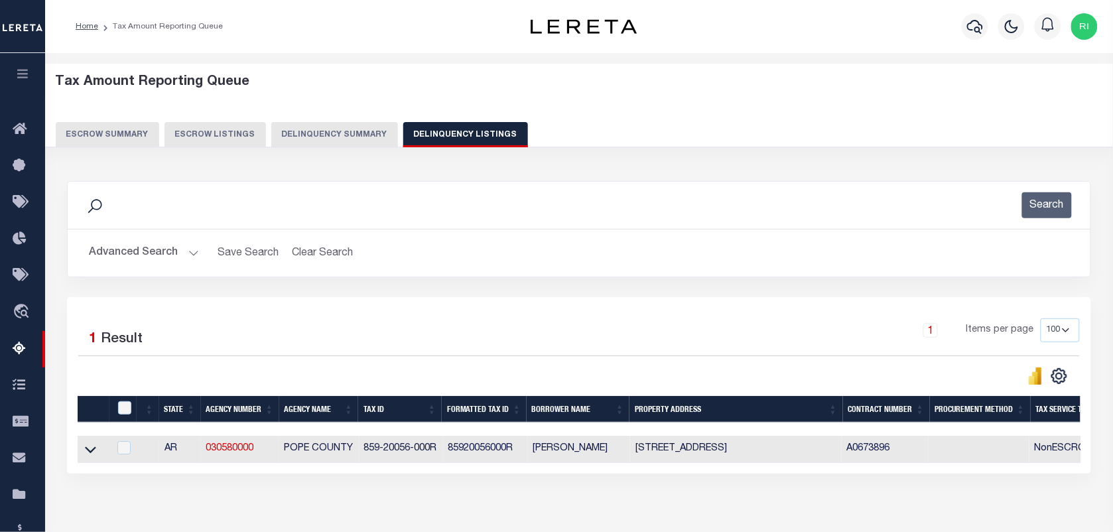
click at [184, 244] on button "Advanced Search" at bounding box center [144, 253] width 110 height 26
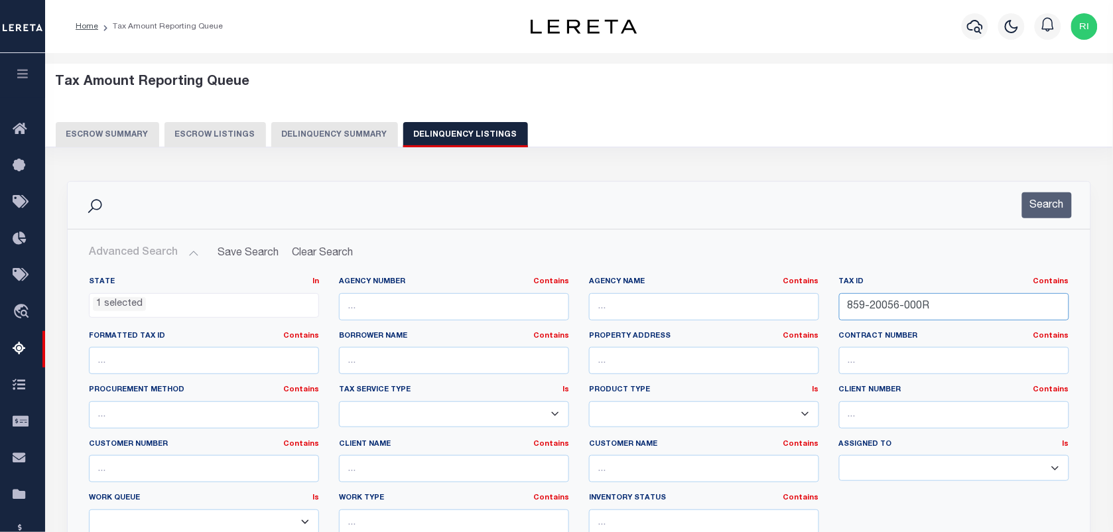
drag, startPoint x: 930, startPoint y: 309, endPoint x: 829, endPoint y: 307, distance: 100.8
click at [829, 307] on div "Tax ID Contains Contains Is 859-20056-000R" at bounding box center [954, 303] width 250 height 54
paste input "91-00037"
type input "891-00037-000R"
click at [890, 207] on button "Search" at bounding box center [1047, 205] width 50 height 26
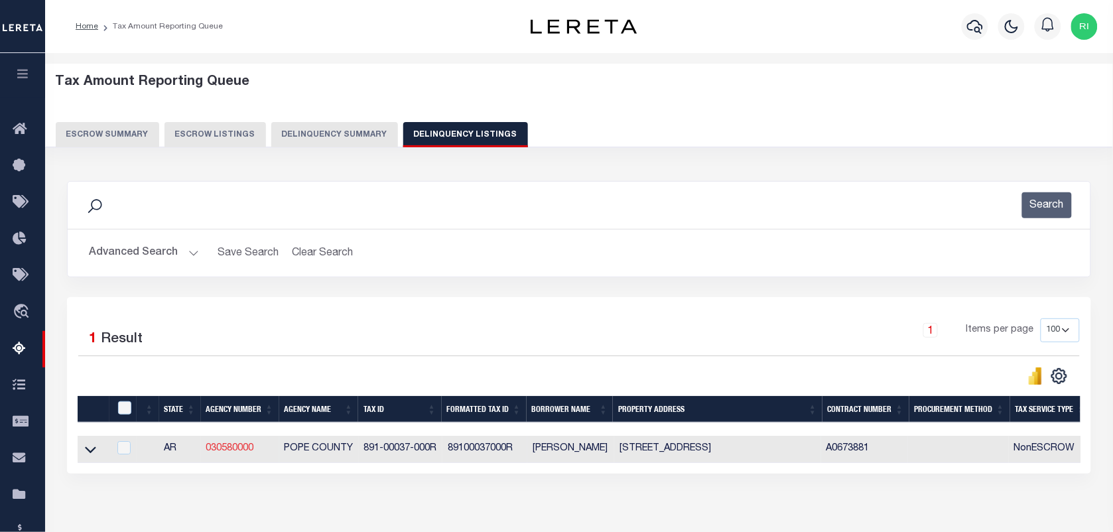
click at [232, 425] on link "030580000" at bounding box center [230, 448] width 48 height 9
checkbox input "true"
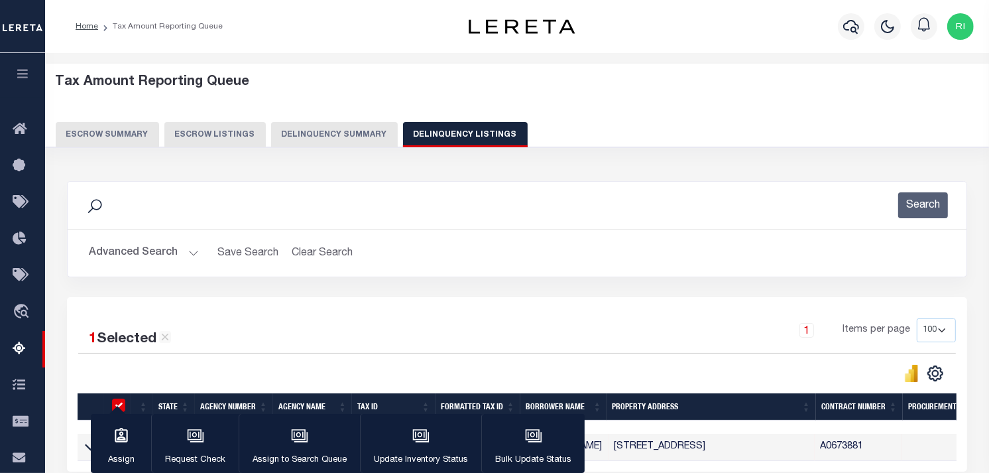
click at [357, 310] on div "1 Selected 1 Result 1 Items per page 10 25 50 100 500" at bounding box center [517, 384] width 900 height 174
click at [140, 29] on li "Tax Amount Reporting Queue" at bounding box center [160, 27] width 125 height 12
click at [89, 28] on link "Home" at bounding box center [87, 27] width 23 height 8
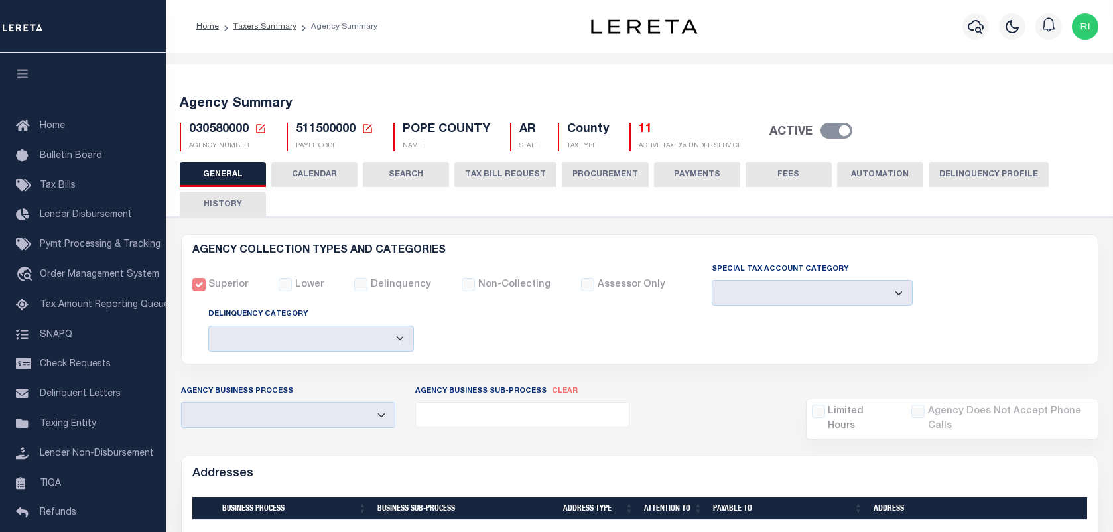
select select
click at [643, 349] on div "Superior Lower Delinquency Non-Collecting Assessor Only" at bounding box center [639, 307] width 914 height 91
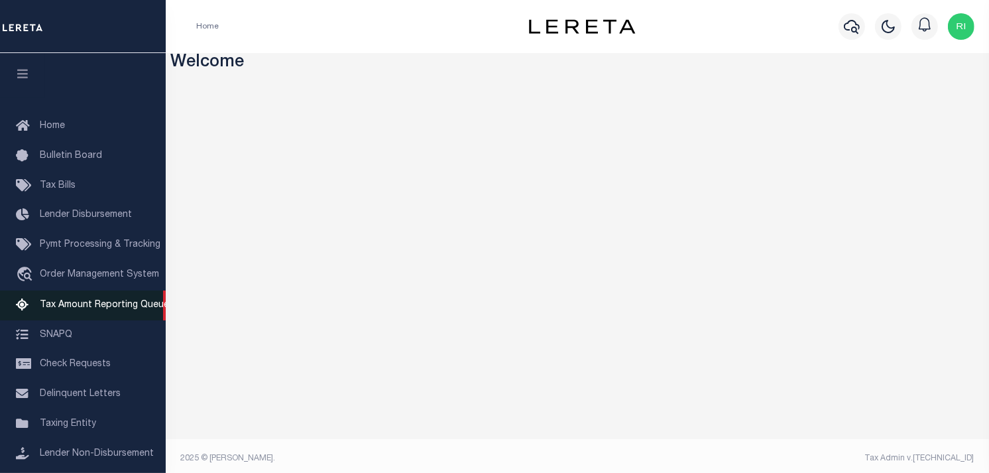
click at [90, 307] on span "Tax Amount Reporting Queue" at bounding box center [104, 304] width 129 height 9
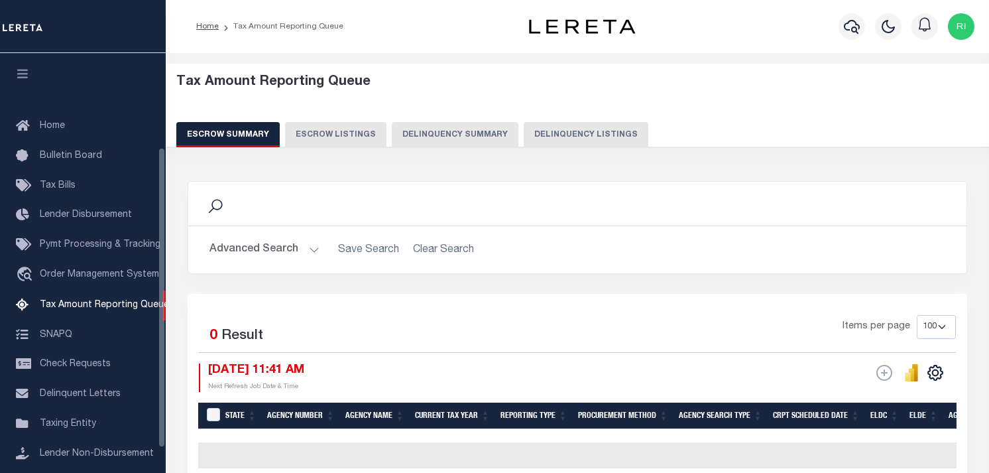
select select "100"
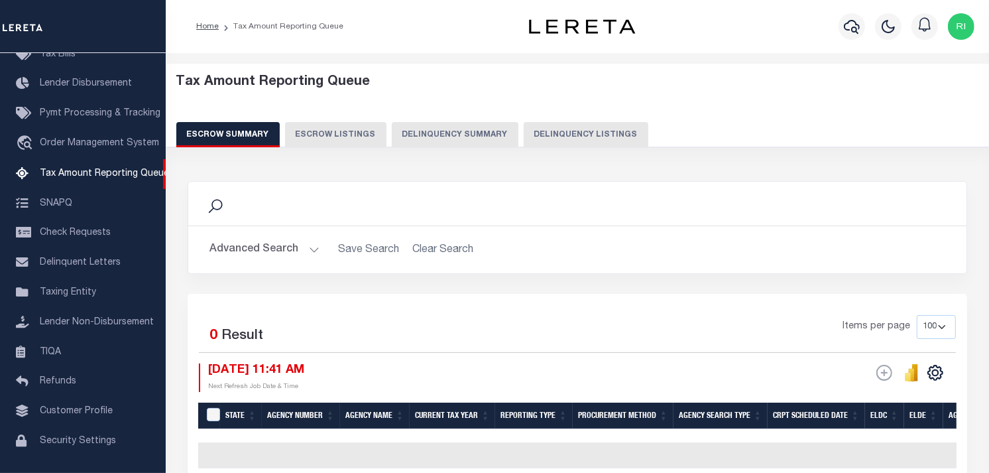
click at [552, 129] on button "Delinquency Listings" at bounding box center [586, 134] width 125 height 25
select select "100"
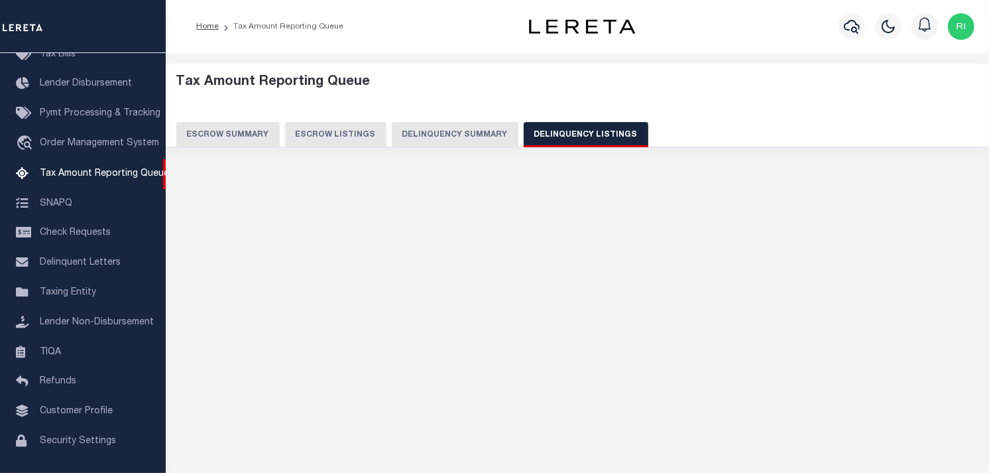
select select "100"
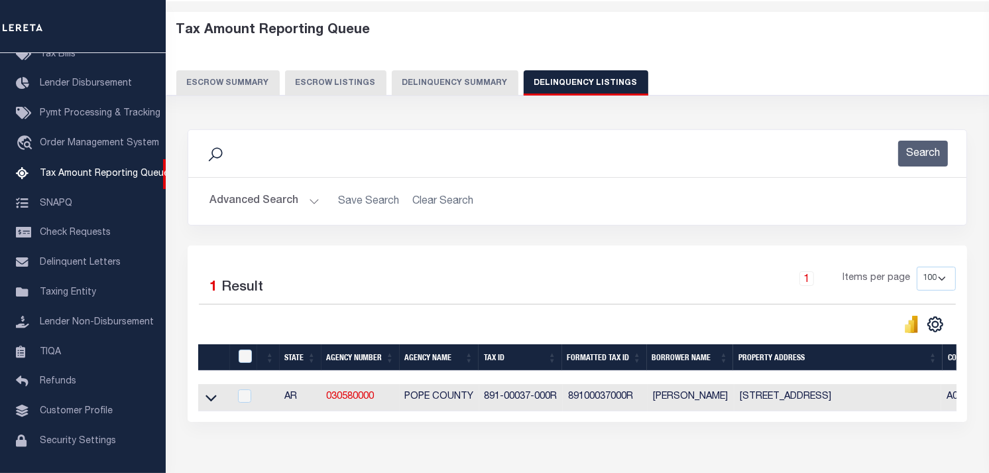
scroll to position [0, 0]
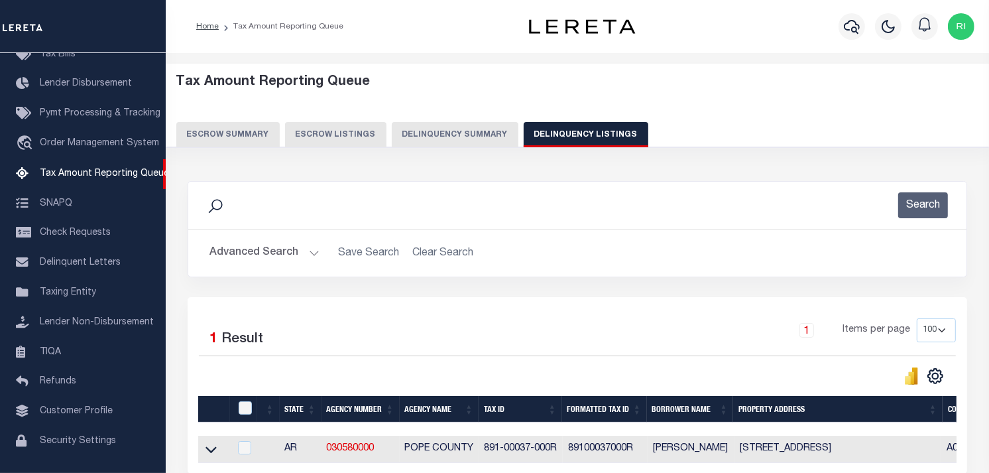
click at [293, 259] on button "Advanced Search" at bounding box center [265, 253] width 110 height 26
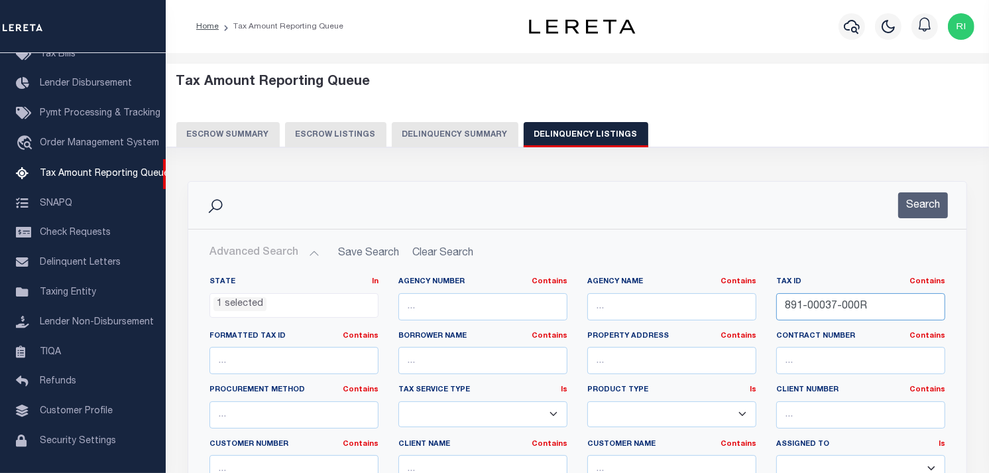
drag, startPoint x: 869, startPoint y: 303, endPoint x: 782, endPoint y: 306, distance: 86.2
click at [782, 306] on input "891-00037-000R" at bounding box center [860, 306] width 169 height 27
click at [915, 206] on button "Search" at bounding box center [923, 205] width 50 height 26
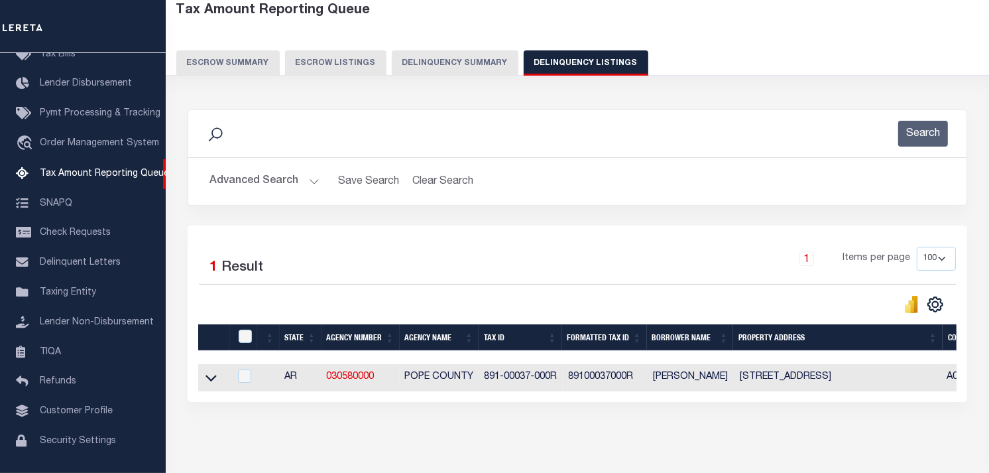
scroll to position [131, 0]
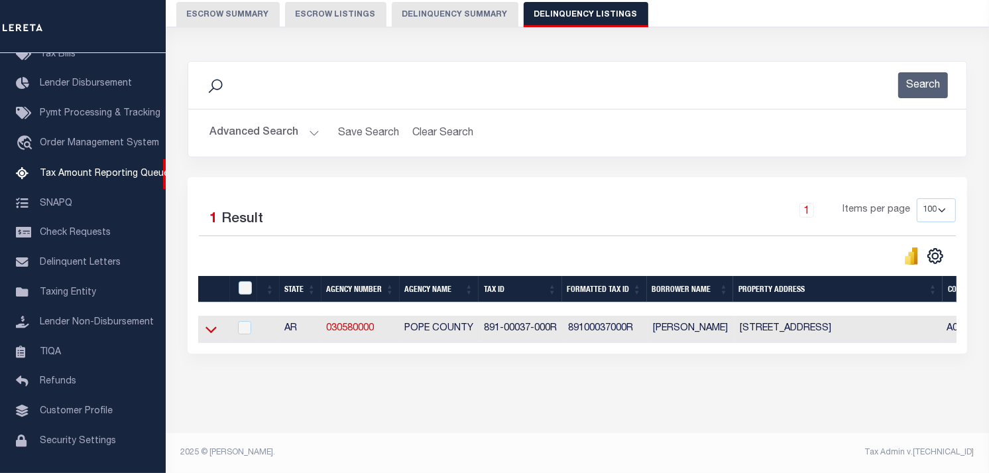
click at [211, 322] on icon at bounding box center [211, 329] width 11 height 14
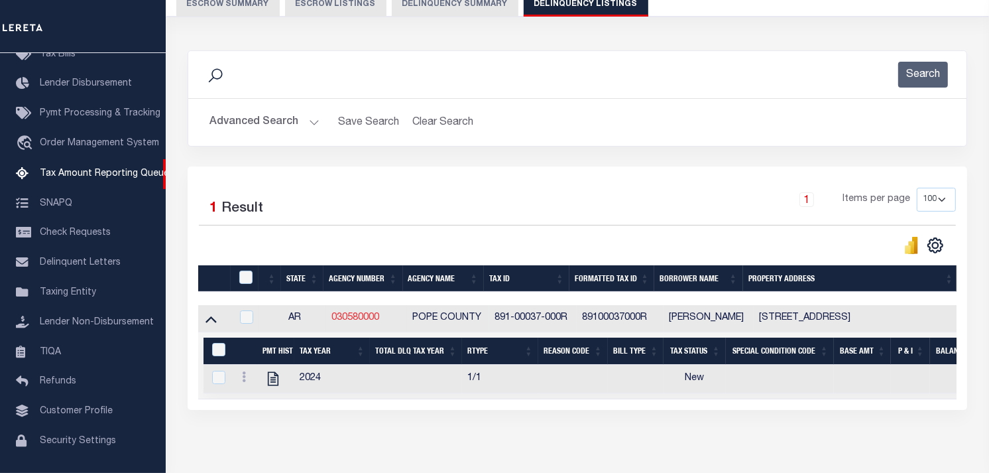
click at [359, 321] on link "030580000" at bounding box center [356, 317] width 48 height 9
checkbox input "true"
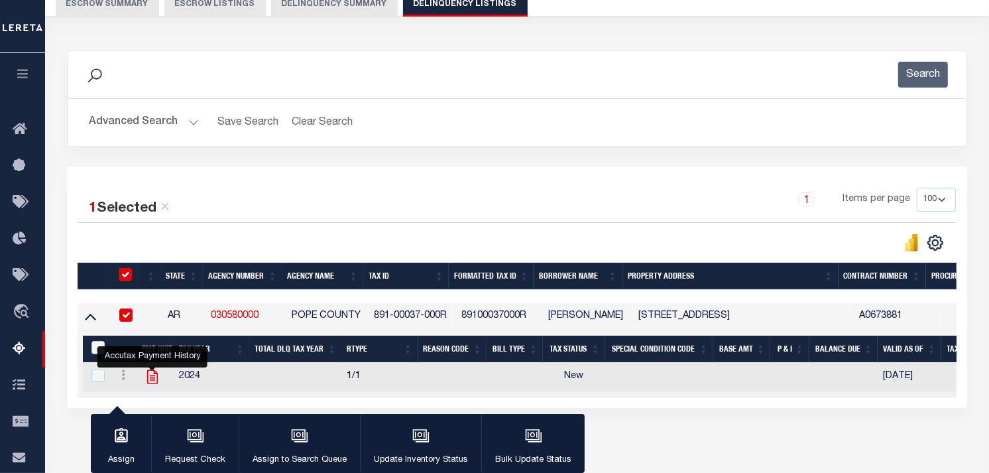
click at [154, 378] on icon "" at bounding box center [152, 376] width 11 height 14
checkbox input "true"
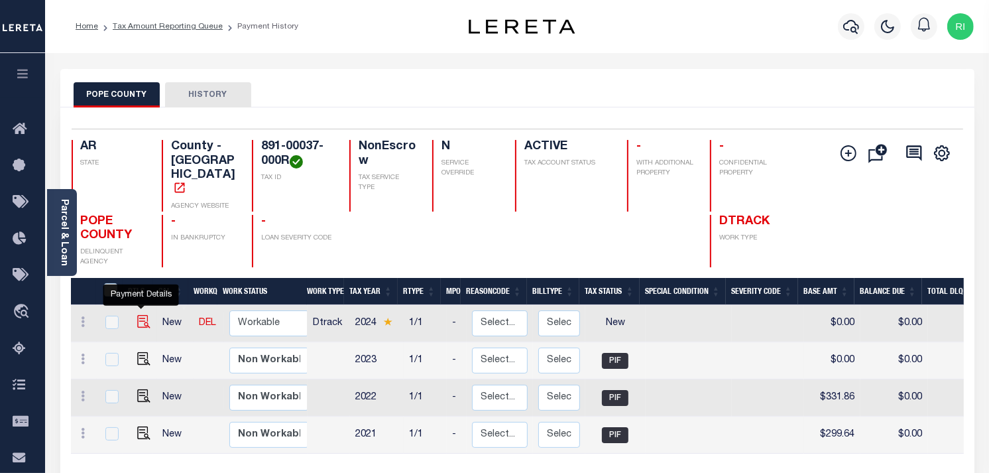
click at [137, 315] on img "" at bounding box center [143, 321] width 13 height 13
checkbox input "true"
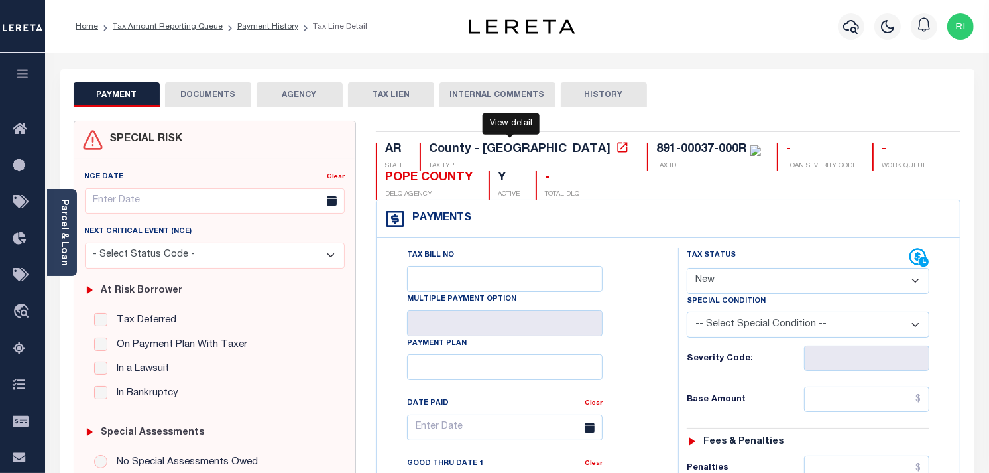
click at [616, 151] on icon at bounding box center [622, 147] width 13 height 13
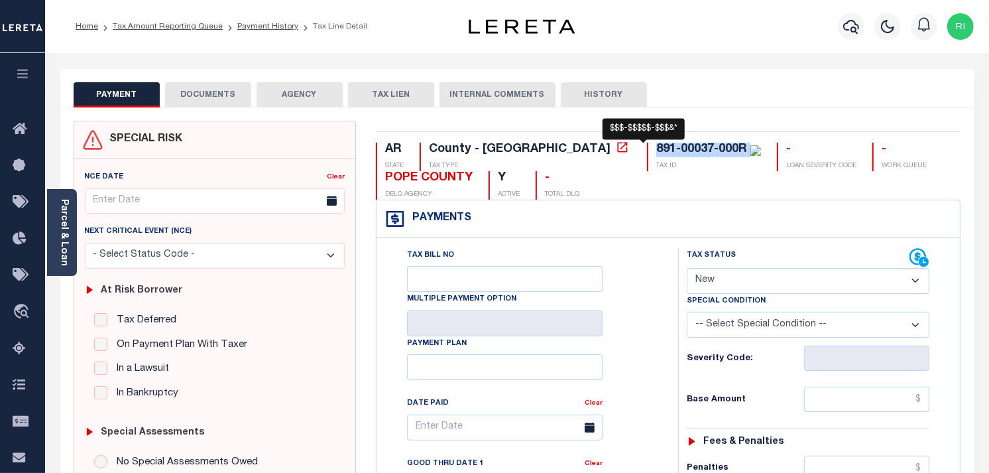
drag, startPoint x: 545, startPoint y: 149, endPoint x: 642, endPoint y: 149, distance: 96.8
click at [656, 149] on div "891-00037-000R" at bounding box center [708, 150] width 105 height 15
copy div "891-00037-000R"
click at [804, 282] on select "- Select Status Code - Open Due/Unpaid Paid Incomplete No Tax Due Internal Refu…" at bounding box center [808, 281] width 243 height 26
select select "PYD"
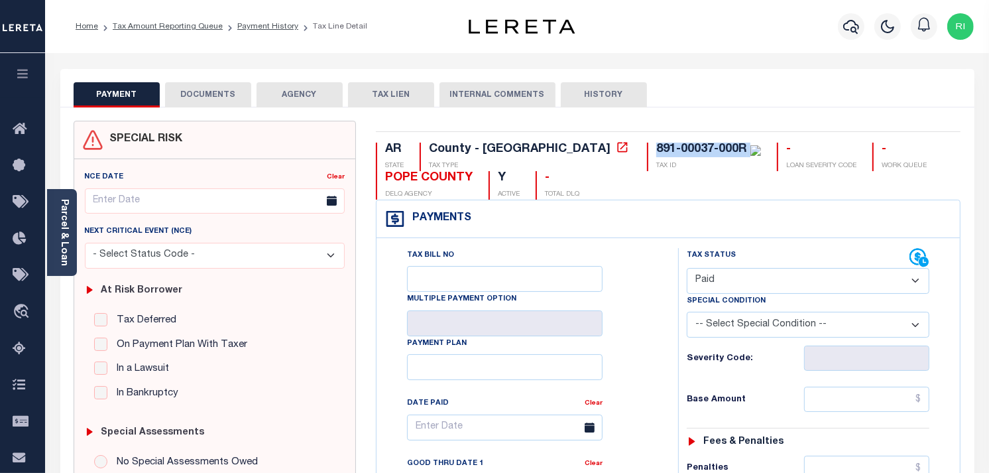
click at [687, 269] on select "- Select Status Code - Open Due/Unpaid Paid Incomplete No Tax Due Internal Refu…" at bounding box center [808, 281] width 243 height 26
type input "[DATE]"
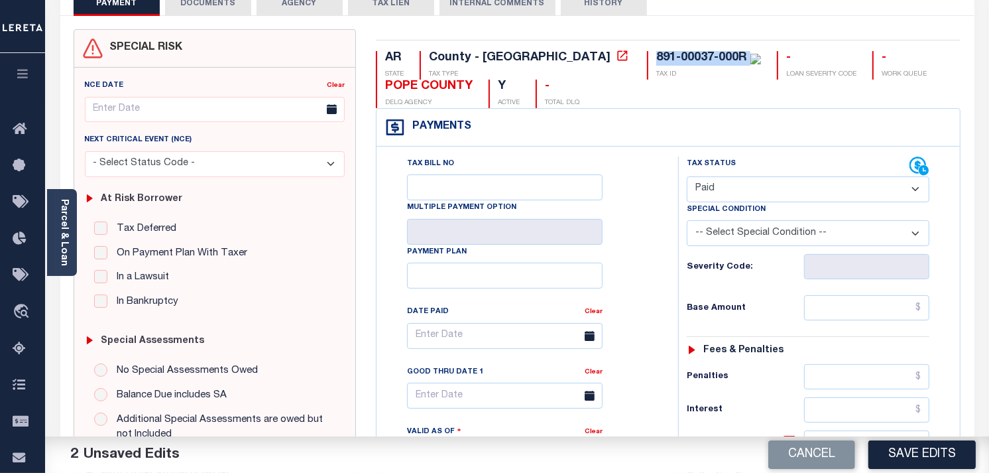
scroll to position [147, 0]
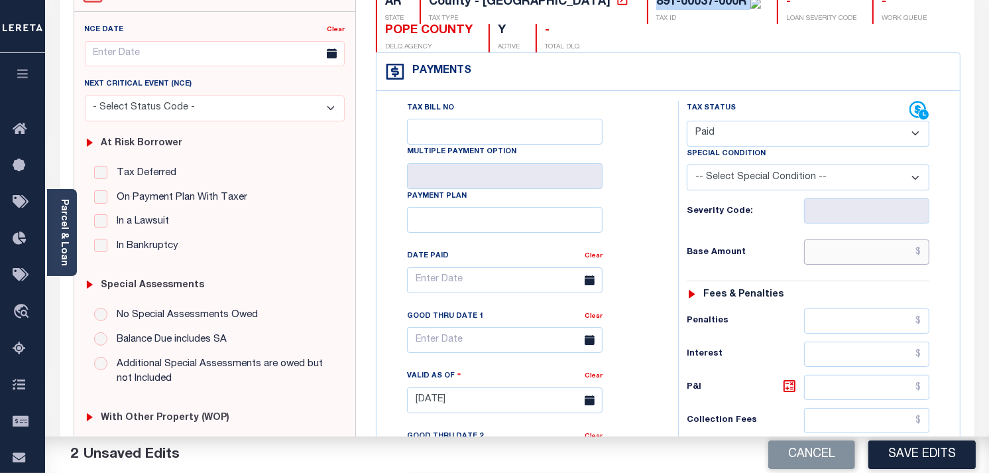
click at [843, 255] on input "text" at bounding box center [867, 251] width 126 height 25
paste input "271.28"
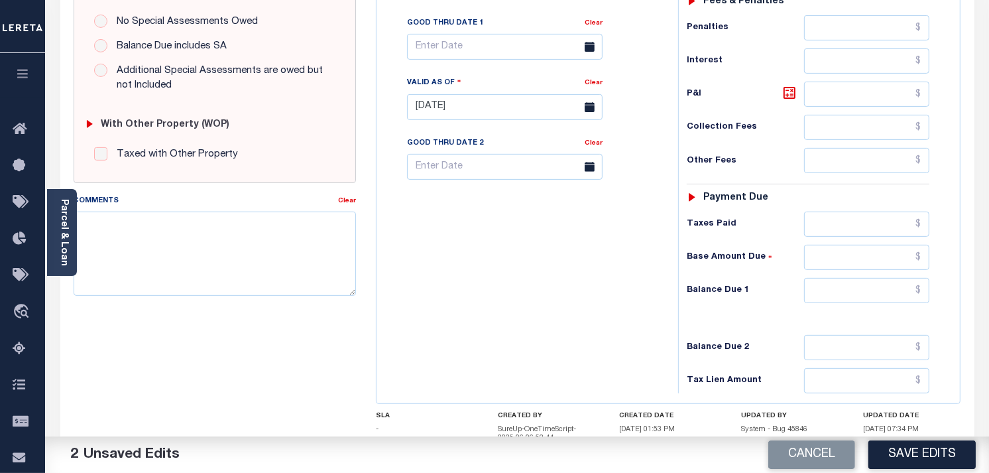
scroll to position [442, 0]
type input "$271.28"
click at [879, 288] on input "text" at bounding box center [867, 288] width 126 height 25
type input "$0.00"
click at [938, 300] on div "Tax Status Status - Select Status Code -" at bounding box center [812, 98] width 269 height 585
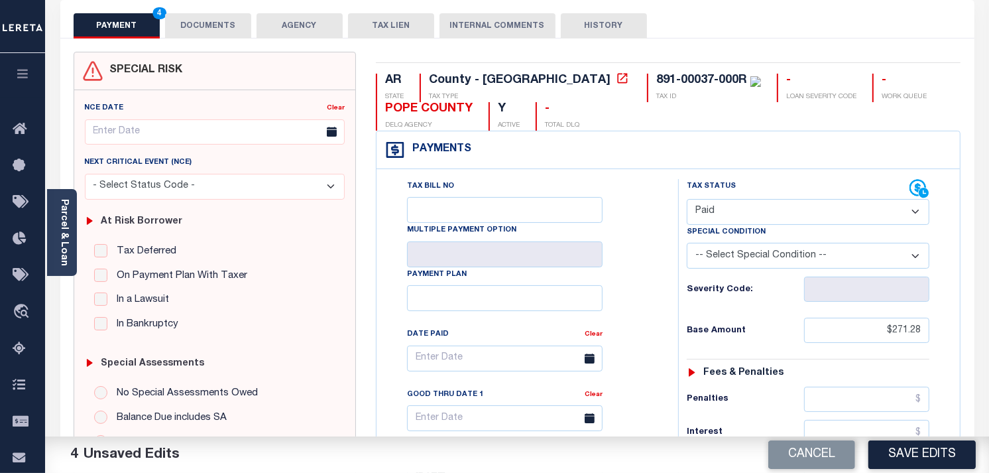
scroll to position [0, 0]
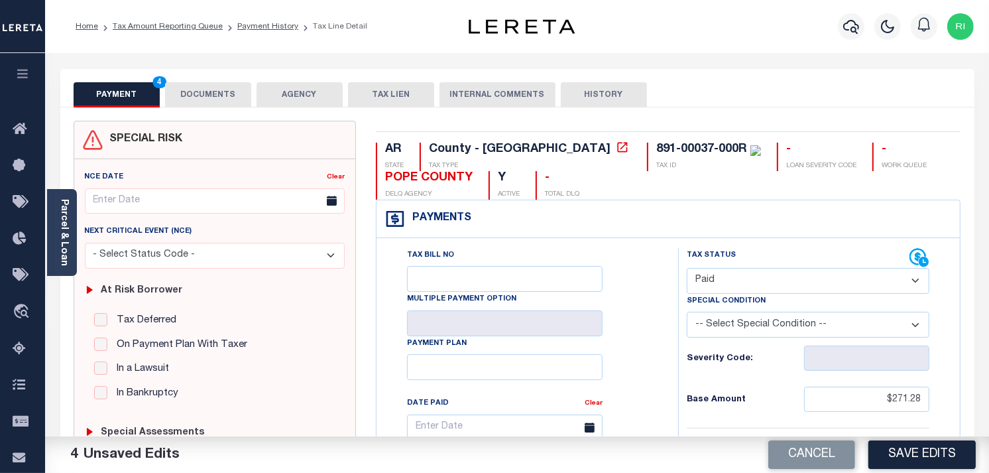
click at [221, 96] on button "DOCUMENTS" at bounding box center [208, 94] width 86 height 25
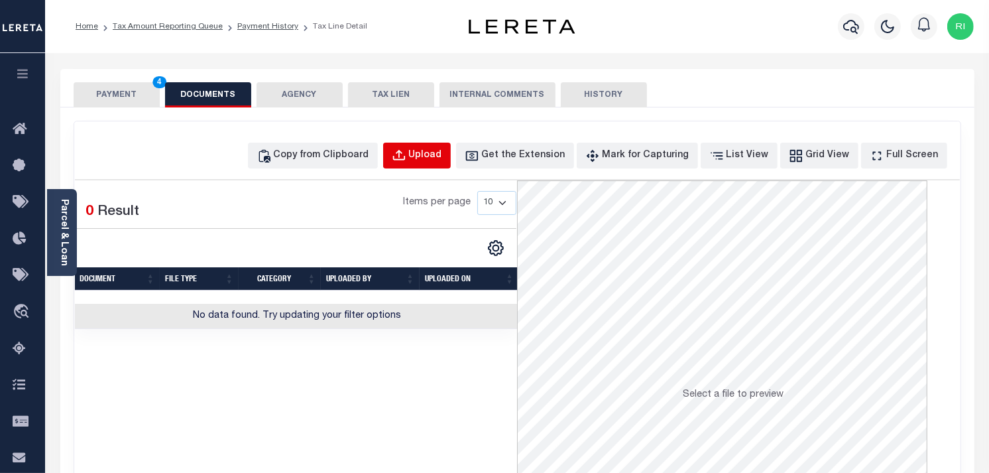
click at [438, 154] on div "Upload" at bounding box center [425, 156] width 33 height 15
select select "POP"
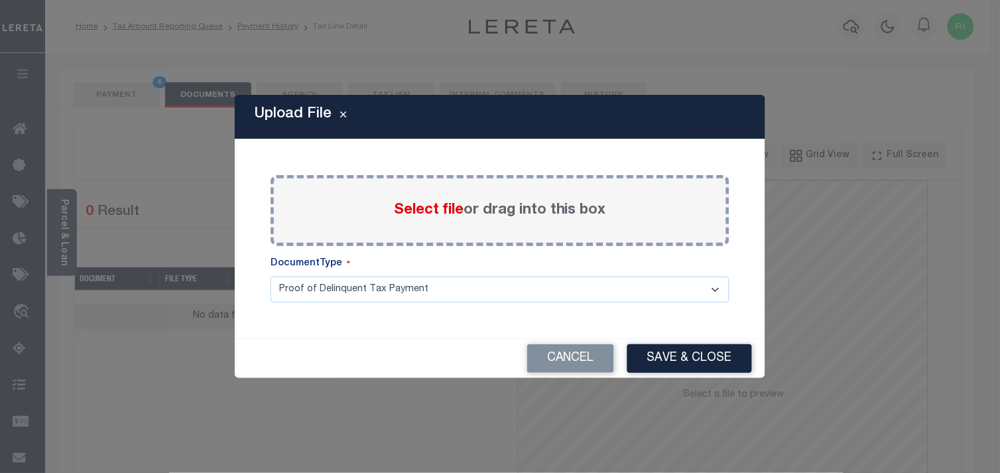
click at [430, 204] on span "Select file" at bounding box center [429, 210] width 70 height 15
click at [0, 0] on input "Select file or drag into this box" at bounding box center [0, 0] width 0 height 0
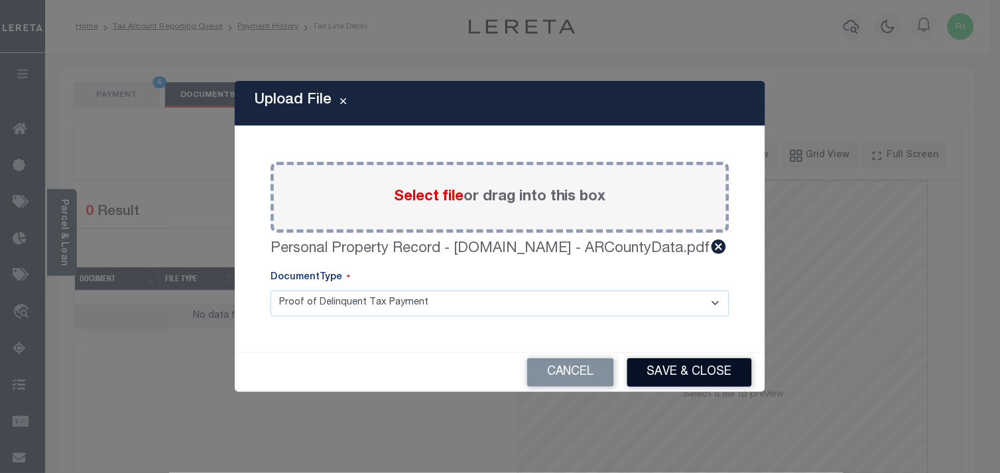
click at [701, 365] on button "Save & Close" at bounding box center [689, 372] width 125 height 29
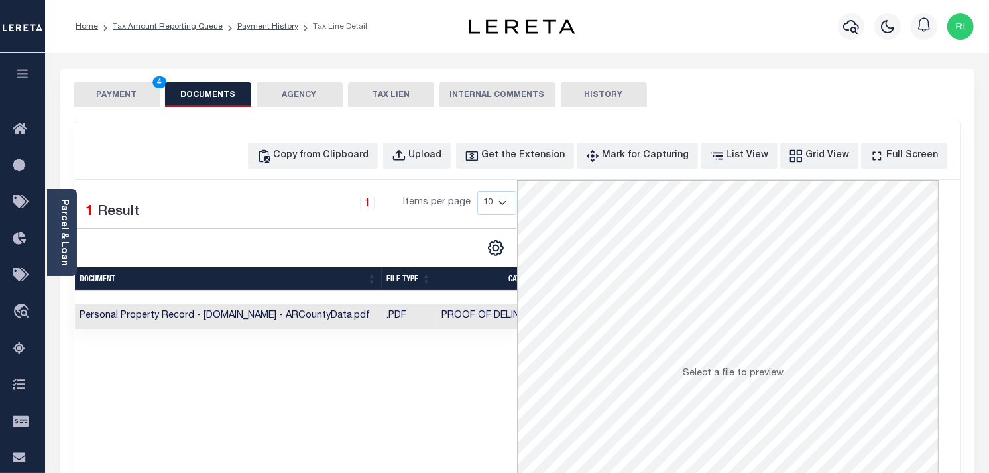
click at [133, 93] on button "PAYMENT 4" at bounding box center [117, 94] width 86 height 25
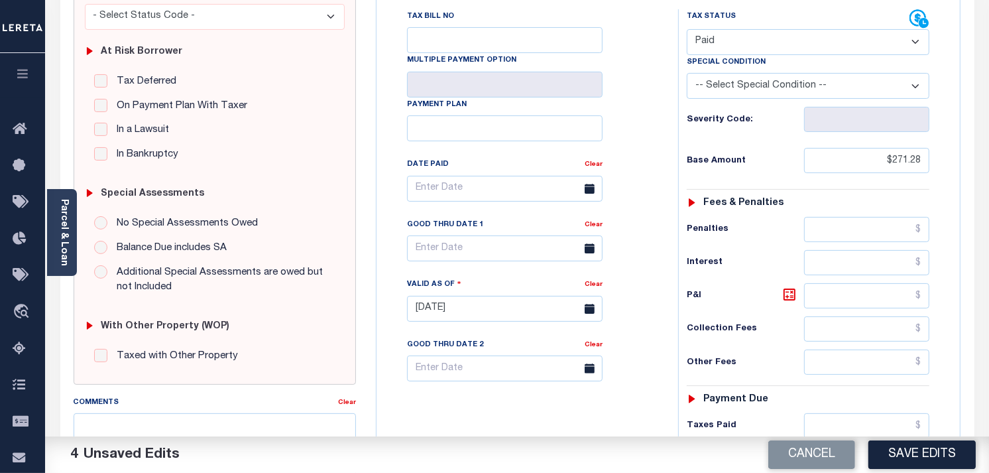
scroll to position [368, 0]
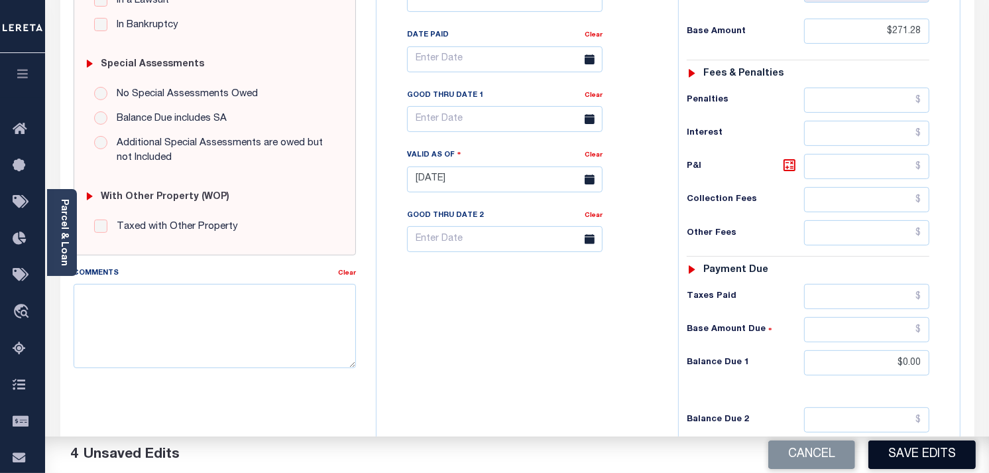
click at [925, 449] on button "Save Edits" at bounding box center [922, 454] width 107 height 29
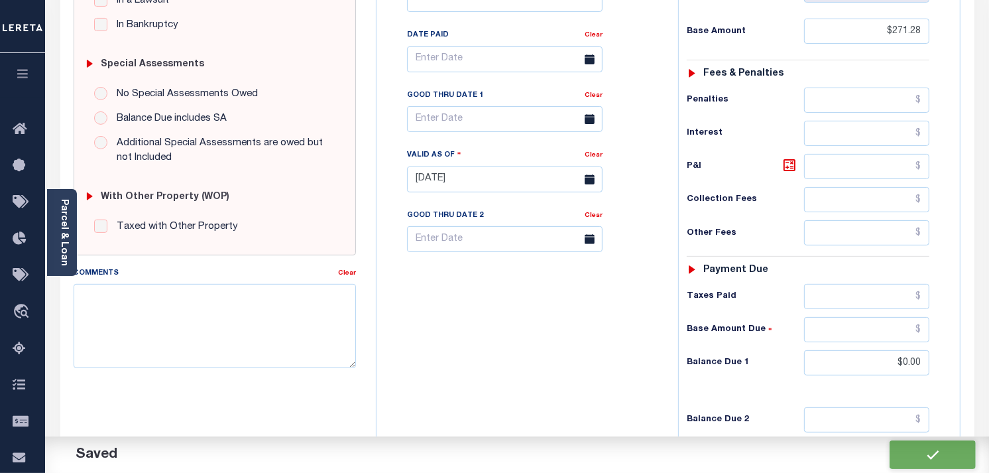
checkbox input "false"
type input "$271.28"
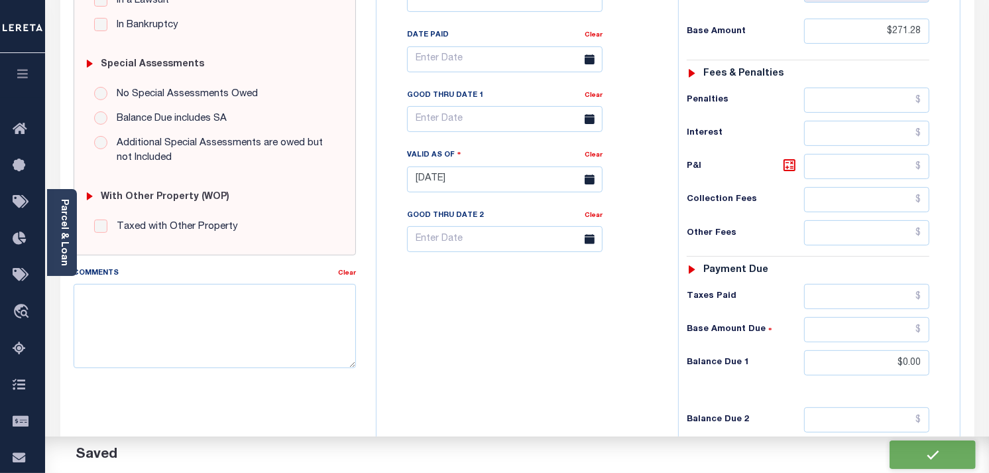
type input "$0"
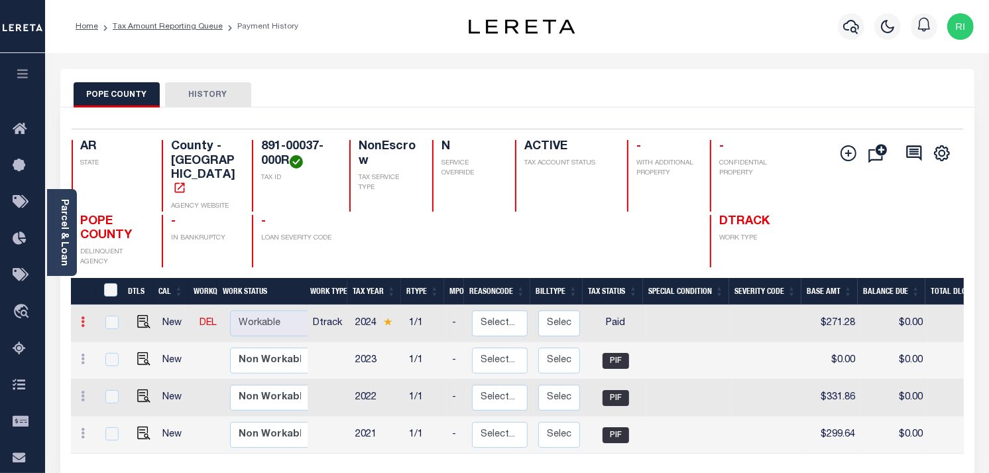
click at [84, 316] on icon at bounding box center [84, 321] width 4 height 11
click at [119, 338] on img at bounding box center [115, 344] width 13 height 13
checkbox input "true"
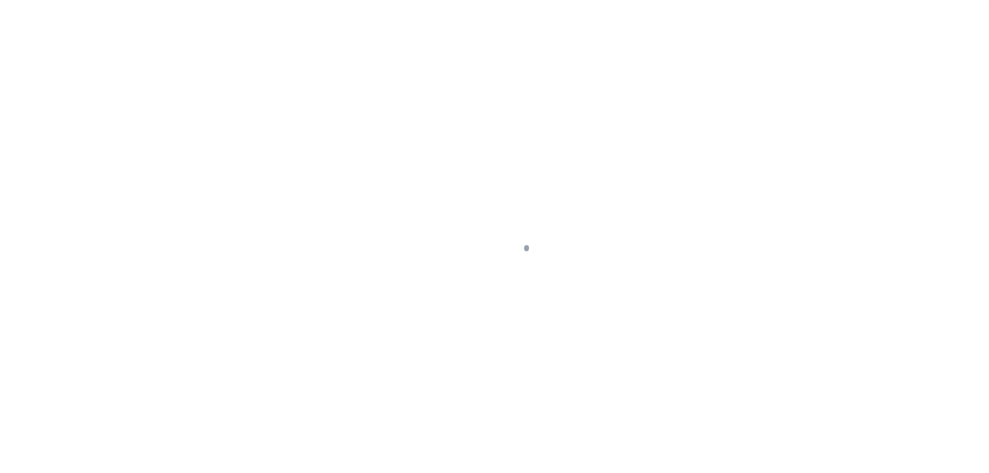
select select "PYD"
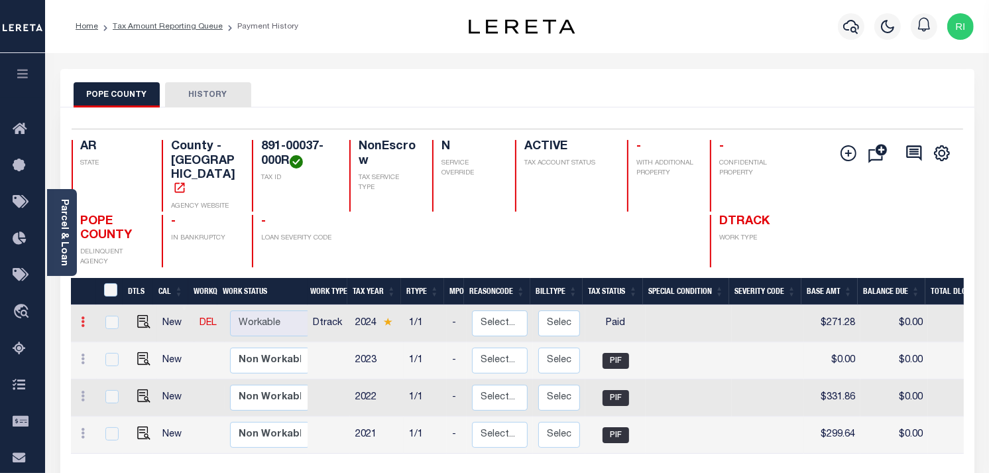
click at [88, 318] on link at bounding box center [83, 323] width 15 height 11
click at [412, 446] on div "DTLS CAL WorkQ Work Status Work Type Tax Year RType MPO ReasonCode BillType Tax…" at bounding box center [517, 400] width 893 height 245
click at [80, 316] on link at bounding box center [83, 321] width 15 height 11
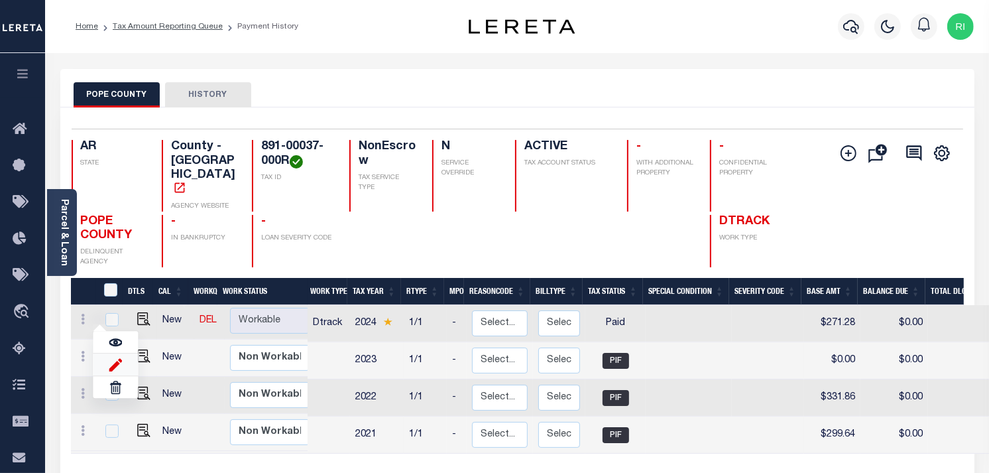
click at [117, 357] on img at bounding box center [115, 364] width 13 height 14
select select "PYD"
type input "$271.28"
type input "$0.00"
type input "[DATE]"
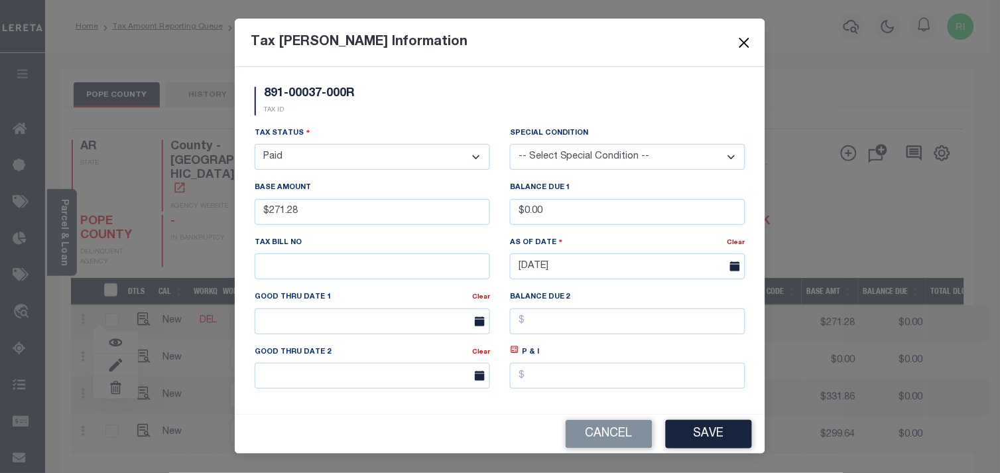
click at [745, 42] on button "Close" at bounding box center [744, 42] width 17 height 17
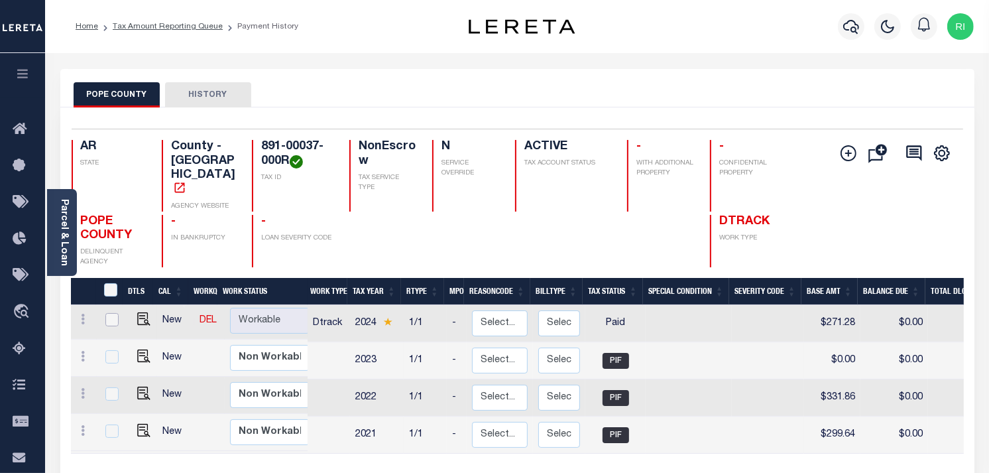
click at [109, 313] on input "checkbox" at bounding box center [111, 319] width 13 height 13
checkbox input "true"
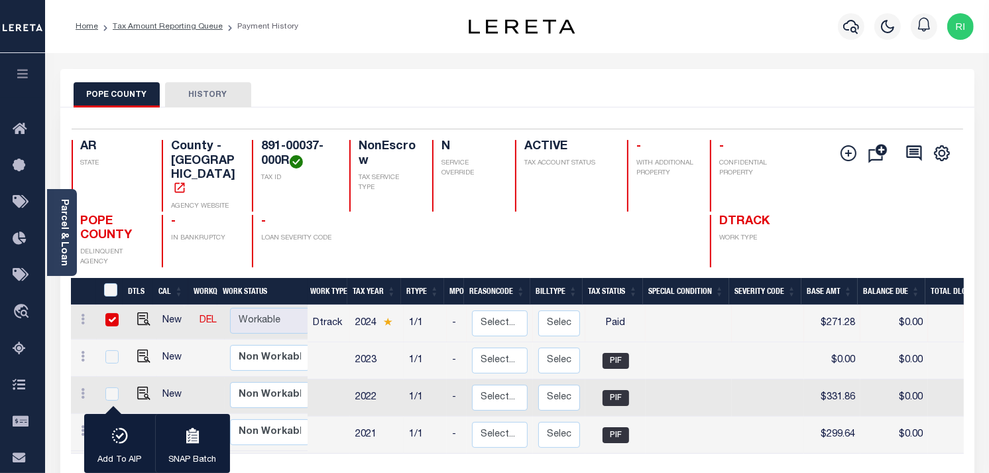
click at [109, 313] on input "checkbox" at bounding box center [111, 319] width 13 height 13
checkbox input "false"
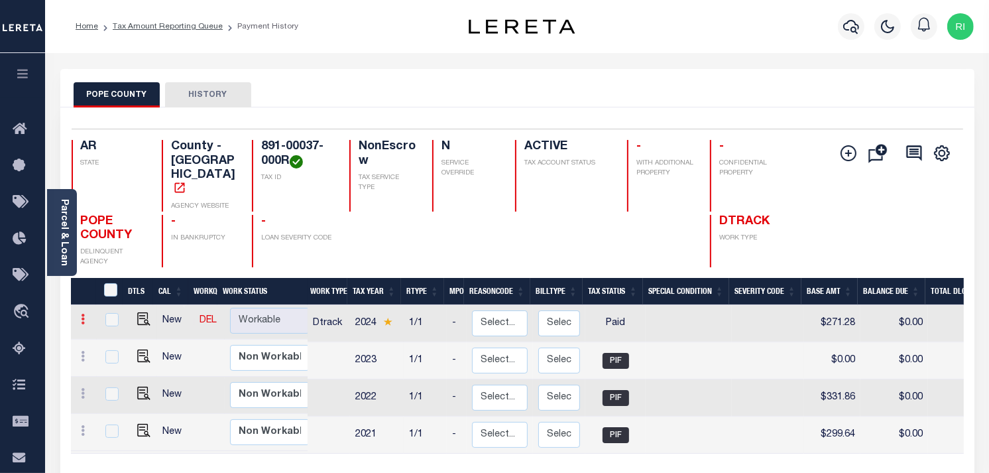
click at [90, 316] on link at bounding box center [83, 321] width 15 height 11
click at [353, 451] on div "DTLS CAL WorkQ Work Status Work Type Tax Year RType MPO ReasonCode BillType Tax…" at bounding box center [517, 400] width 893 height 245
click at [114, 313] on input "checkbox" at bounding box center [111, 319] width 13 height 13
checkbox input "true"
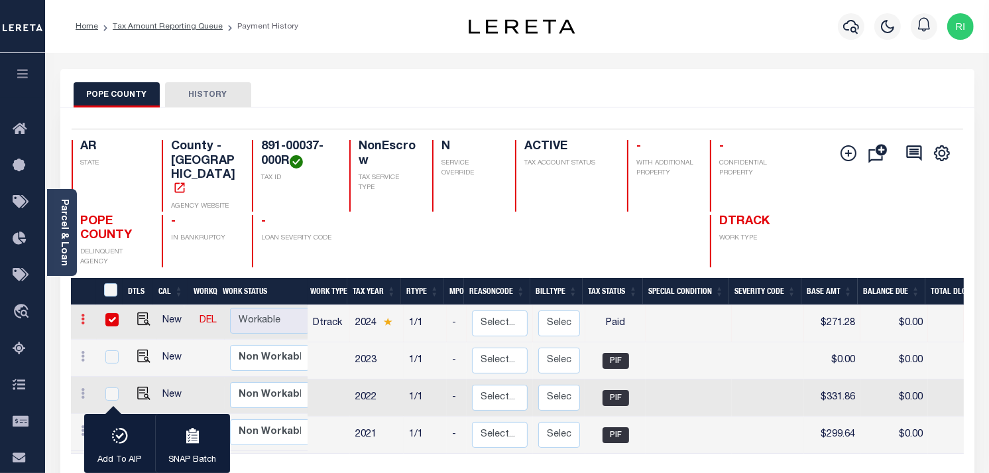
click at [83, 314] on icon at bounding box center [84, 319] width 4 height 11
click at [117, 336] on img at bounding box center [115, 342] width 13 height 13
checkbox input "false"
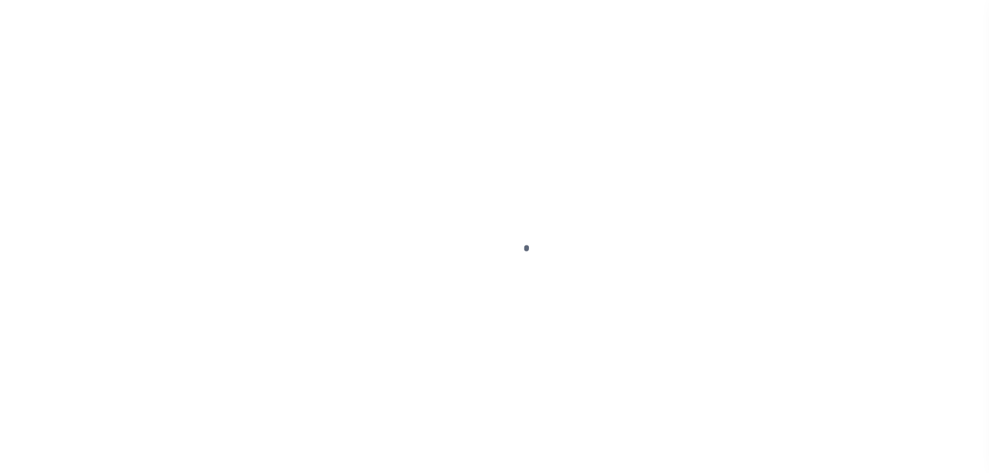
select select "PYD"
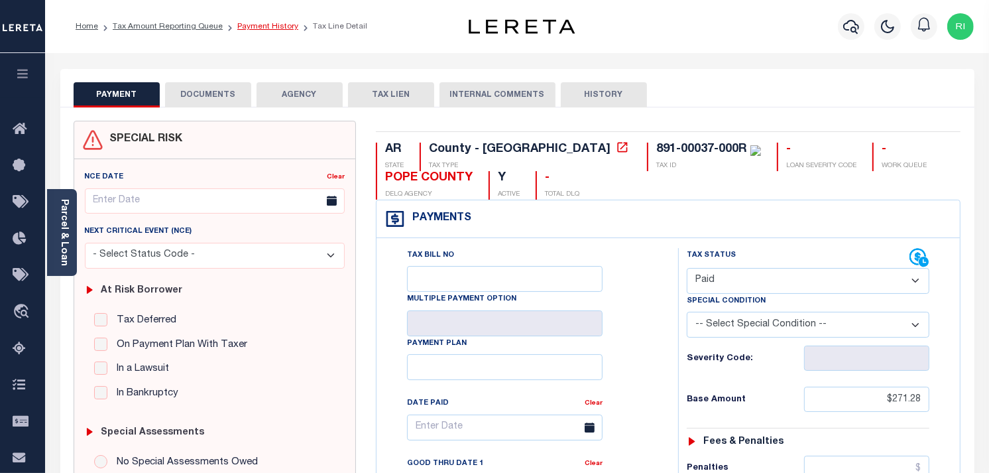
click at [253, 28] on link "Payment History" at bounding box center [267, 27] width 61 height 8
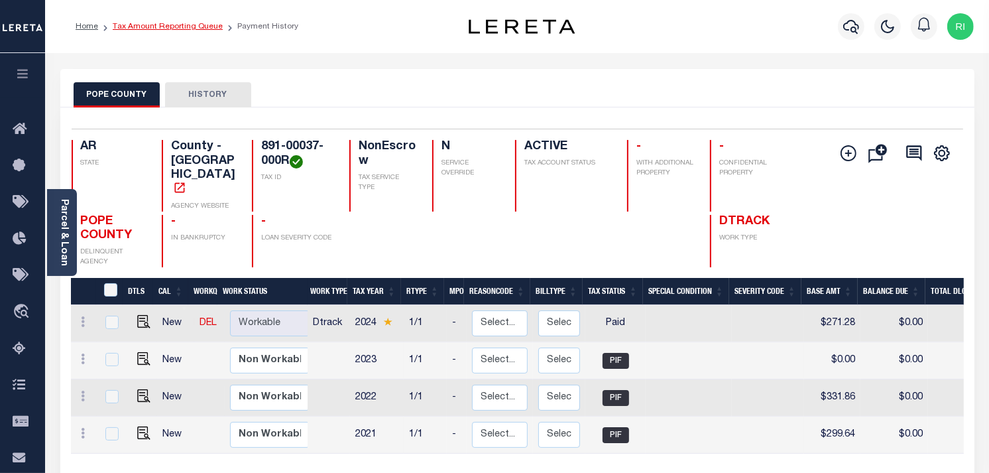
click at [203, 29] on link "Tax Amount Reporting Queue" at bounding box center [168, 27] width 110 height 8
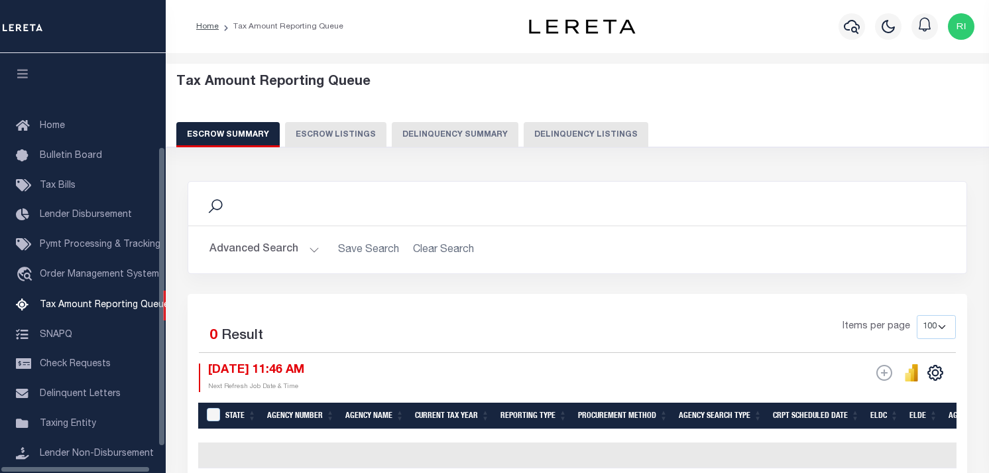
select select "100"
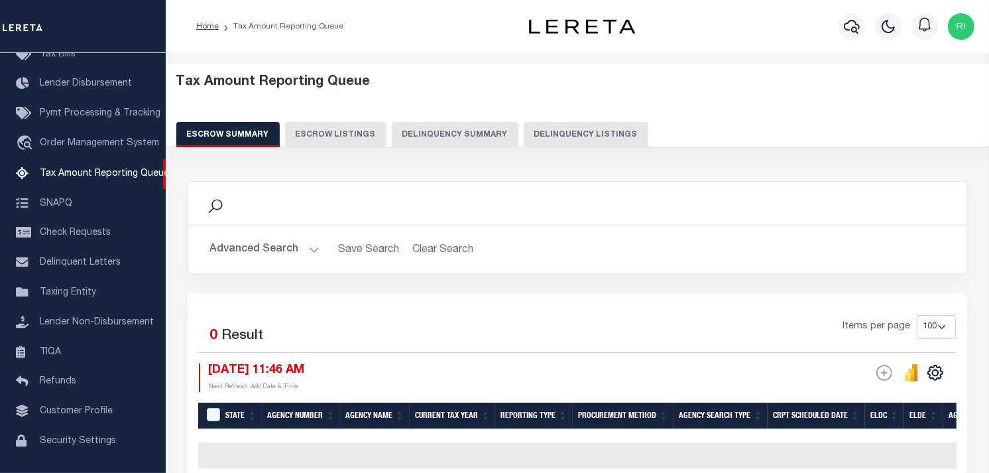
click at [524, 134] on button "Delinquency Listings" at bounding box center [586, 134] width 125 height 25
select select "100"
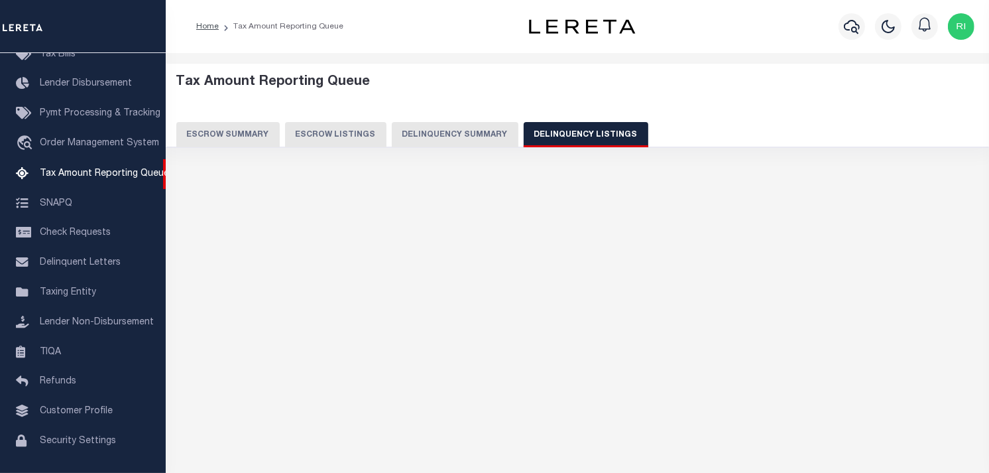
select select "100"
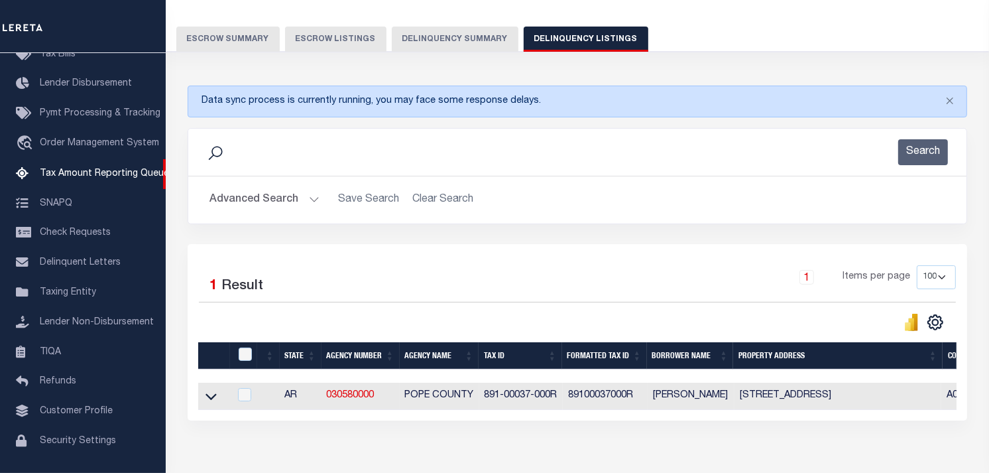
scroll to position [173, 0]
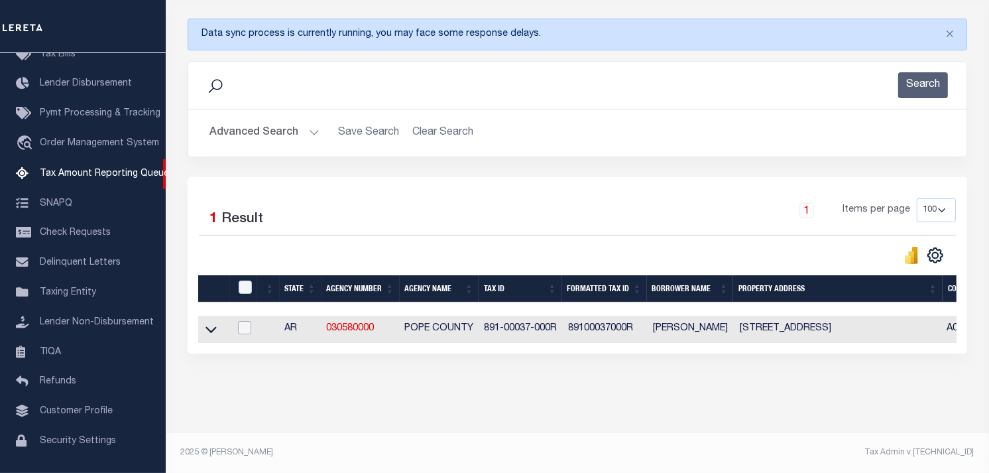
click at [241, 321] on input "checkbox" at bounding box center [244, 327] width 13 height 13
checkbox input "true"
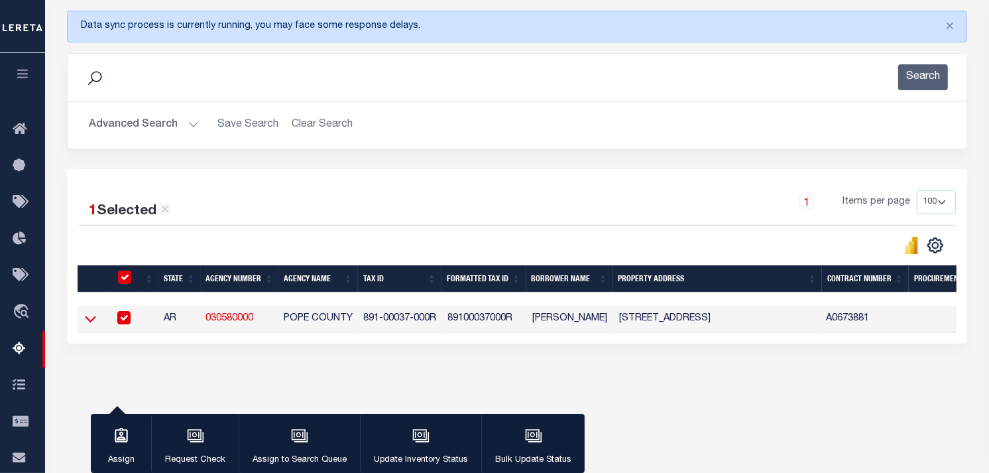
click at [89, 318] on icon at bounding box center [90, 319] width 11 height 14
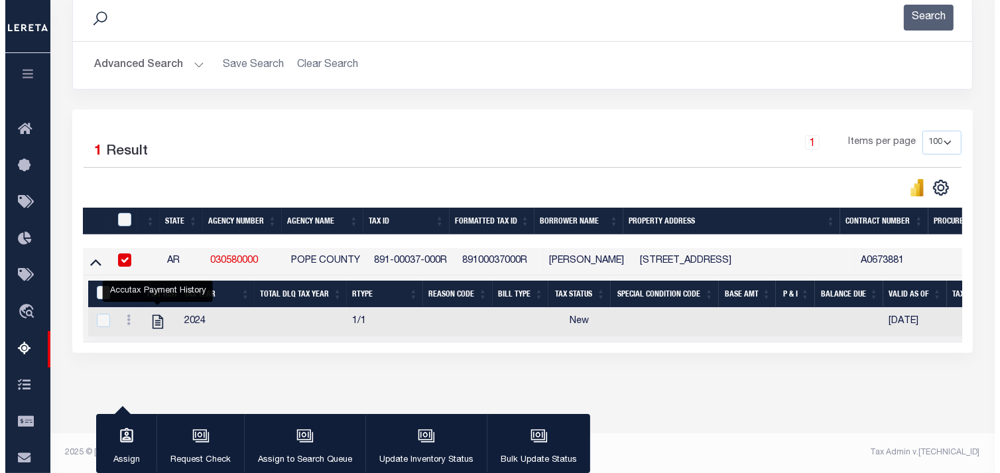
scroll to position [241, 0]
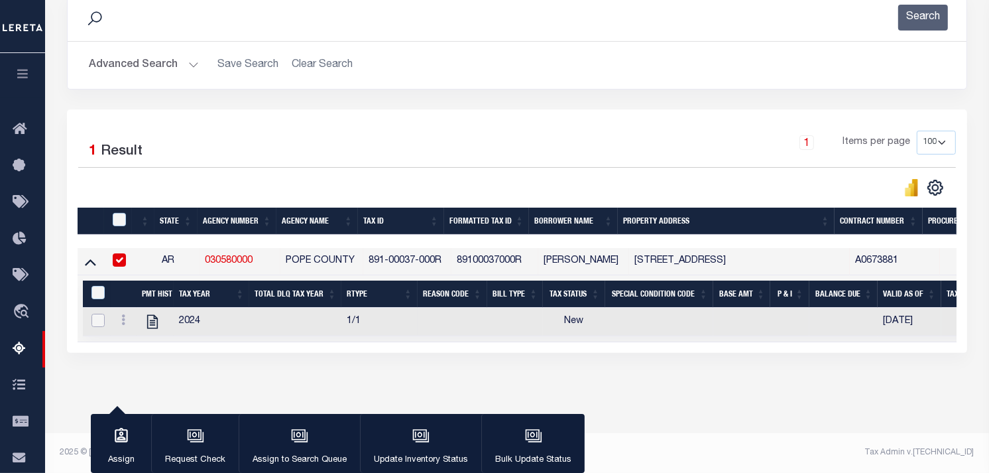
click at [97, 315] on input "checkbox" at bounding box center [98, 320] width 13 height 13
checkbox input "true"
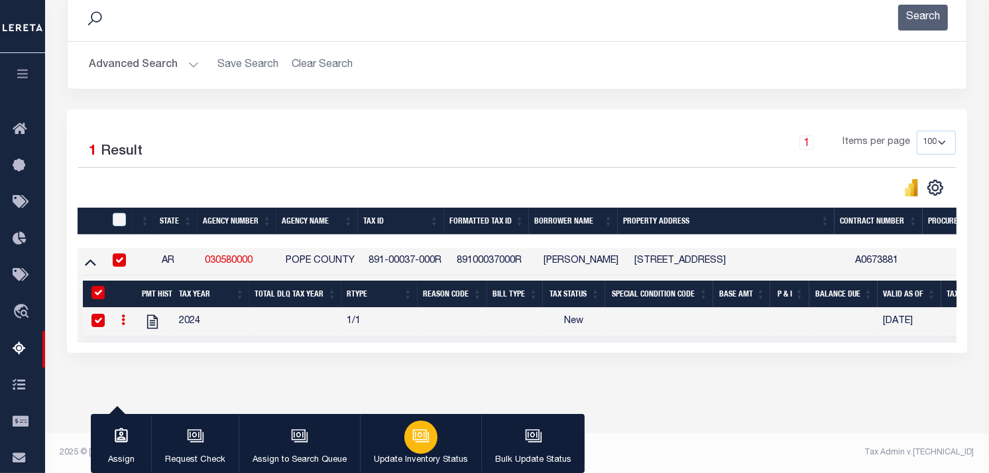
click at [414, 432] on icon "button" at bounding box center [420, 435] width 17 height 17
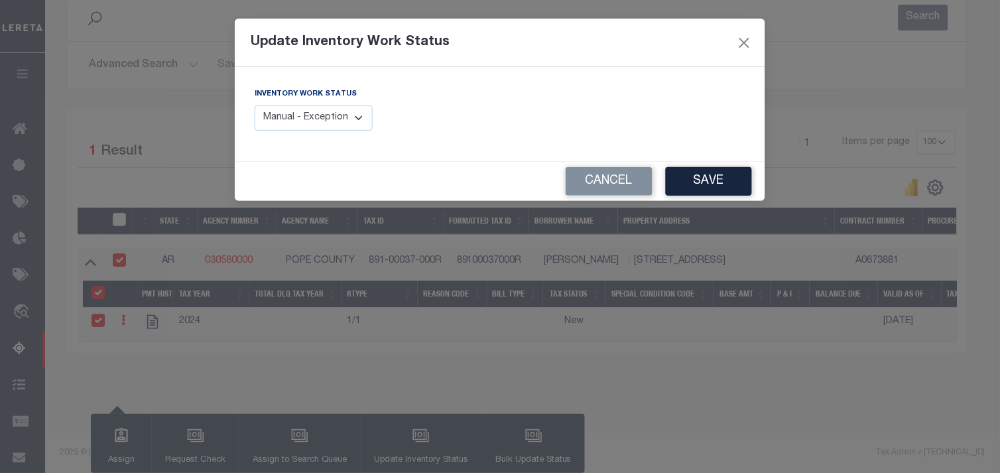
click at [359, 113] on select "Manual - Exception Pended - Awaiting Search Late Add Exception Completed" at bounding box center [314, 118] width 118 height 26
select select "4"
click at [255, 105] on select "Manual - Exception Pended - Awaiting Search Late Add Exception Completed" at bounding box center [314, 118] width 118 height 26
click at [710, 176] on button "Save" at bounding box center [709, 181] width 86 height 29
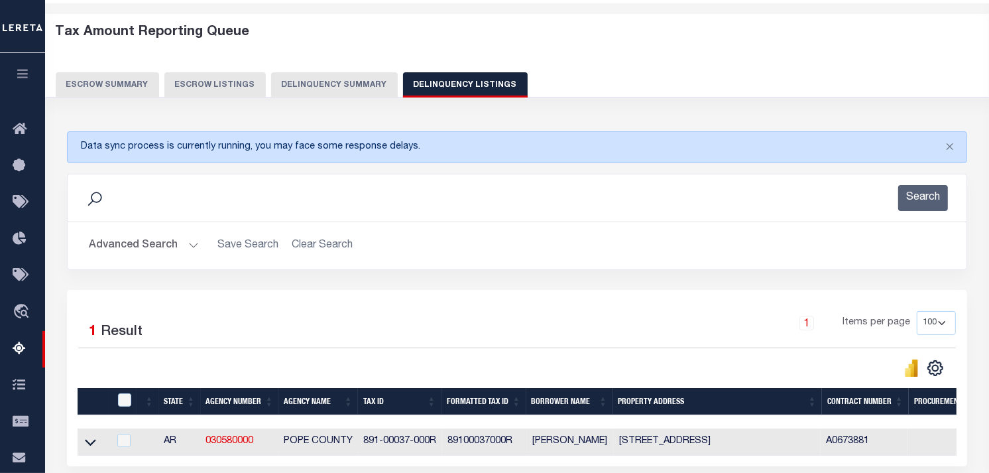
scroll to position [0, 0]
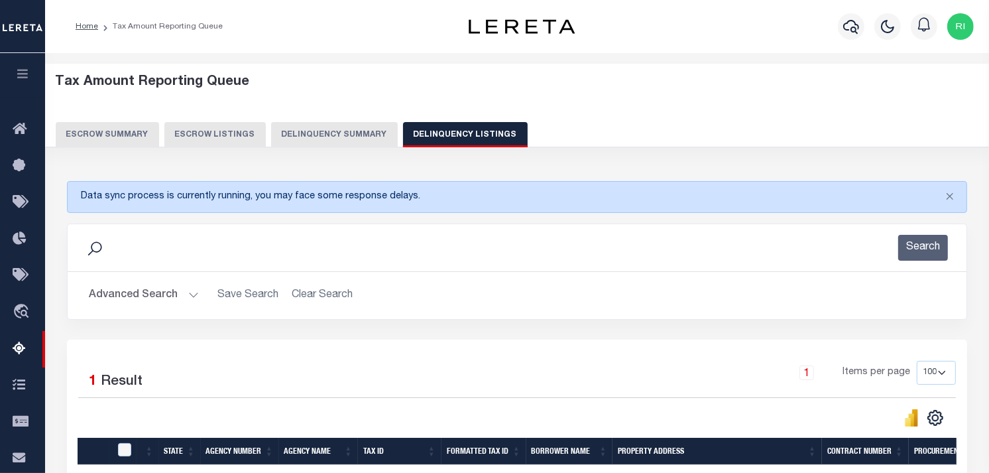
click at [154, 300] on button "Advanced Search" at bounding box center [144, 295] width 110 height 26
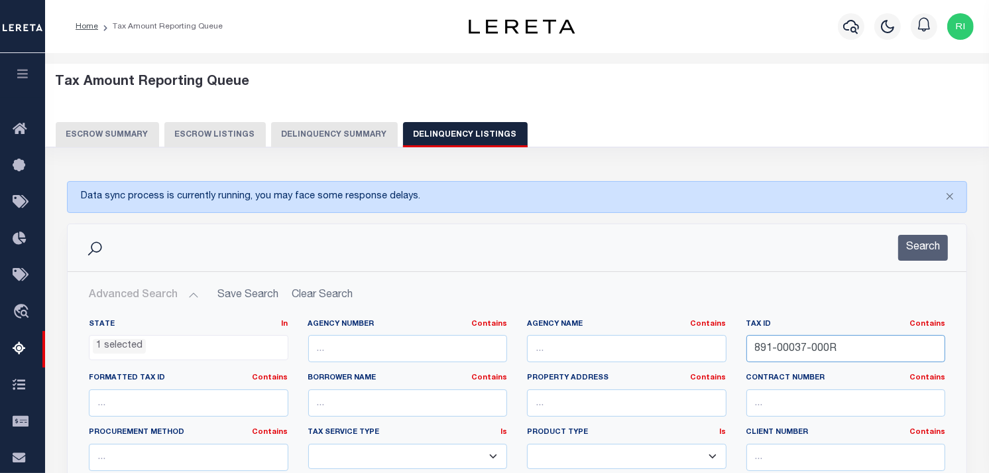
drag, startPoint x: 838, startPoint y: 347, endPoint x: 753, endPoint y: 347, distance: 84.9
click at [753, 347] on input "891-00037-000R" at bounding box center [847, 348] width 200 height 27
paste input "905-60001"
type input "905-60001-000R"
click at [916, 247] on button "Search" at bounding box center [923, 248] width 50 height 26
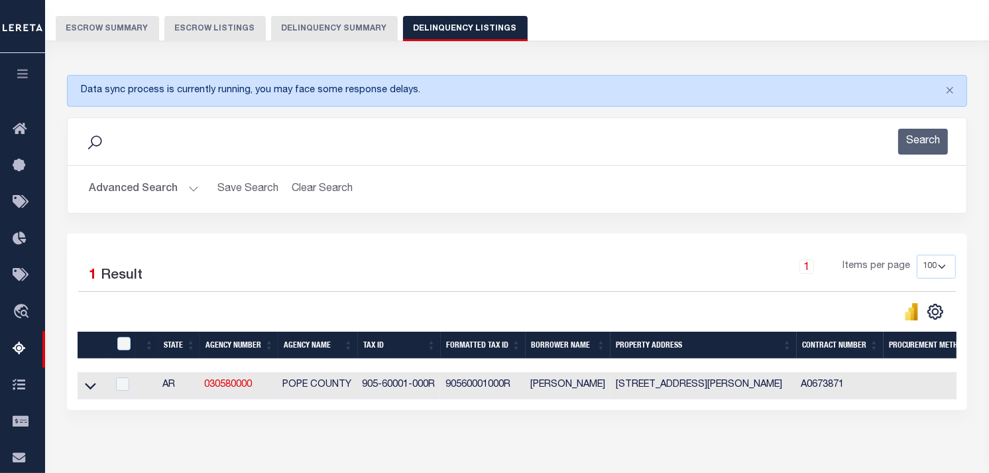
scroll to position [147, 0]
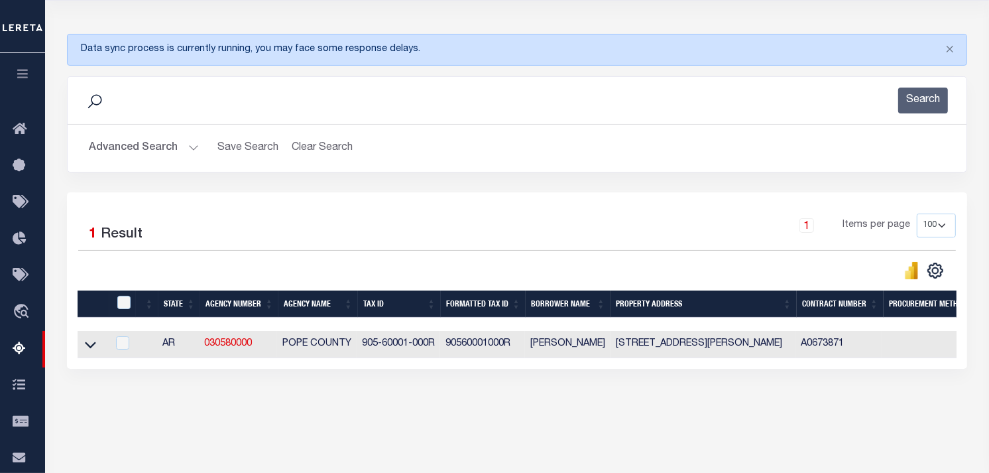
click at [182, 149] on button "Advanced Search" at bounding box center [144, 148] width 110 height 26
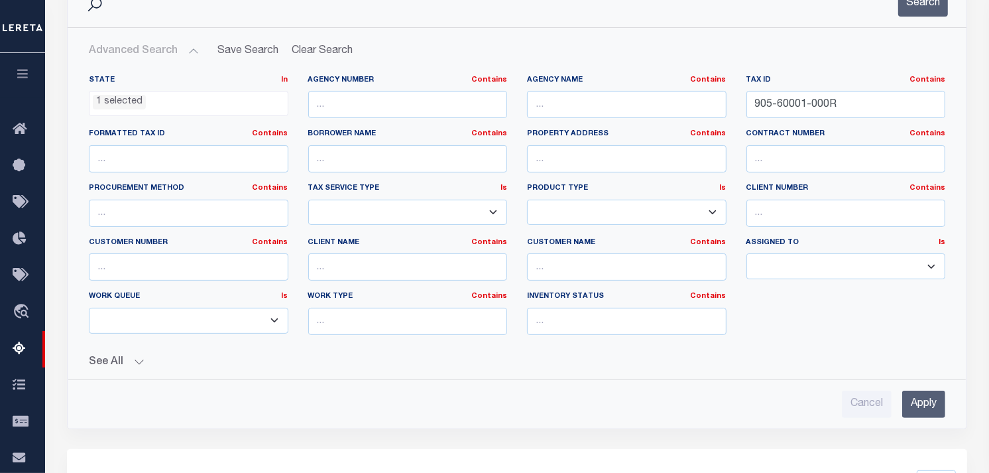
scroll to position [527, 0]
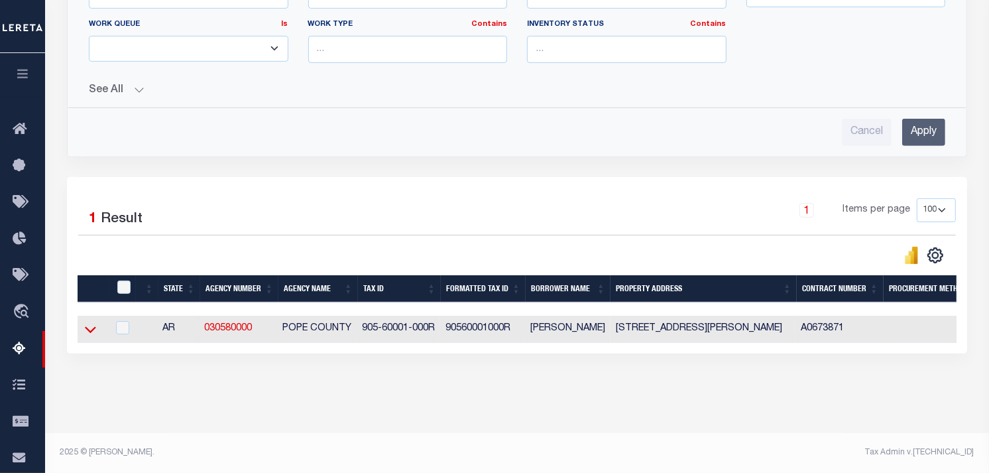
click at [95, 322] on icon at bounding box center [90, 329] width 11 height 14
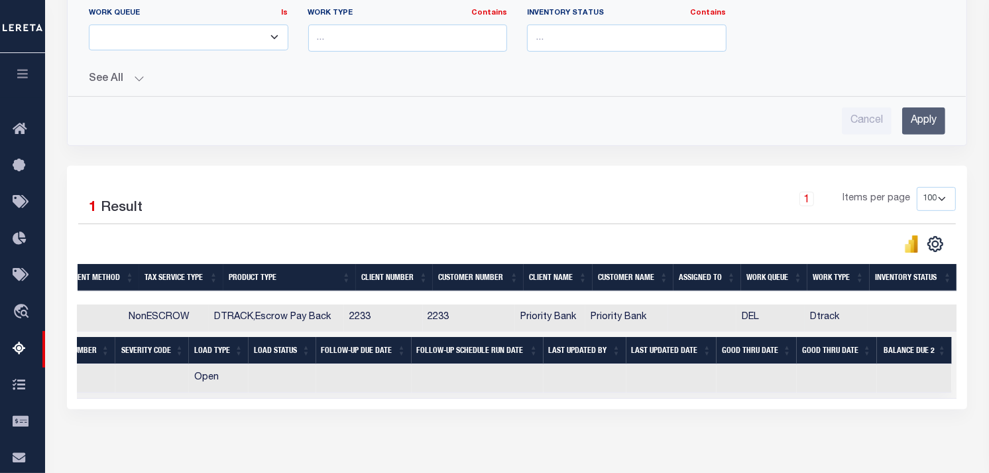
scroll to position [0, 345]
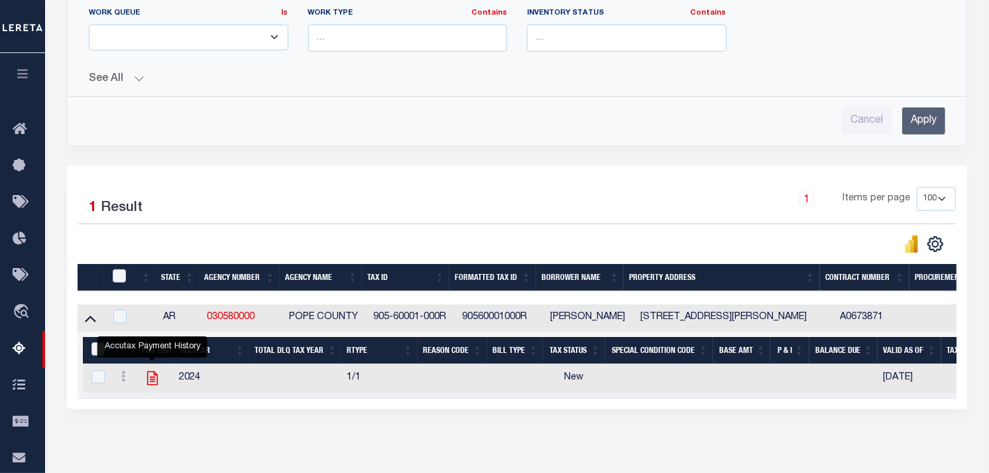
click at [149, 385] on icon "" at bounding box center [152, 377] width 17 height 17
checkbox input "true"
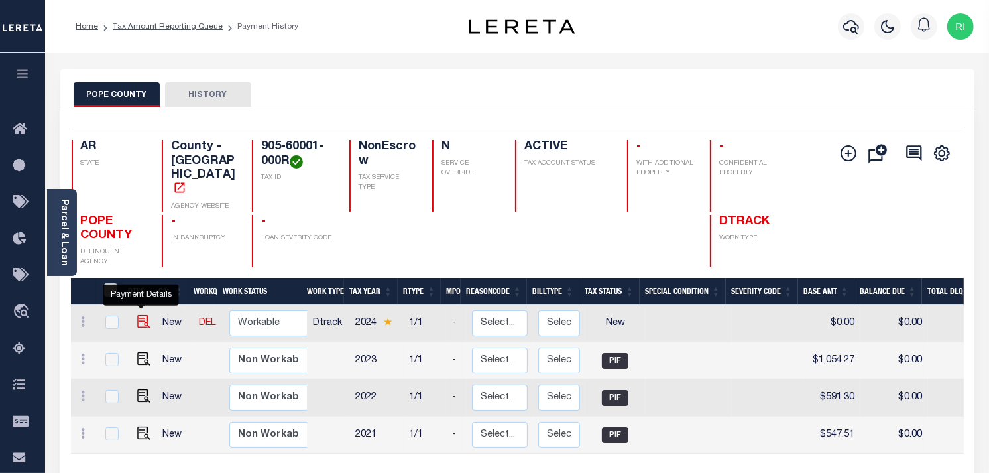
click at [138, 315] on img "" at bounding box center [143, 321] width 13 height 13
checkbox input "true"
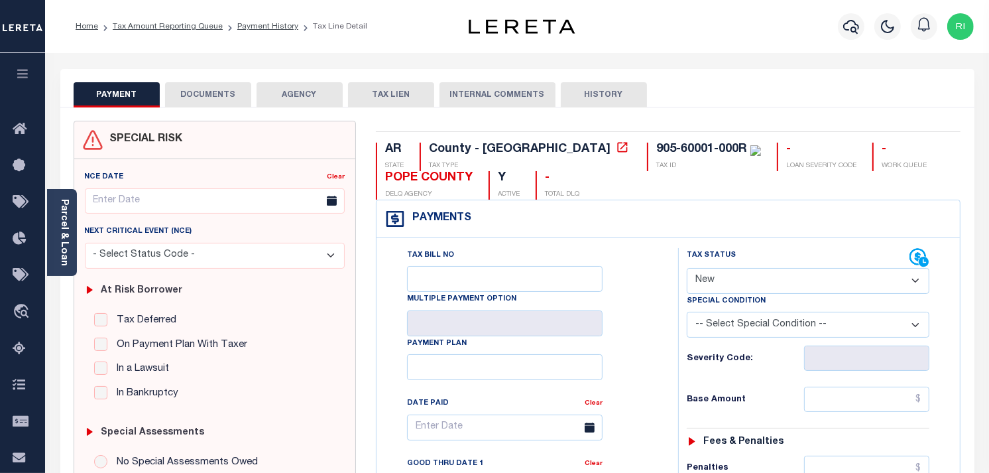
click at [837, 287] on select "- Select Status Code - Open Due/Unpaid Paid Incomplete No Tax Due Internal Refu…" at bounding box center [808, 281] width 243 height 26
select select "PYD"
click at [687, 269] on select "- Select Status Code - Open Due/Unpaid Paid Incomplete No Tax Due Internal Refu…" at bounding box center [808, 281] width 243 height 26
type input "[DATE]"
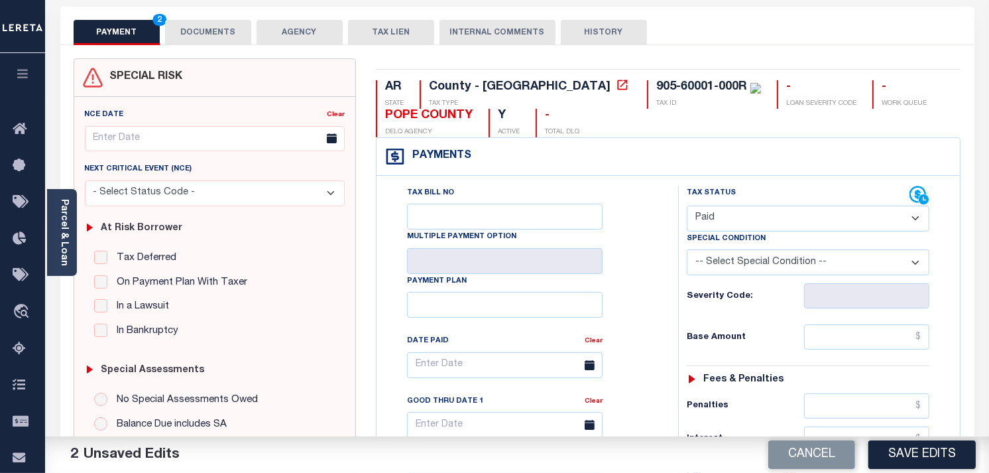
scroll to position [147, 0]
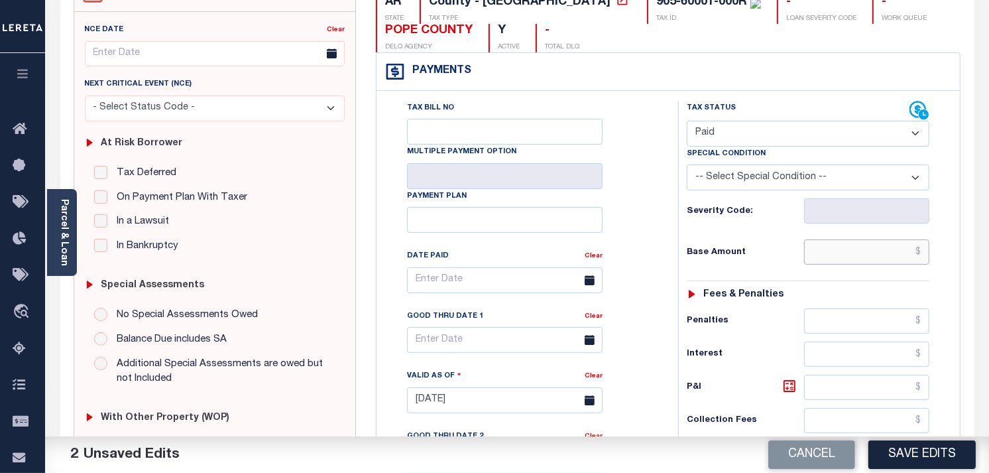
click at [877, 252] on input "text" at bounding box center [867, 251] width 126 height 25
paste input "$1,135.88"
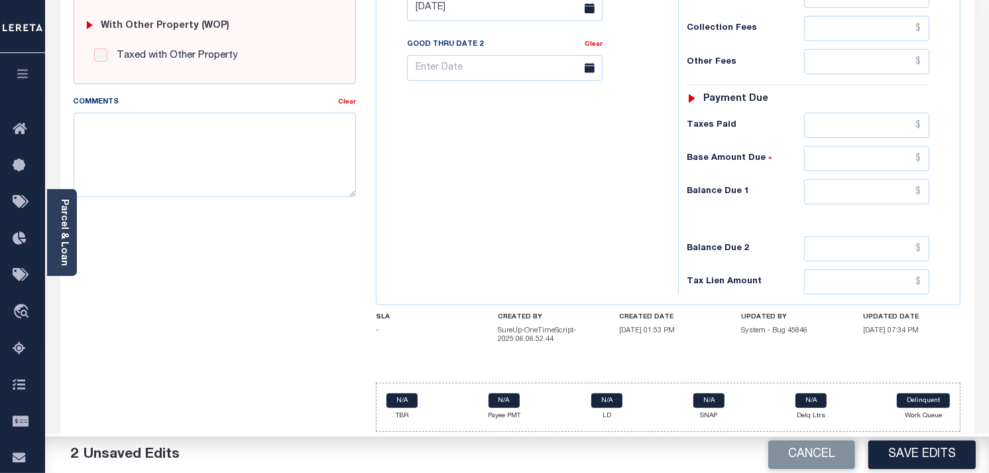
scroll to position [542, 0]
type input "$1,135.88"
click at [876, 198] on input "text" at bounding box center [867, 191] width 126 height 25
click at [877, 160] on input "text" at bounding box center [867, 158] width 126 height 25
click at [891, 190] on input "text" at bounding box center [867, 191] width 126 height 25
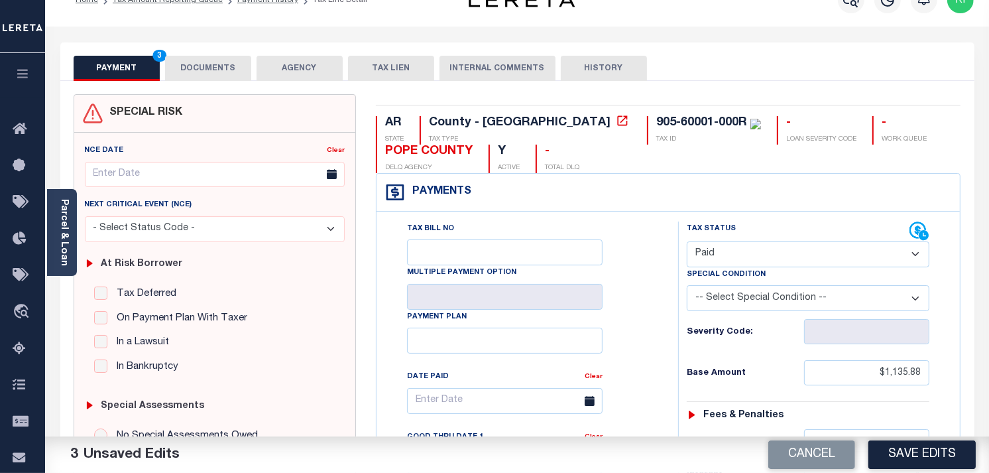
scroll to position [0, 0]
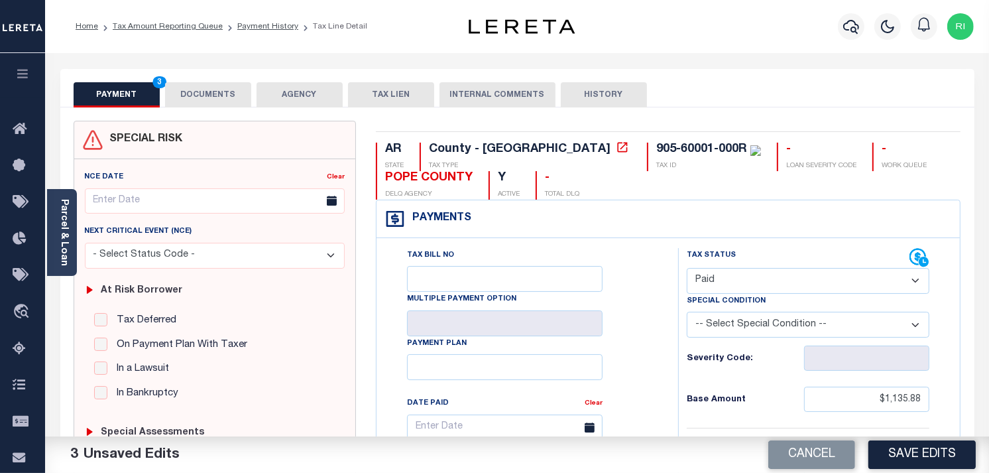
type input "$0.00"
click at [196, 94] on button "DOCUMENTS" at bounding box center [208, 94] width 86 height 25
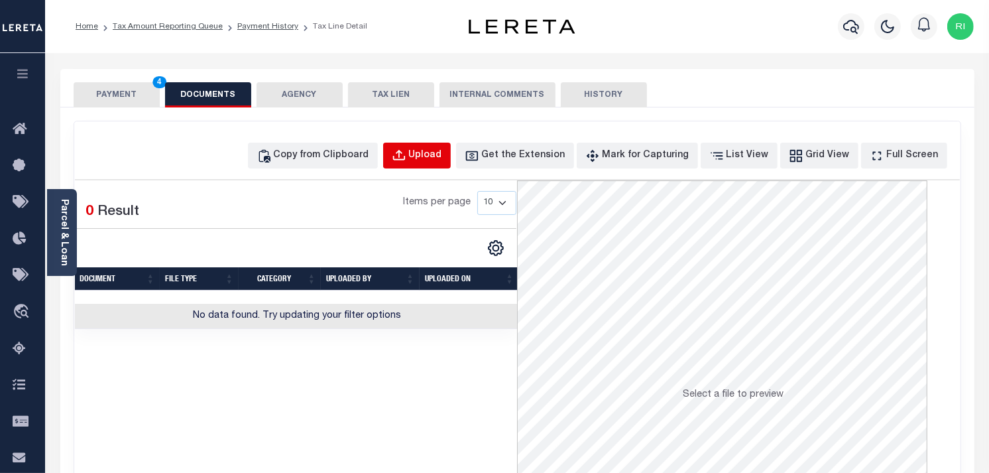
click at [441, 154] on div "Upload" at bounding box center [425, 156] width 33 height 15
select select "POP"
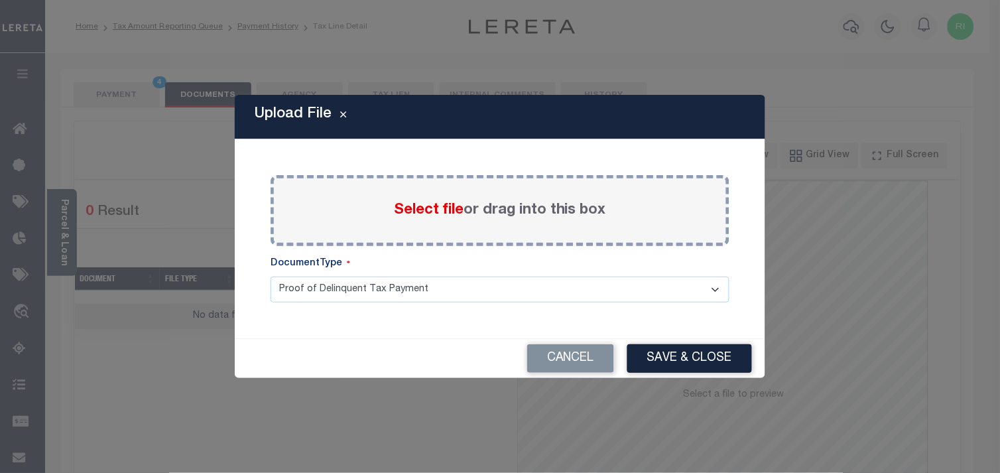
click at [427, 211] on span "Select file" at bounding box center [429, 210] width 70 height 15
click at [0, 0] on input "Select file or drag into this box" at bounding box center [0, 0] width 0 height 0
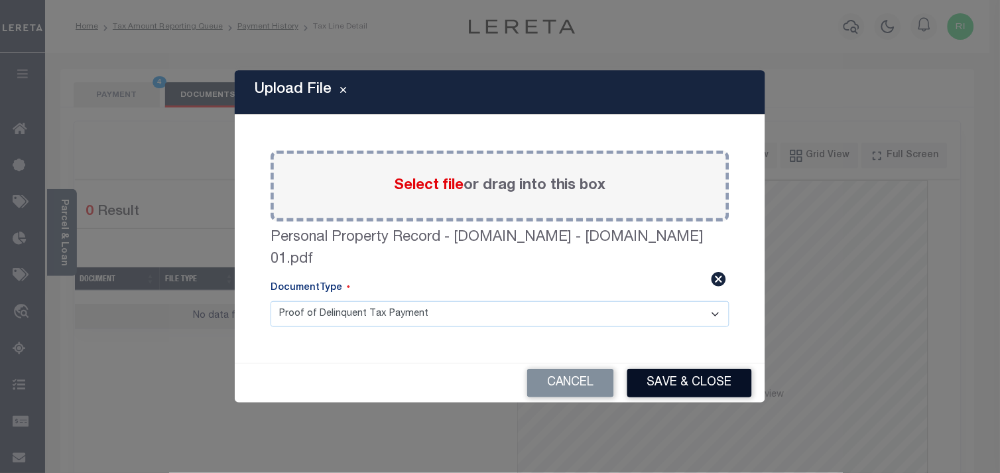
click at [678, 388] on button "Save & Close" at bounding box center [689, 383] width 125 height 29
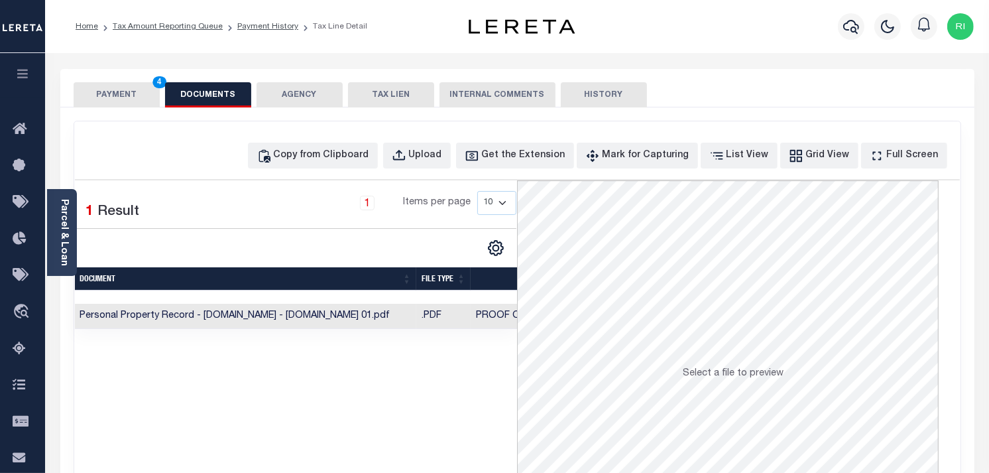
click at [108, 97] on button "PAYMENT 4" at bounding box center [117, 94] width 86 height 25
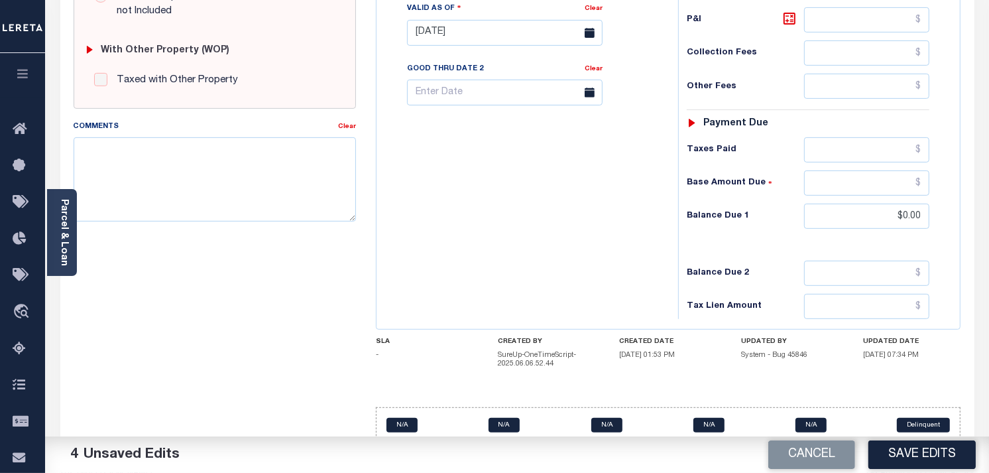
scroll to position [538, 0]
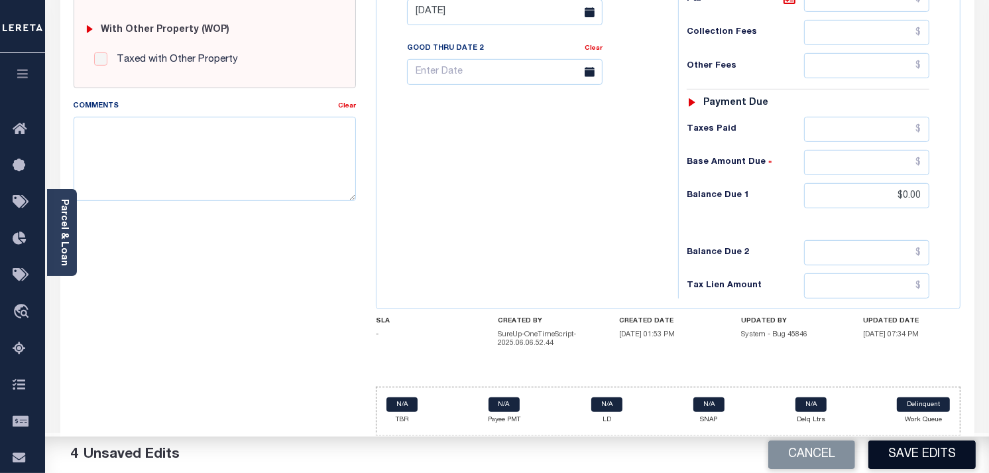
click at [910, 454] on button "Save Edits" at bounding box center [922, 454] width 107 height 29
checkbox input "false"
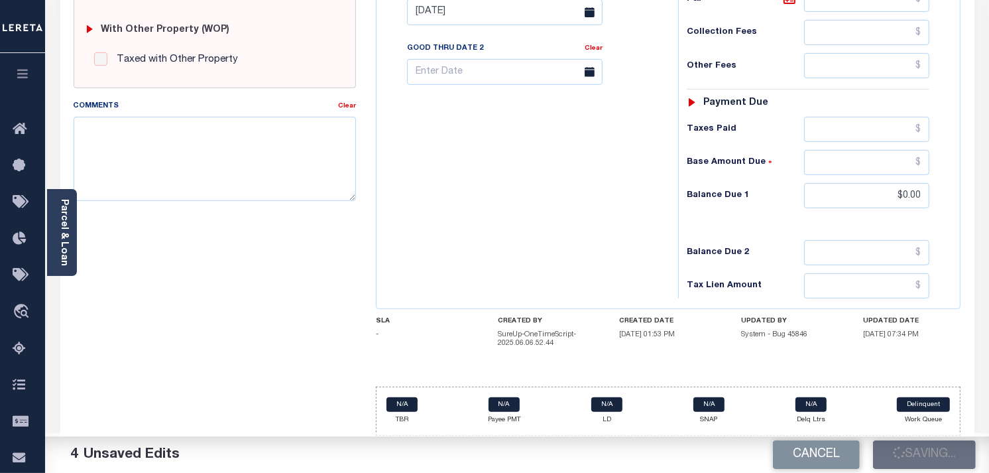
type input "$1,135.88"
type input "$0"
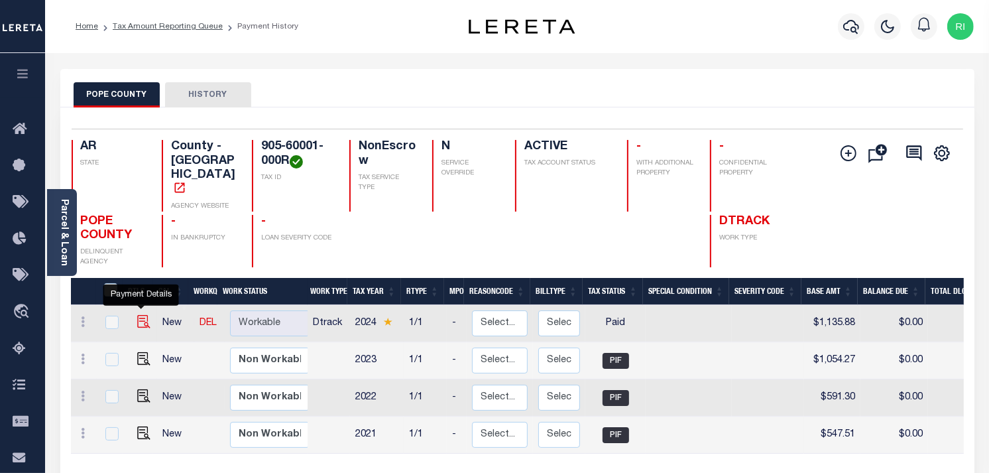
click at [141, 315] on img "" at bounding box center [143, 321] width 13 height 13
checkbox input "true"
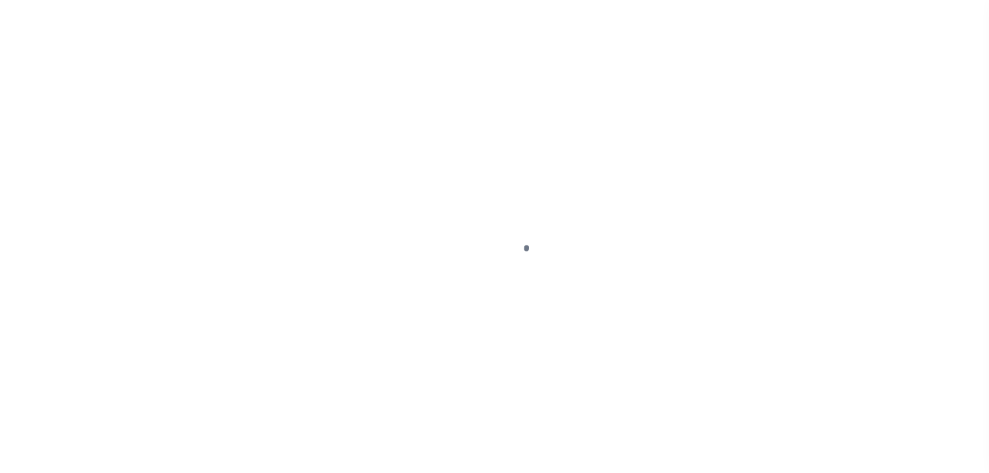
select select "PYD"
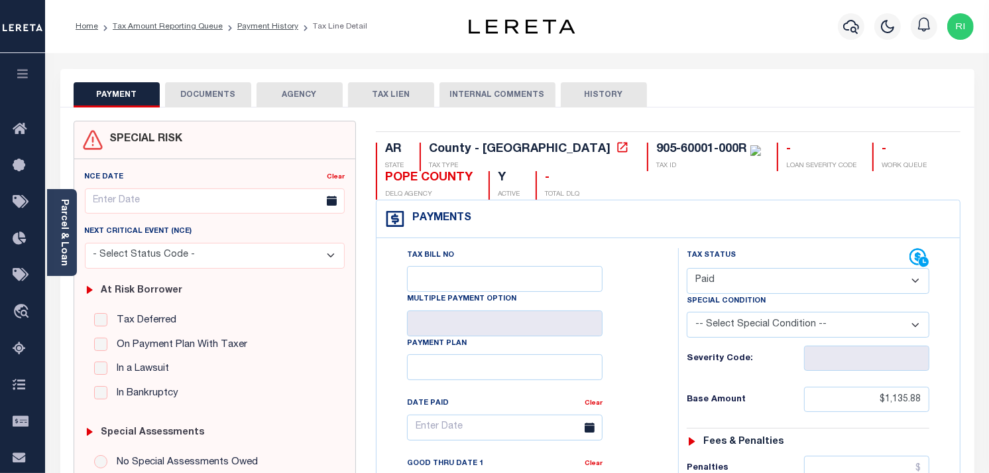
click at [221, 92] on button "DOCUMENTS" at bounding box center [208, 94] width 86 height 25
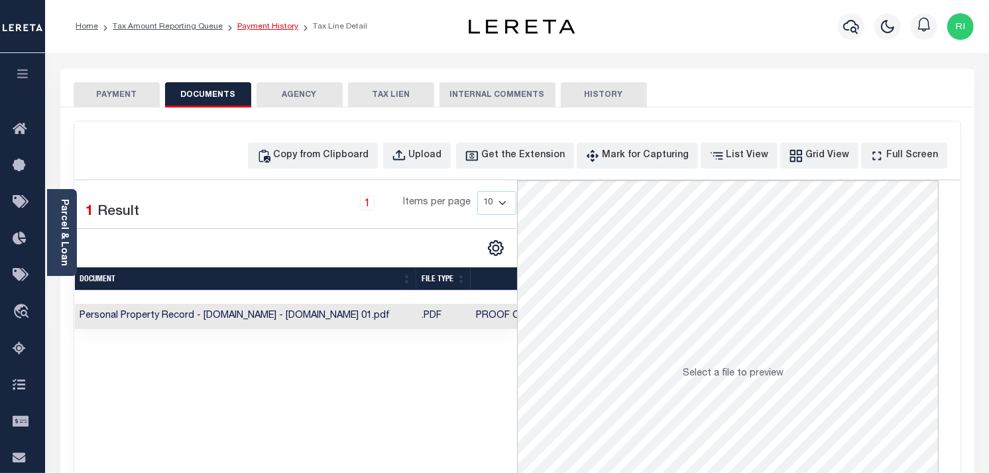
click at [261, 25] on link "Payment History" at bounding box center [267, 27] width 61 height 8
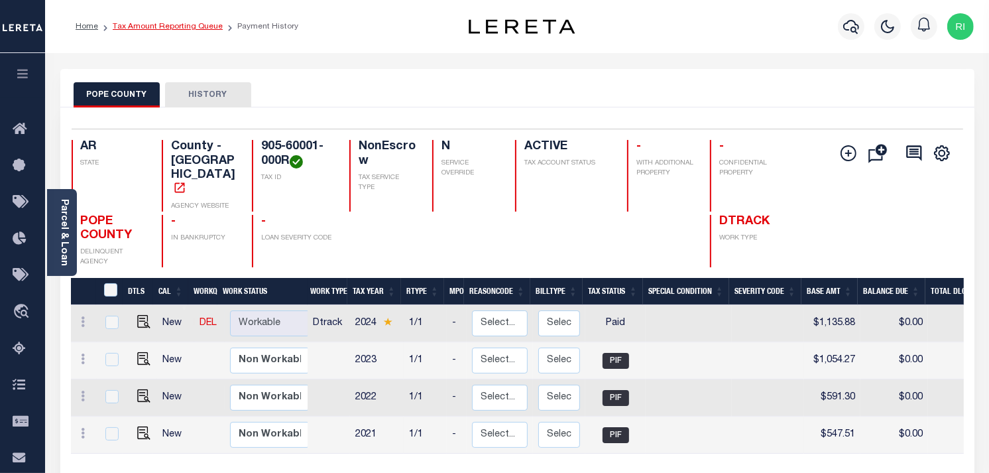
click at [182, 24] on link "Tax Amount Reporting Queue" at bounding box center [168, 27] width 110 height 8
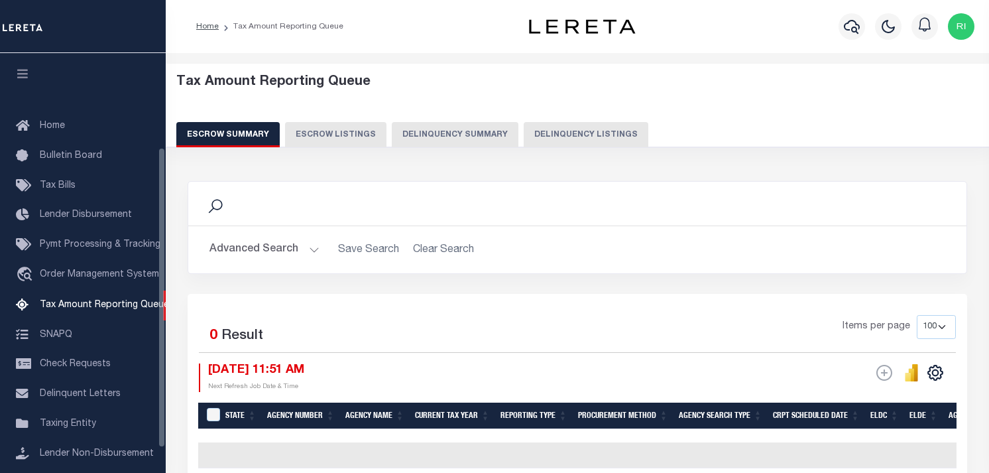
select select "100"
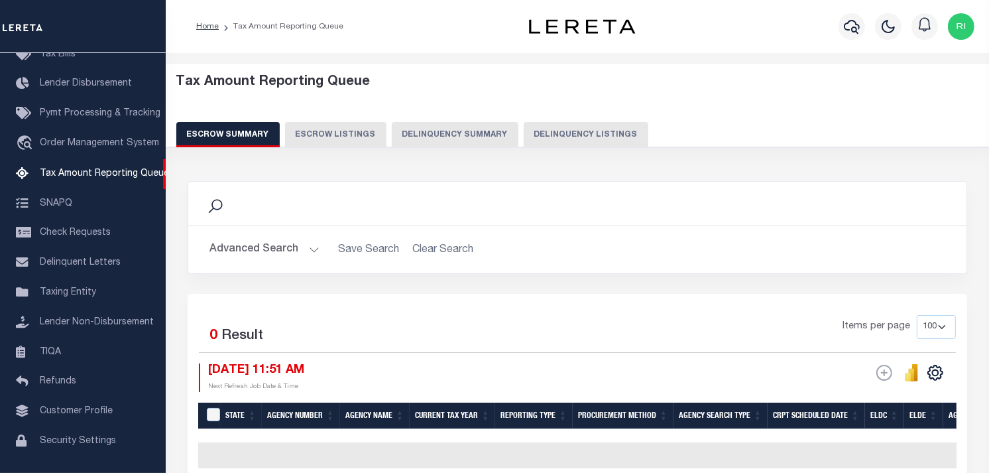
click at [554, 134] on button "Delinquency Listings" at bounding box center [586, 134] width 125 height 25
select select "100"
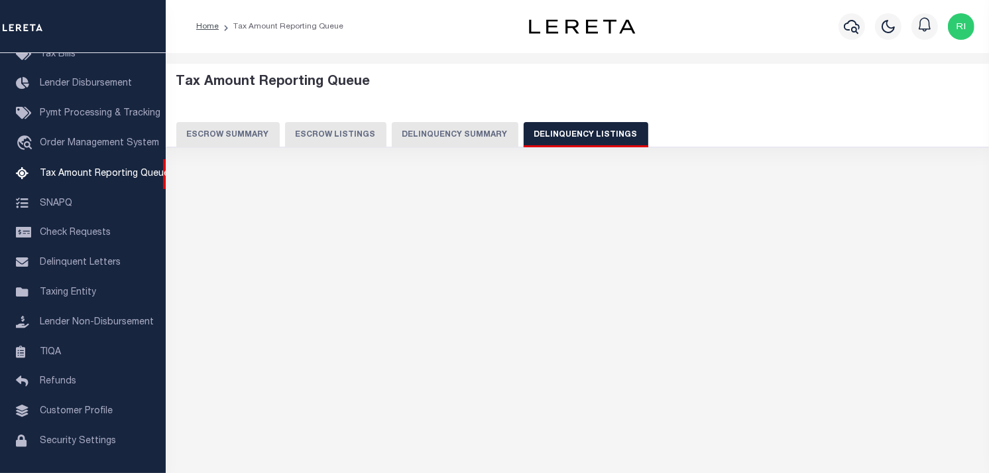
select select "100"
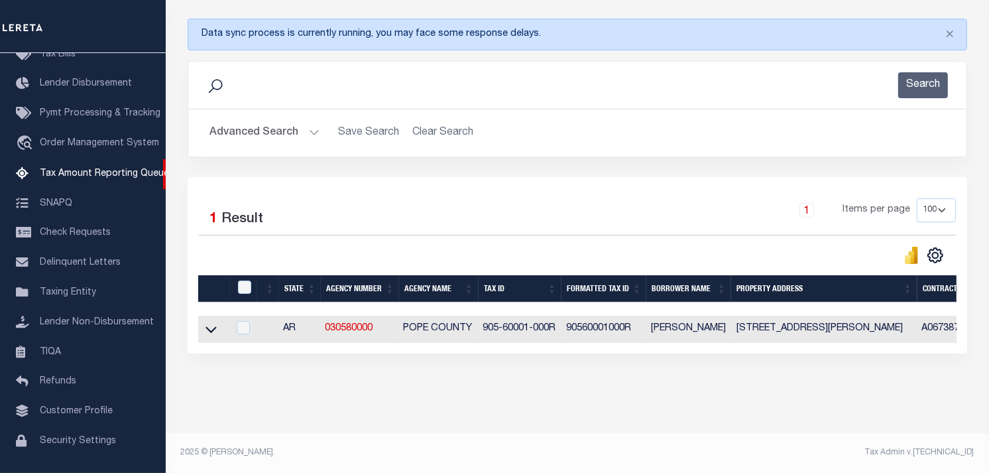
scroll to position [173, 0]
click at [208, 326] on icon at bounding box center [211, 329] width 11 height 14
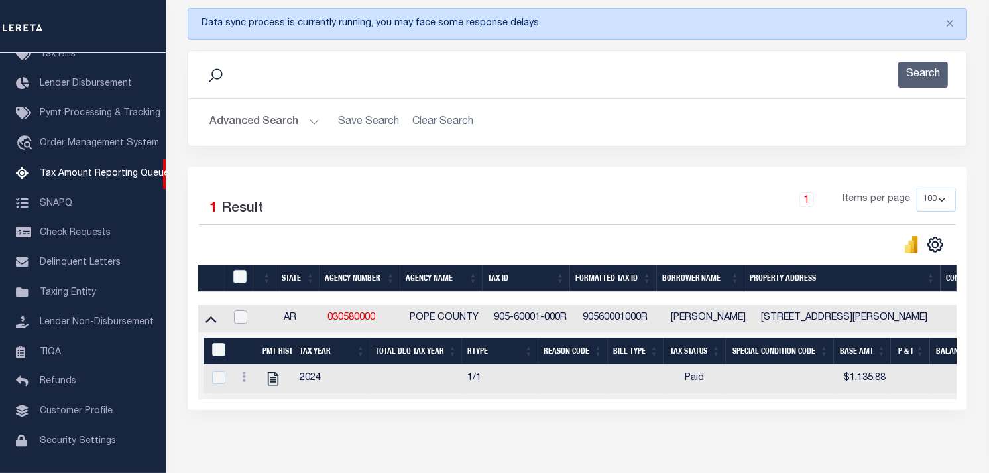
click at [243, 319] on input "checkbox" at bounding box center [240, 316] width 13 height 13
checkbox input "true"
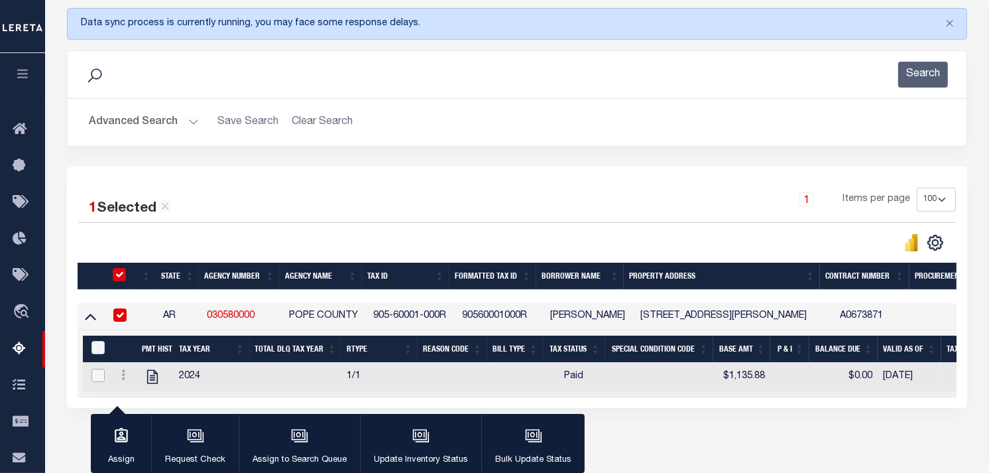
click at [95, 375] on input "checkbox" at bounding box center [98, 375] width 13 height 13
checkbox input "true"
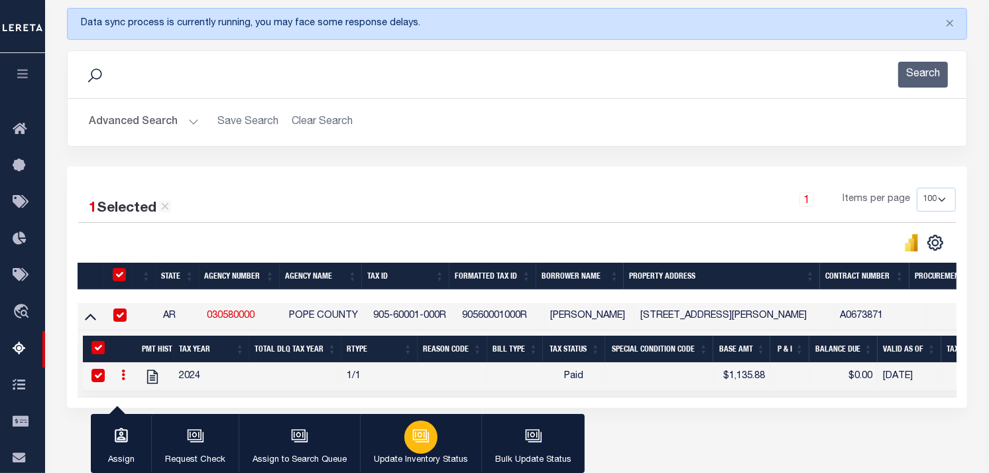
click at [415, 438] on icon "button" at bounding box center [420, 435] width 17 height 17
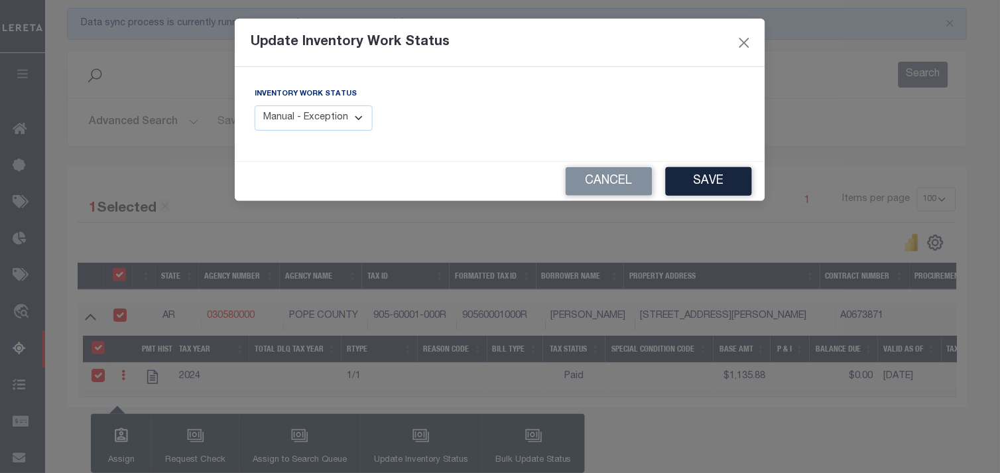
click at [353, 126] on select "Manual - Exception Pended - Awaiting Search Late Add Exception Completed" at bounding box center [314, 118] width 118 height 26
select select "4"
click at [255, 105] on select "Manual - Exception Pended - Awaiting Search Late Add Exception Completed" at bounding box center [314, 118] width 118 height 26
click at [698, 182] on button "Save" at bounding box center [709, 181] width 86 height 29
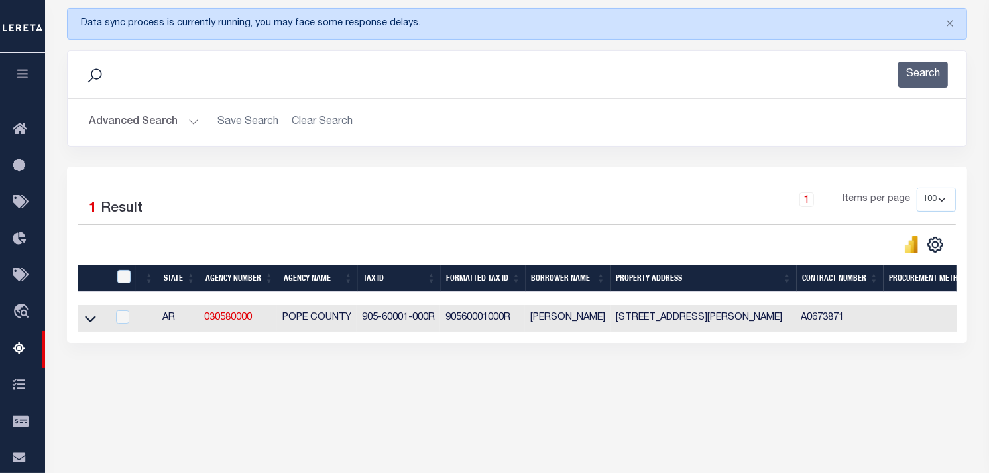
scroll to position [0, 0]
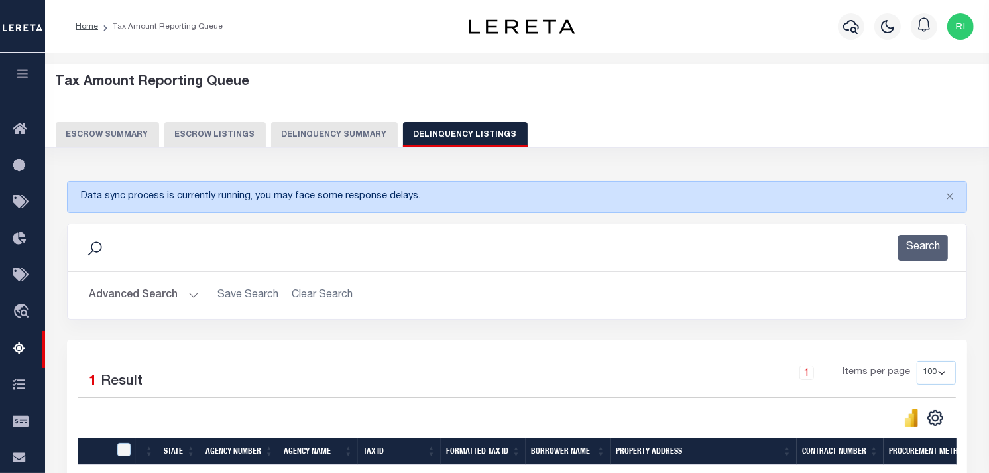
click at [184, 289] on button "Advanced Search" at bounding box center [144, 295] width 110 height 26
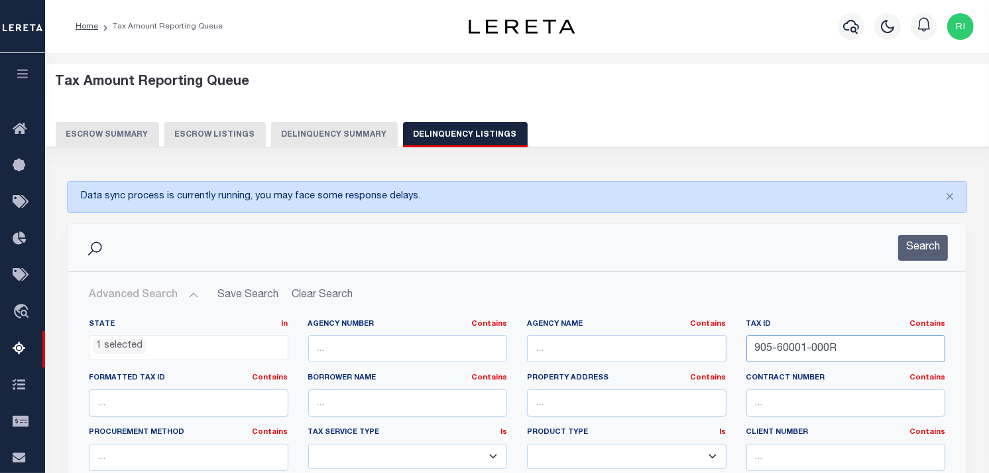
drag, startPoint x: 847, startPoint y: 345, endPoint x: 757, endPoint y: 343, distance: 90.2
click at [757, 343] on input "905-60001-000R" at bounding box center [847, 348] width 200 height 27
paste input "02000478000"
type input "02000478000"
click at [927, 245] on button "Search" at bounding box center [923, 248] width 50 height 26
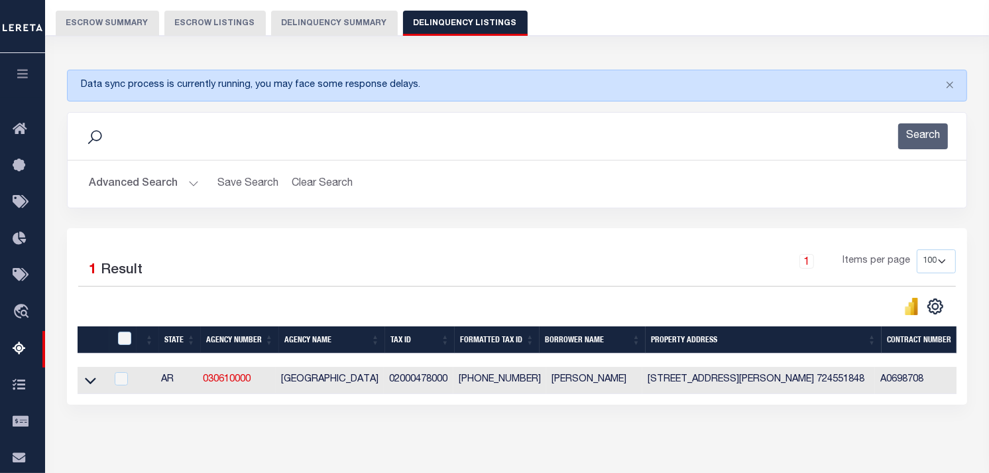
scroll to position [221, 0]
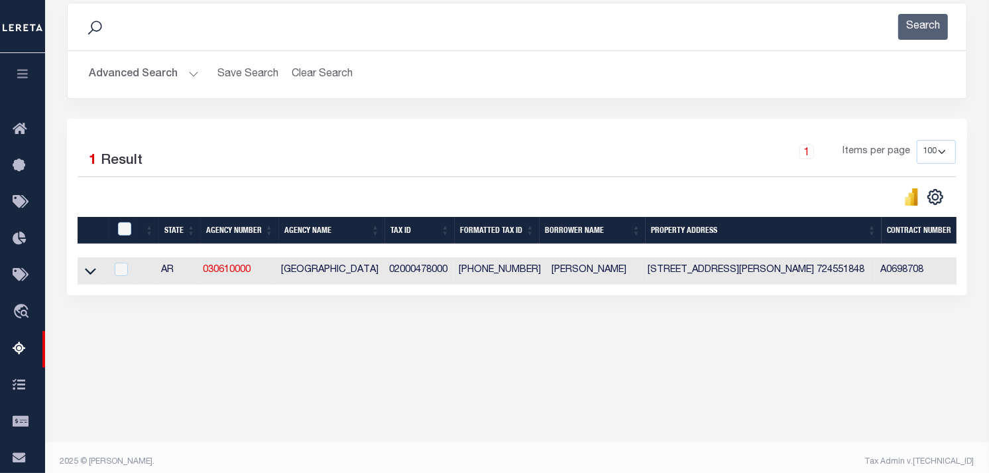
drag, startPoint x: 459, startPoint y: 295, endPoint x: 843, endPoint y: 302, distance: 384.6
click at [843, 295] on div "1 Selected 1 Result 1 Items per page 10 25 50 100 500" at bounding box center [517, 207] width 900 height 176
